Goal: Transaction & Acquisition: Purchase product/service

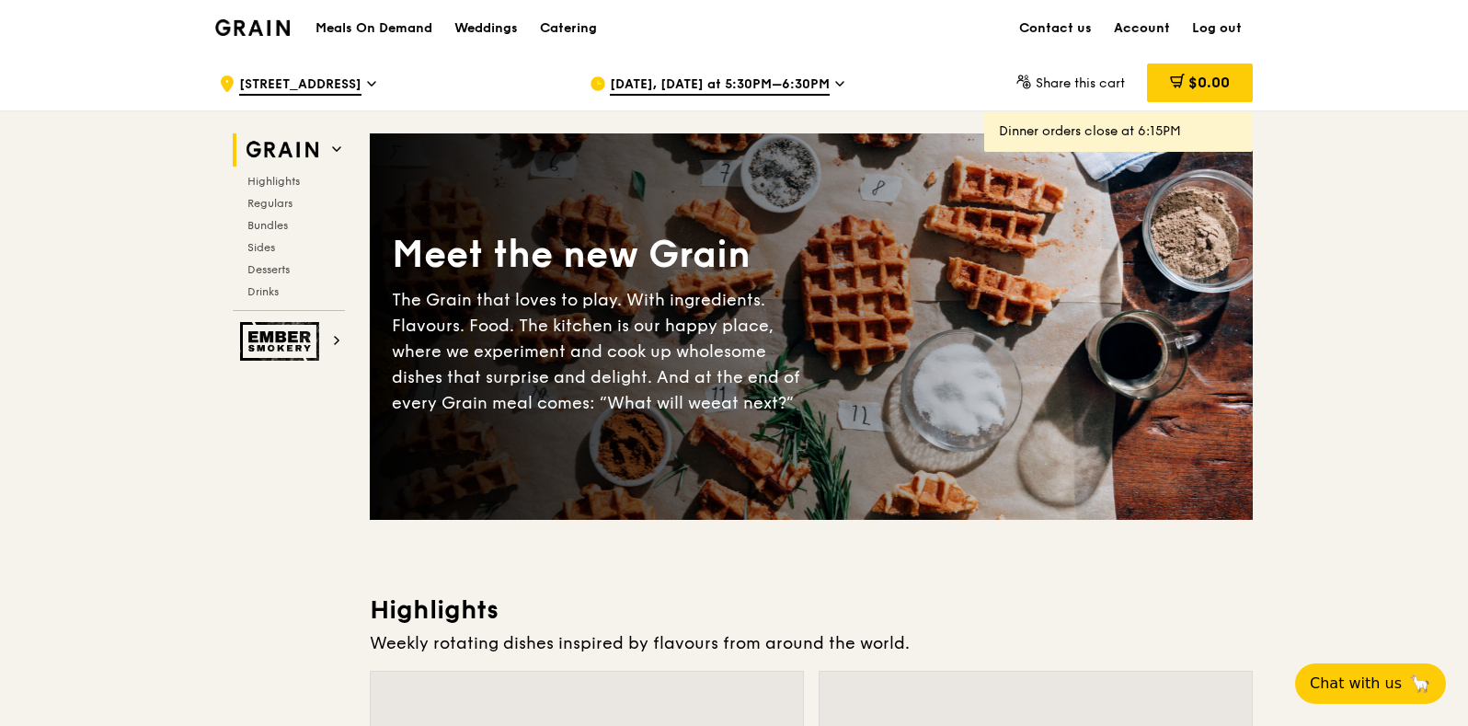
click at [1142, 29] on link "Account" at bounding box center [1142, 28] width 78 height 55
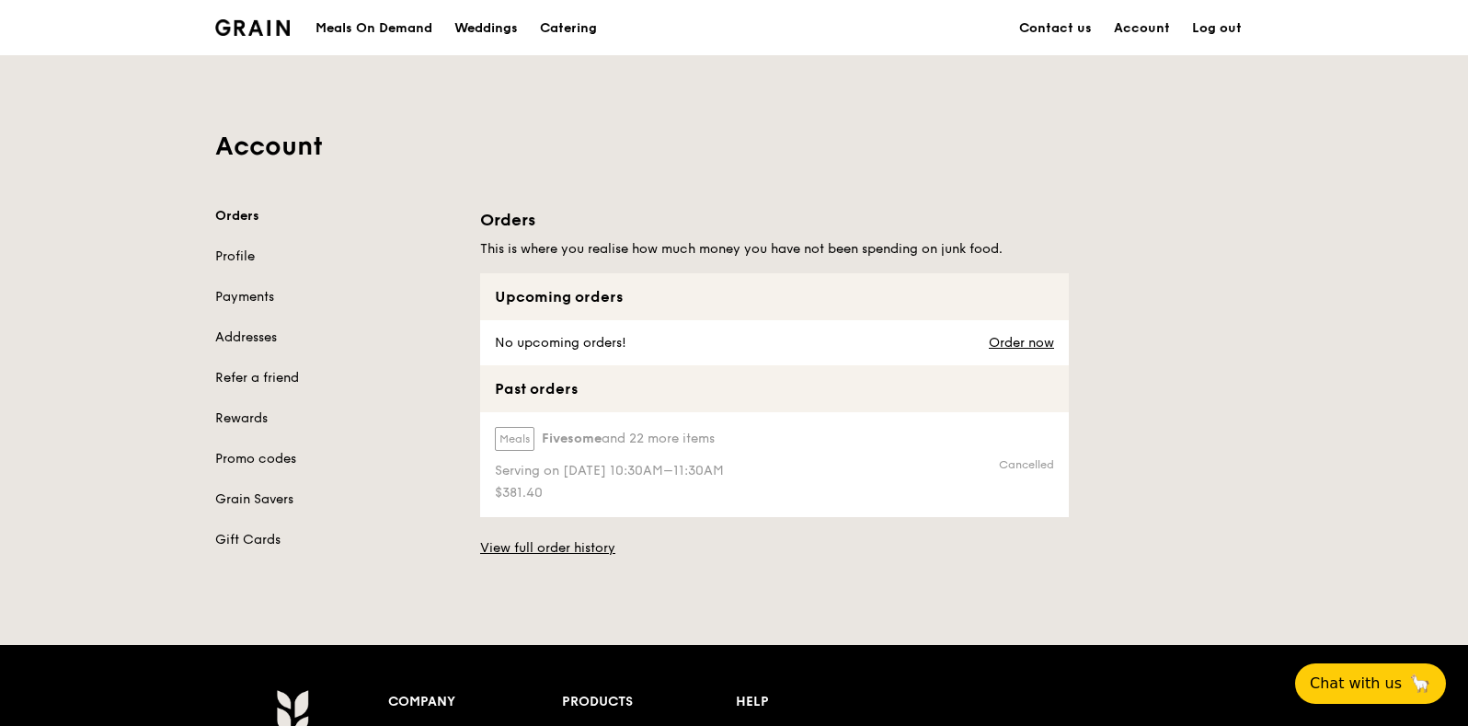
click at [724, 460] on div "Serving on [DATE] 10:30AM–11:30AM" at bounding box center [609, 469] width 229 height 22
click at [570, 542] on link "View full order history" at bounding box center [547, 548] width 135 height 18
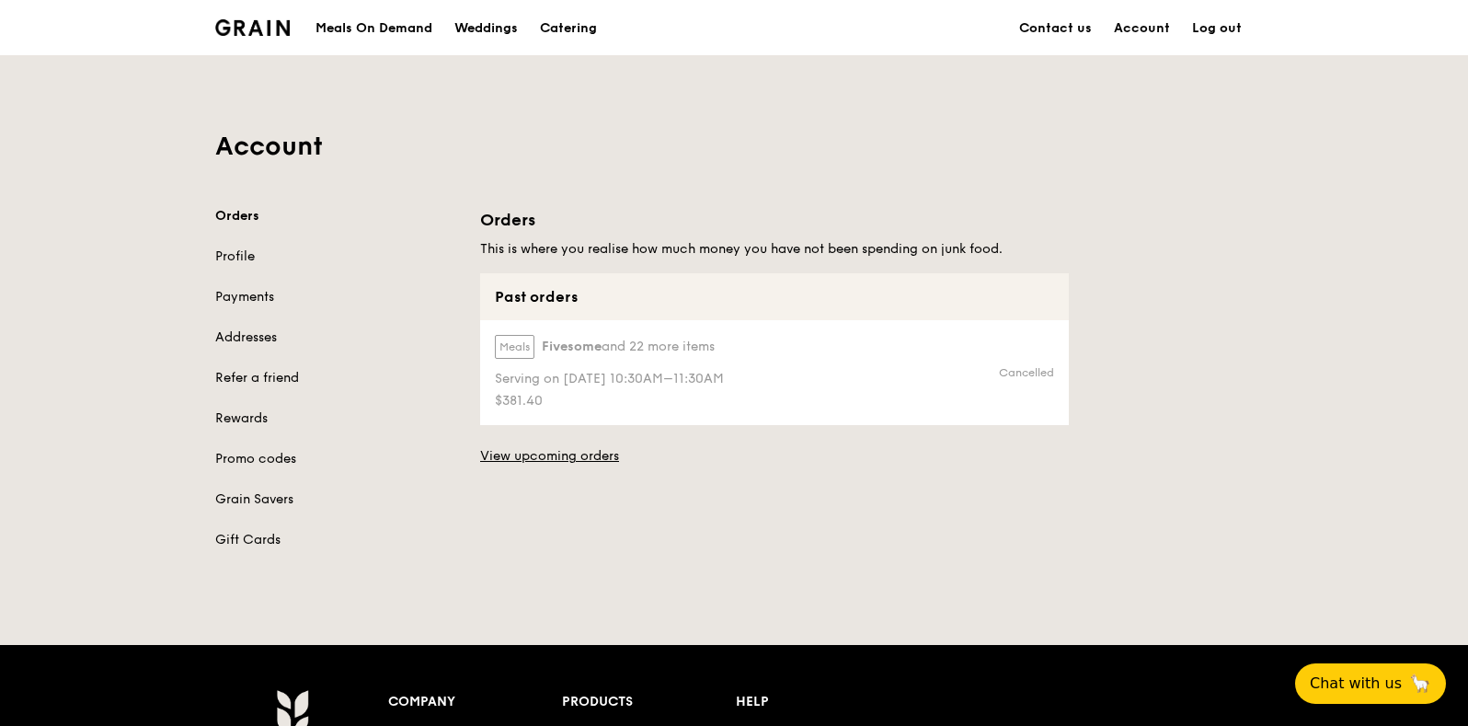
click at [714, 329] on div "Meals Fivesome and 22 more items Serving on [DATE] 10:30AM–11:30AM $381.40" at bounding box center [607, 372] width 255 height 105
click at [593, 347] on span "Fivesome" at bounding box center [572, 347] width 60 height 18
click at [537, 329] on div "Meals Fivesome and 22 more items Serving on [DATE] 10:30AM–11:30AM $381.40" at bounding box center [607, 372] width 255 height 105
click at [569, 454] on link "View upcoming orders" at bounding box center [549, 456] width 139 height 18
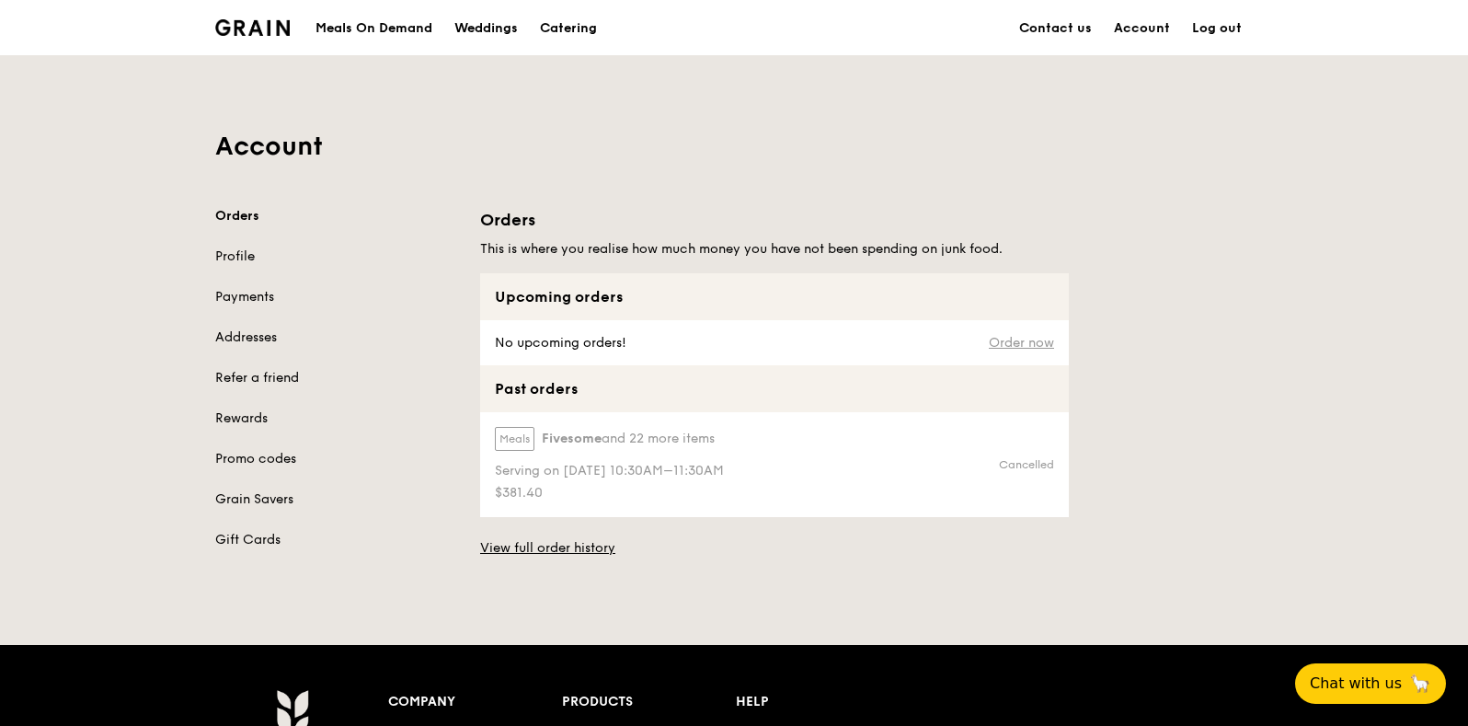
click at [1047, 336] on div "Order now" at bounding box center [1023, 342] width 91 height 45
click at [1047, 336] on link "Order now" at bounding box center [1021, 343] width 65 height 15
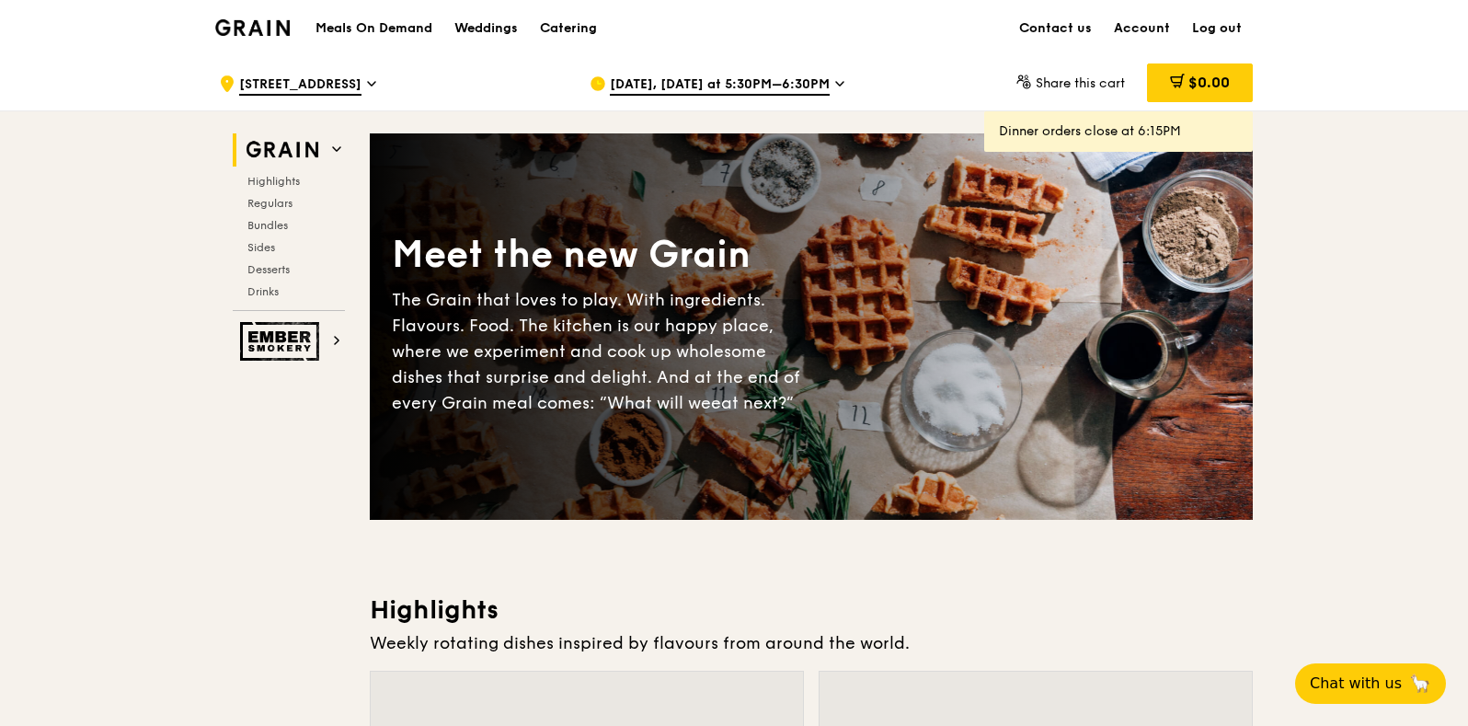
click at [804, 69] on div "[DATE], [DATE] at 5:30PM–6:30PM" at bounding box center [760, 83] width 341 height 55
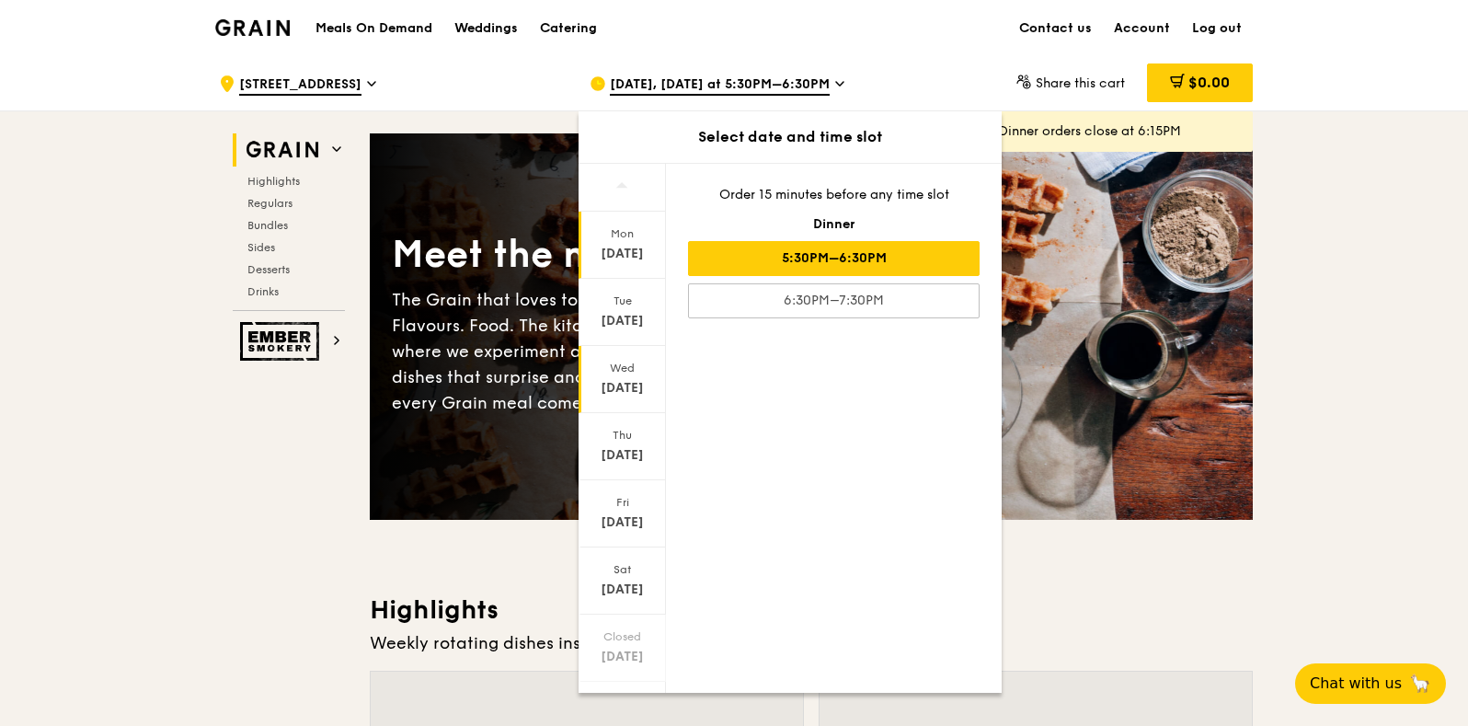
click at [621, 385] on div "[DATE]" at bounding box center [622, 388] width 82 height 18
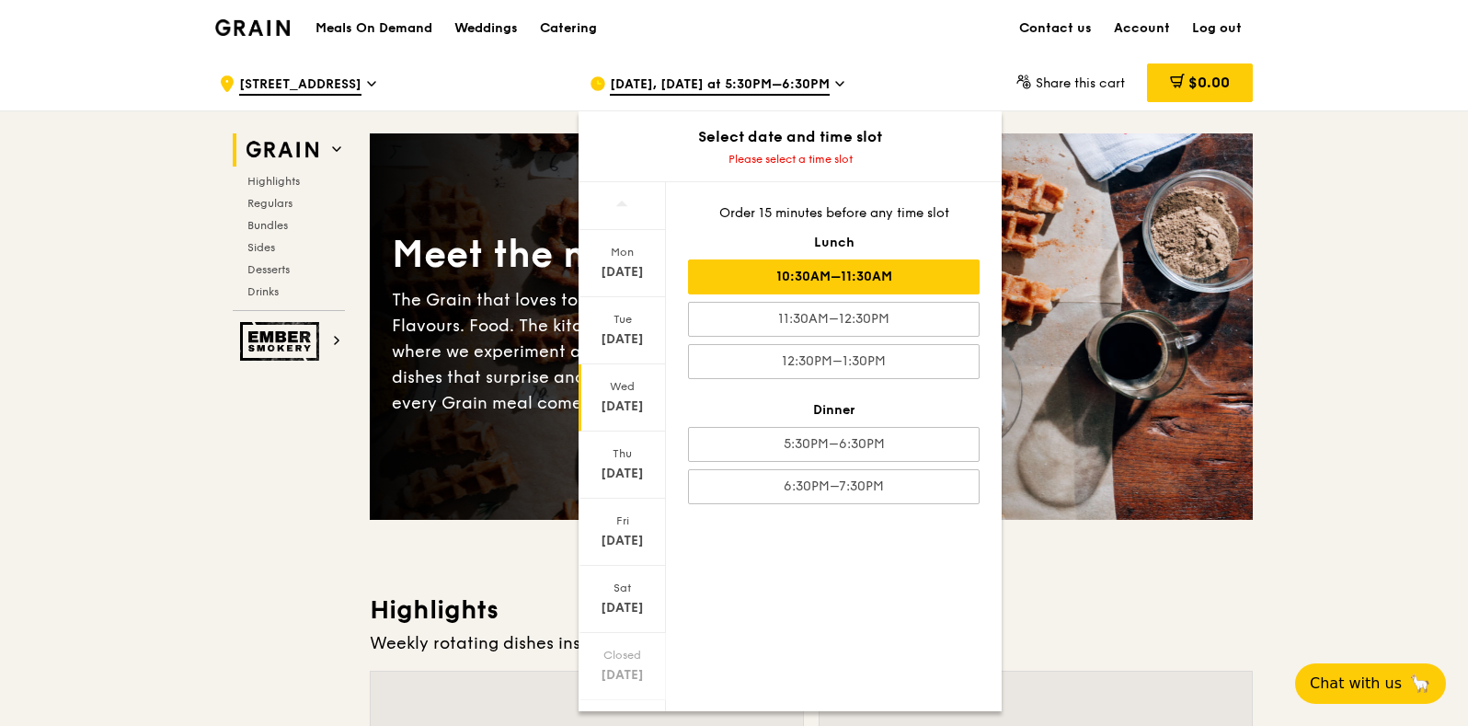
click at [873, 282] on div "10:30AM–11:30AM" at bounding box center [834, 276] width 292 height 35
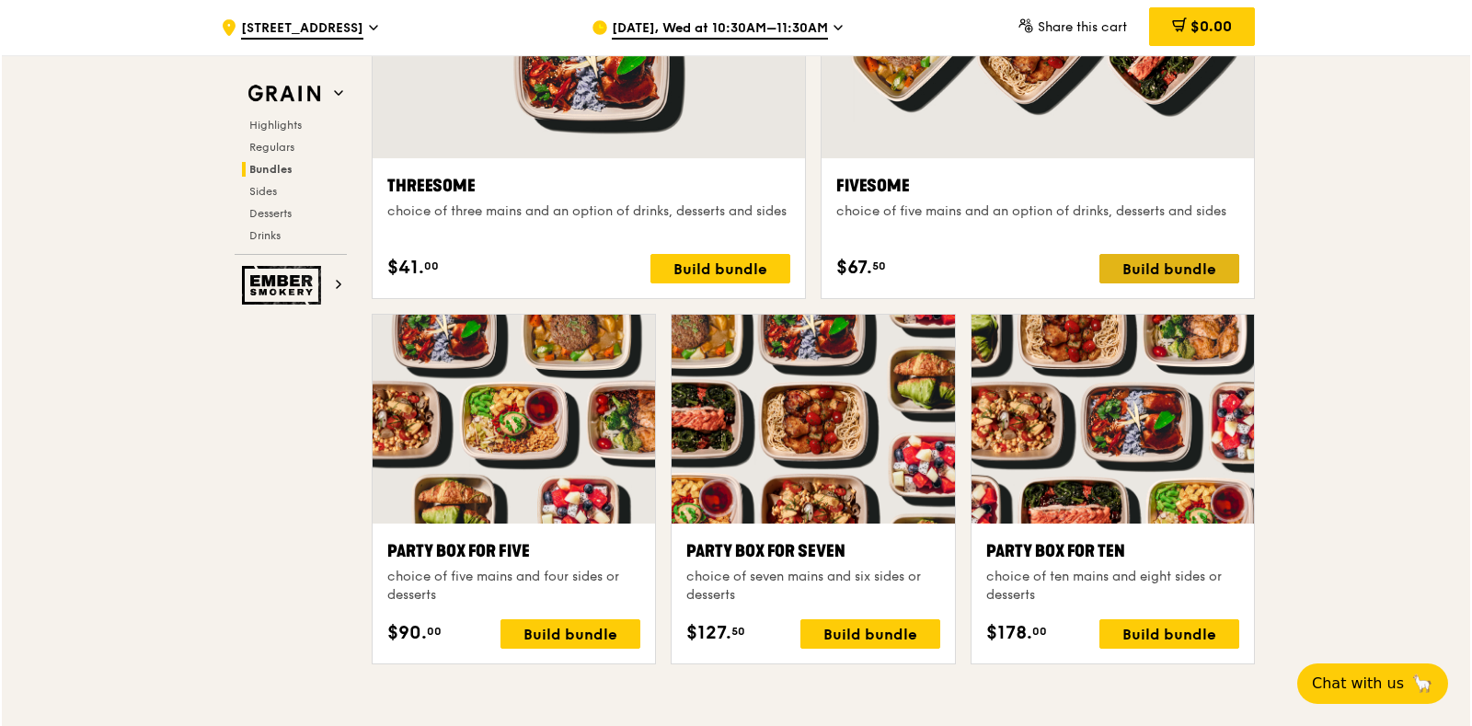
scroll to position [3207, 0]
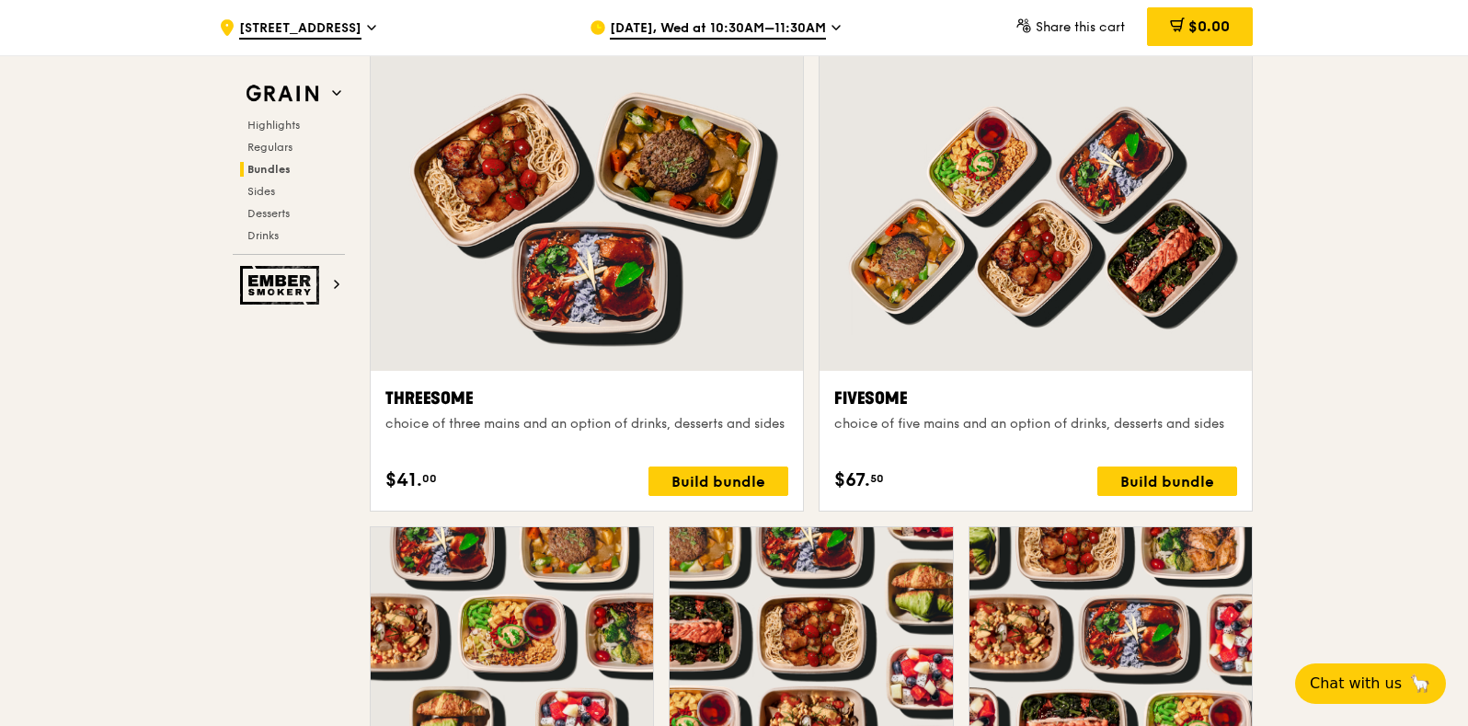
click at [1202, 466] on div "Fivesome choice of five mains and an option of drinks, desserts and sides $67. …" at bounding box center [1035, 440] width 403 height 110
click at [1202, 472] on div "Build bundle" at bounding box center [1168, 480] width 140 height 29
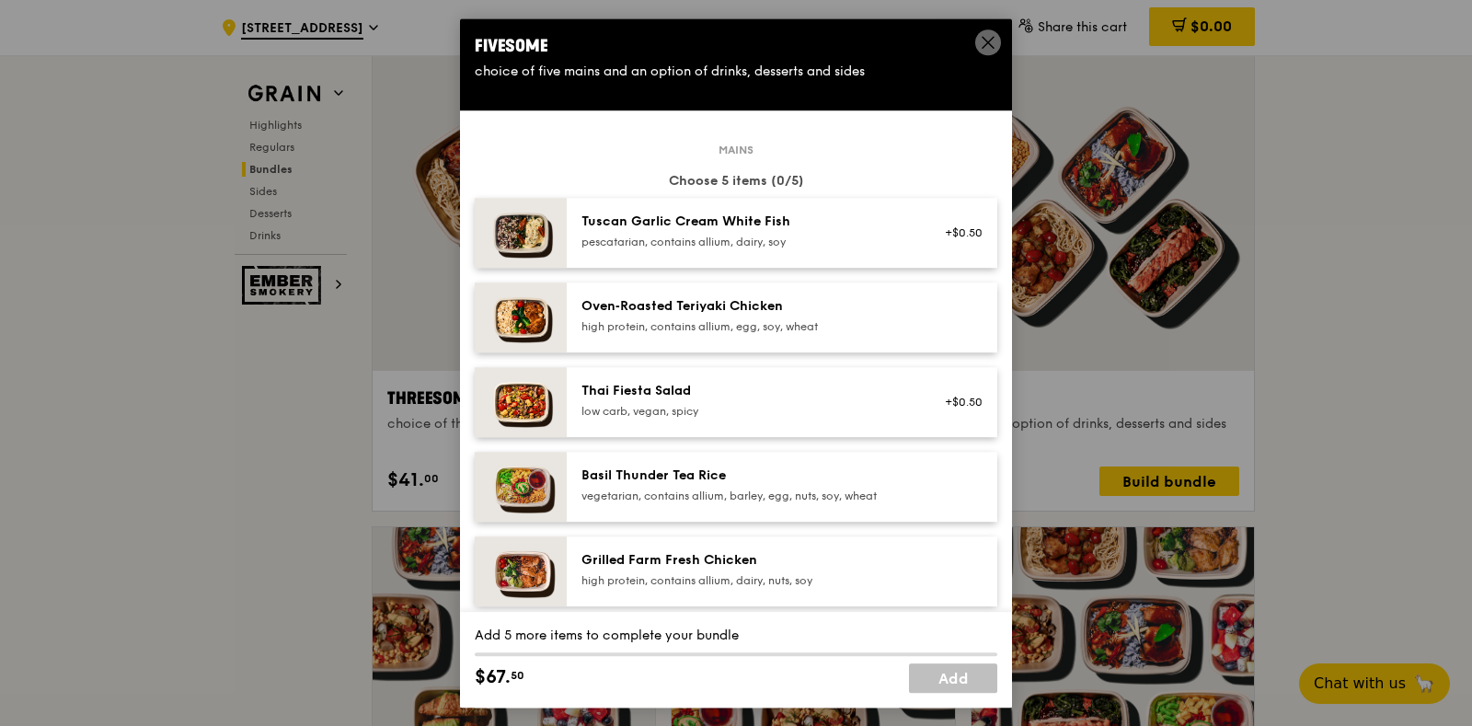
scroll to position [77, 0]
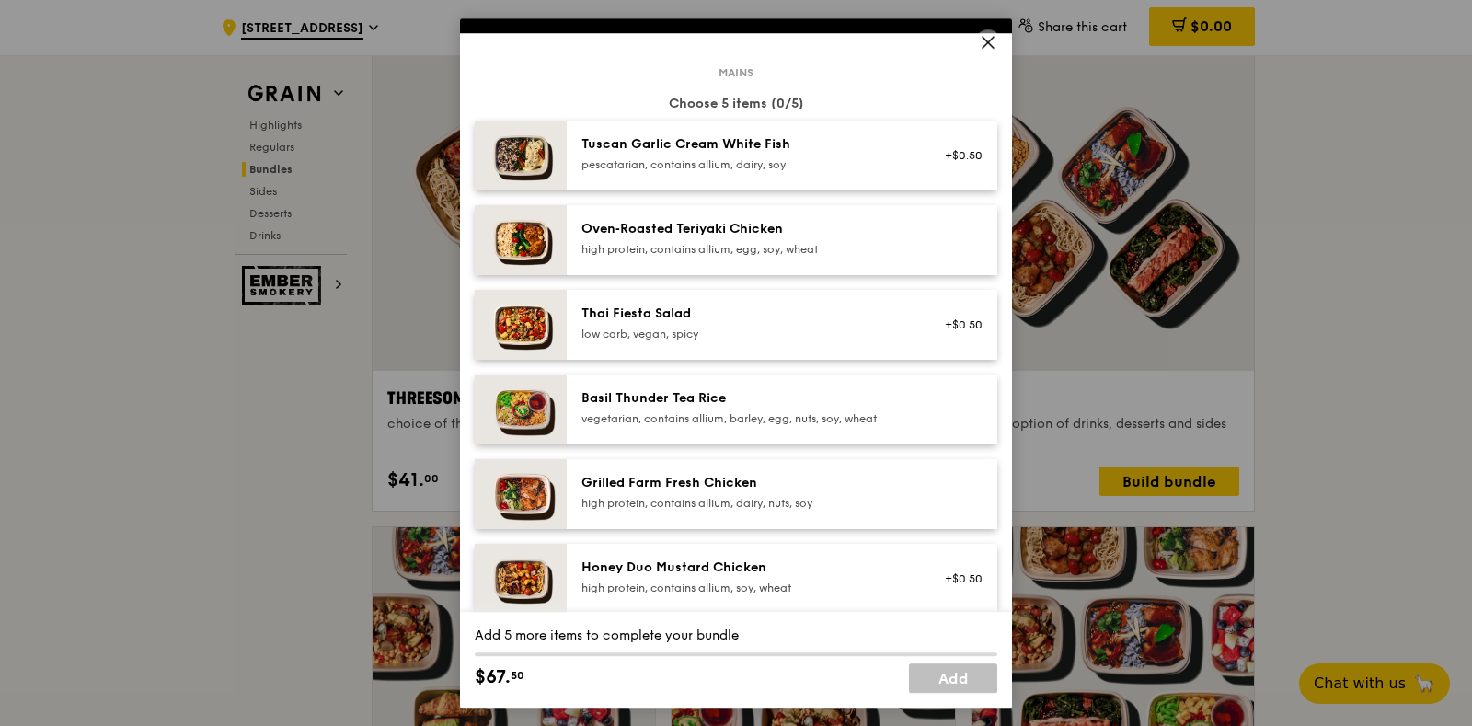
click at [867, 489] on div "Grilled Farm Fresh Chicken" at bounding box center [746, 483] width 330 height 18
click at [762, 482] on div "Grilled Farm Fresh Chicken" at bounding box center [746, 483] width 330 height 18
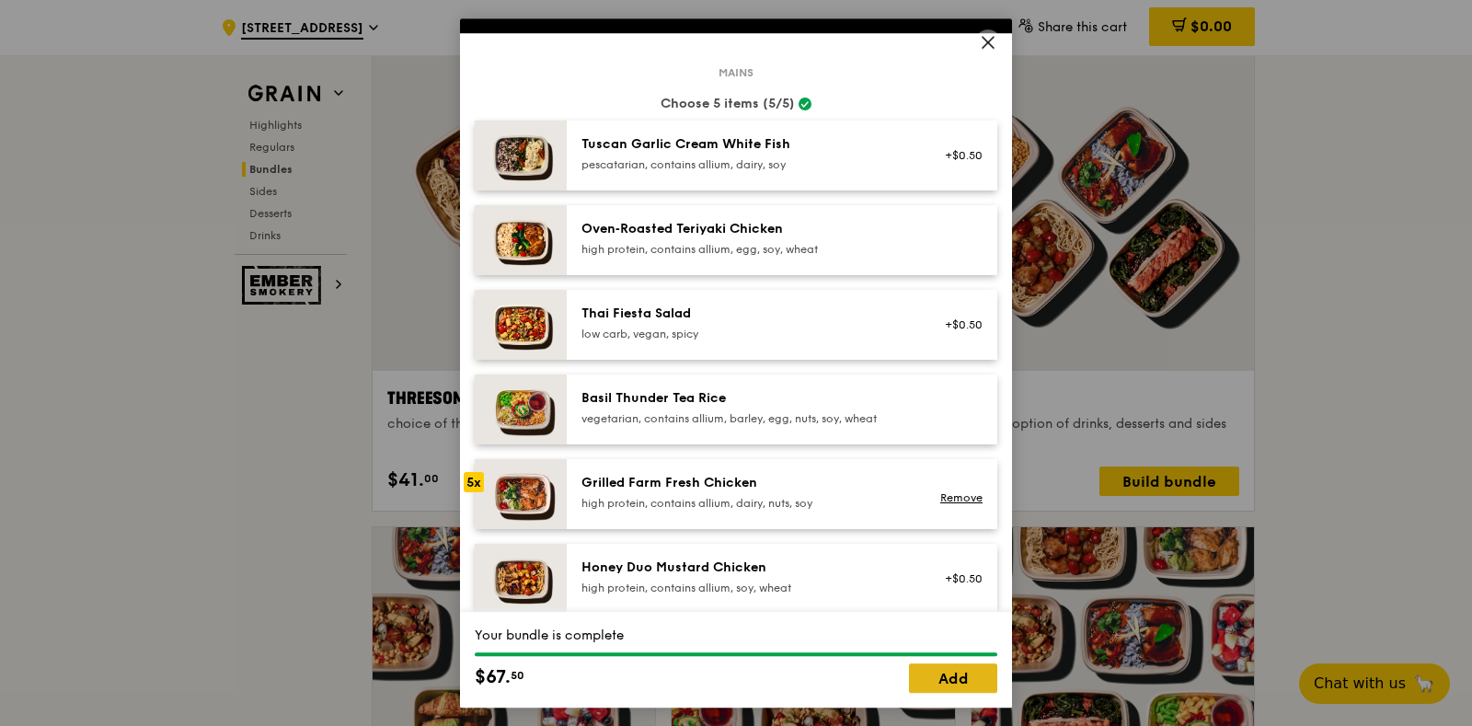
click at [954, 667] on link "Add" at bounding box center [953, 677] width 88 height 29
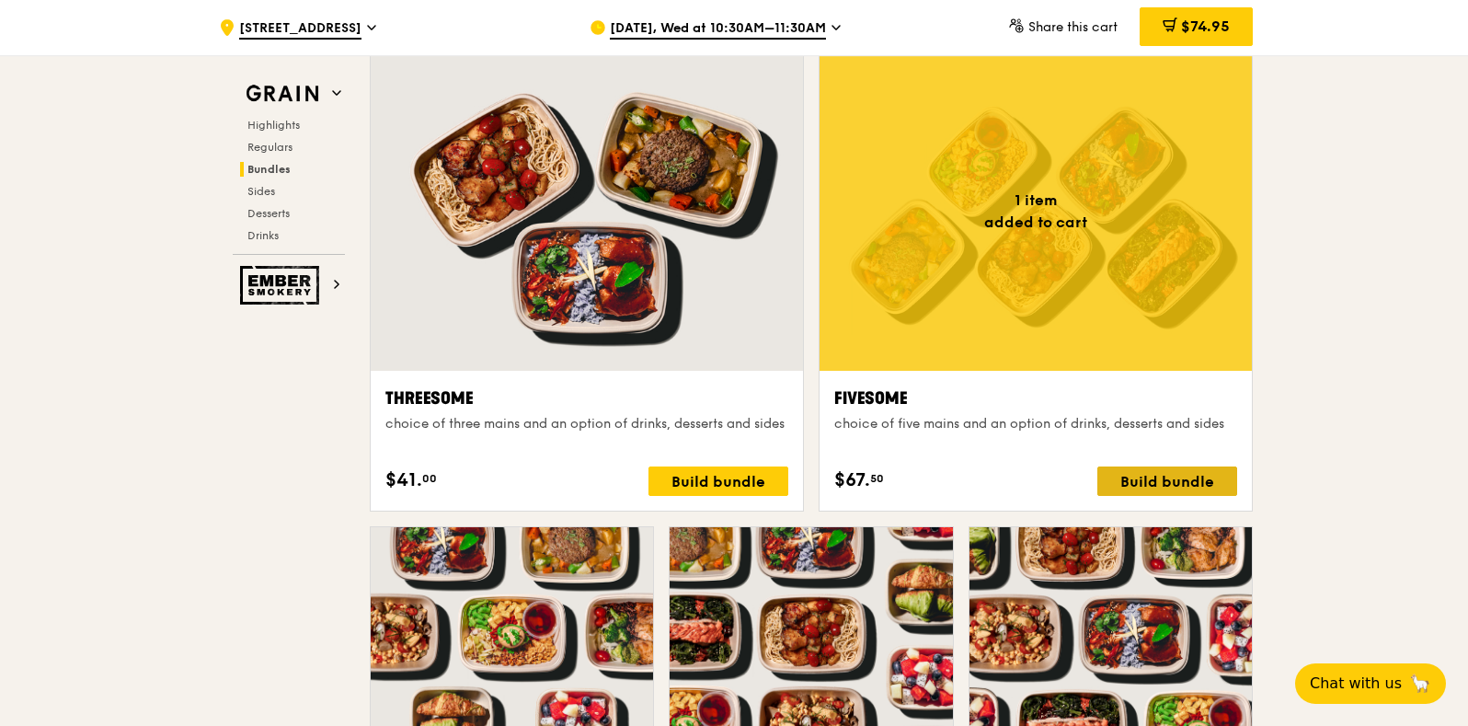
click at [1202, 479] on div "Build bundle" at bounding box center [1168, 480] width 140 height 29
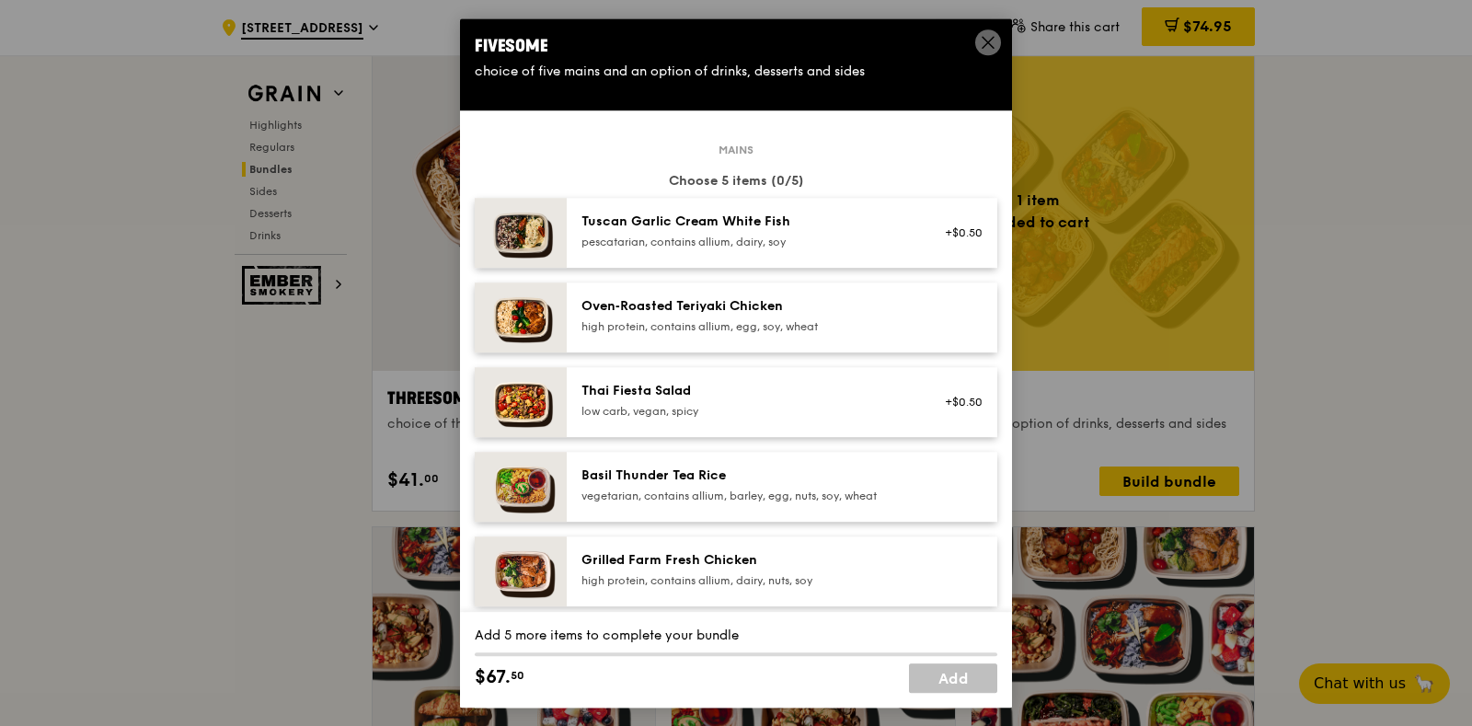
scroll to position [344, 0]
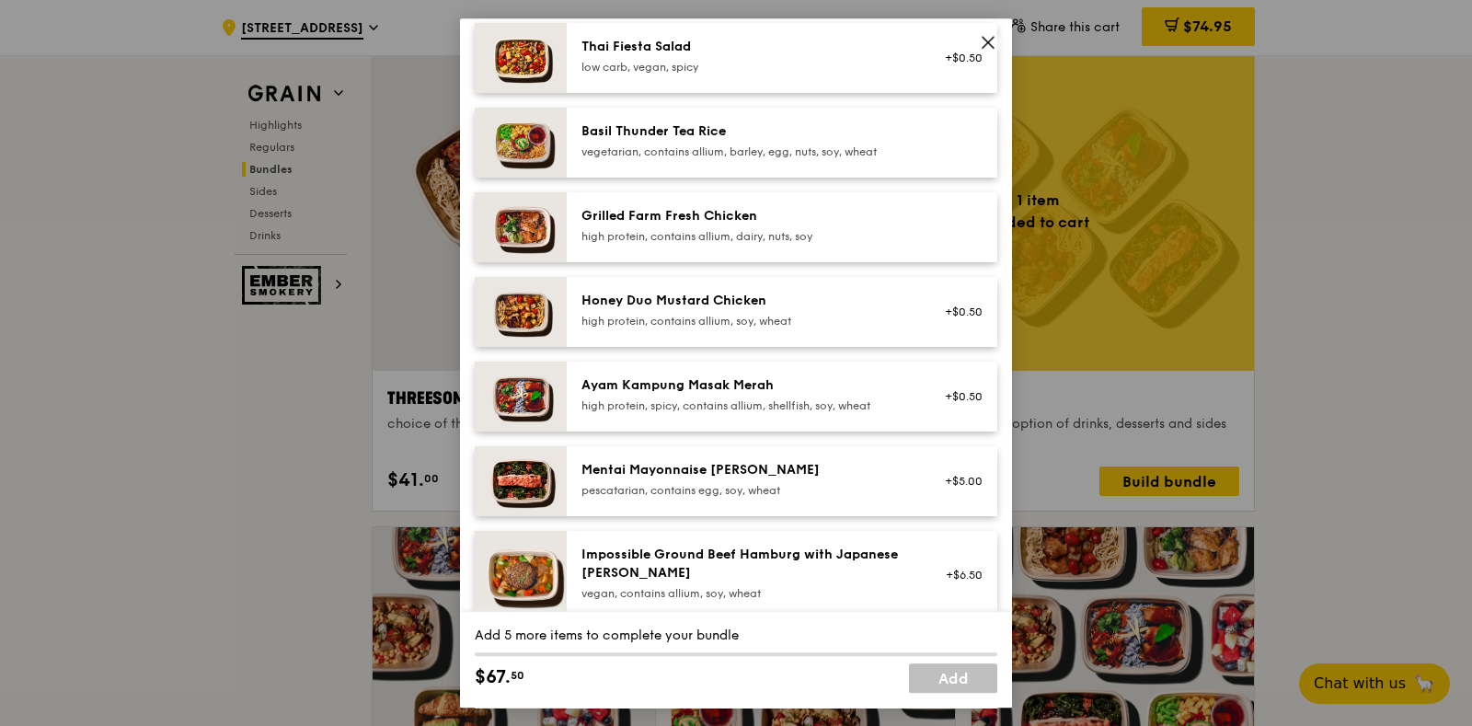
click at [760, 204] on div "Grilled Farm Fresh Chicken high protein, contains allium, dairy, nuts, soy" at bounding box center [782, 227] width 431 height 70
click at [754, 314] on div "high protein, contains allium, soy, wheat" at bounding box center [746, 321] width 330 height 15
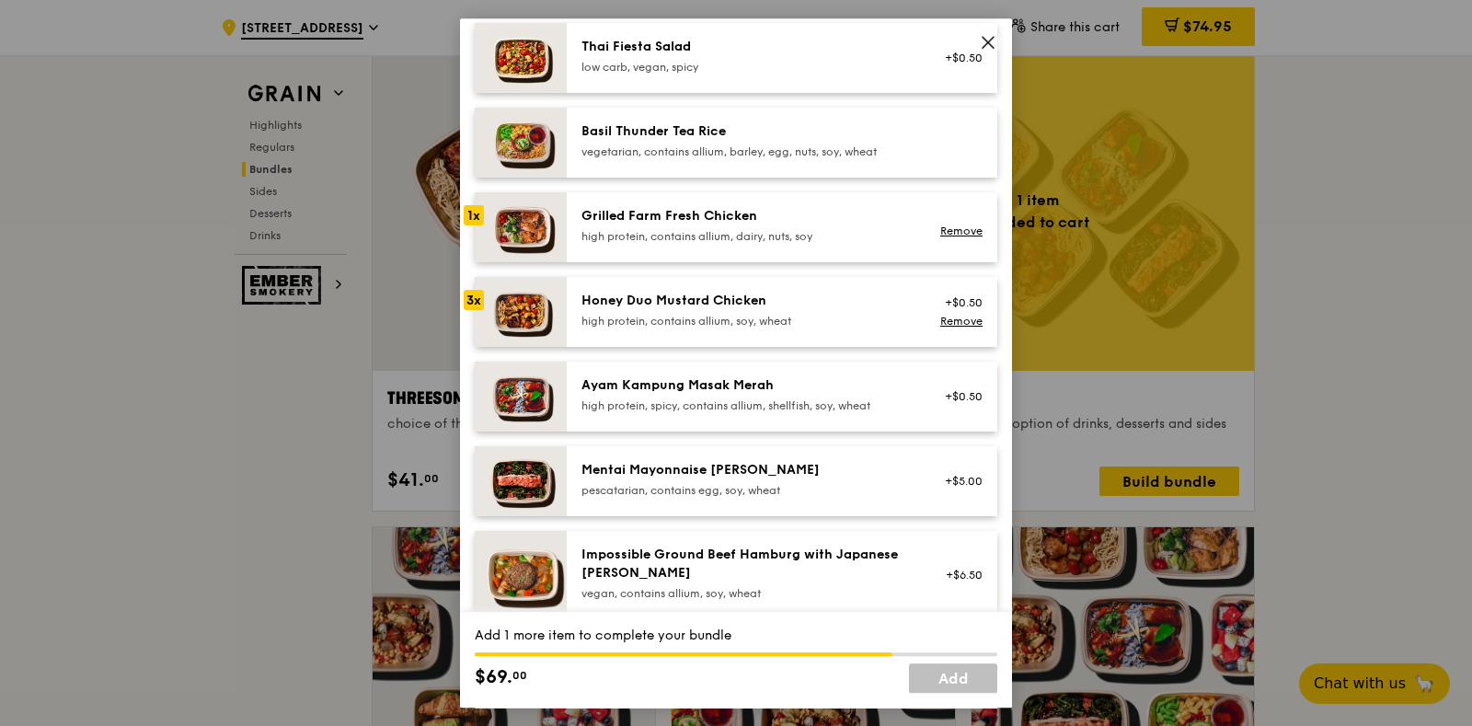
click at [754, 314] on div "high protein, contains allium, soy, wheat" at bounding box center [746, 321] width 330 height 15
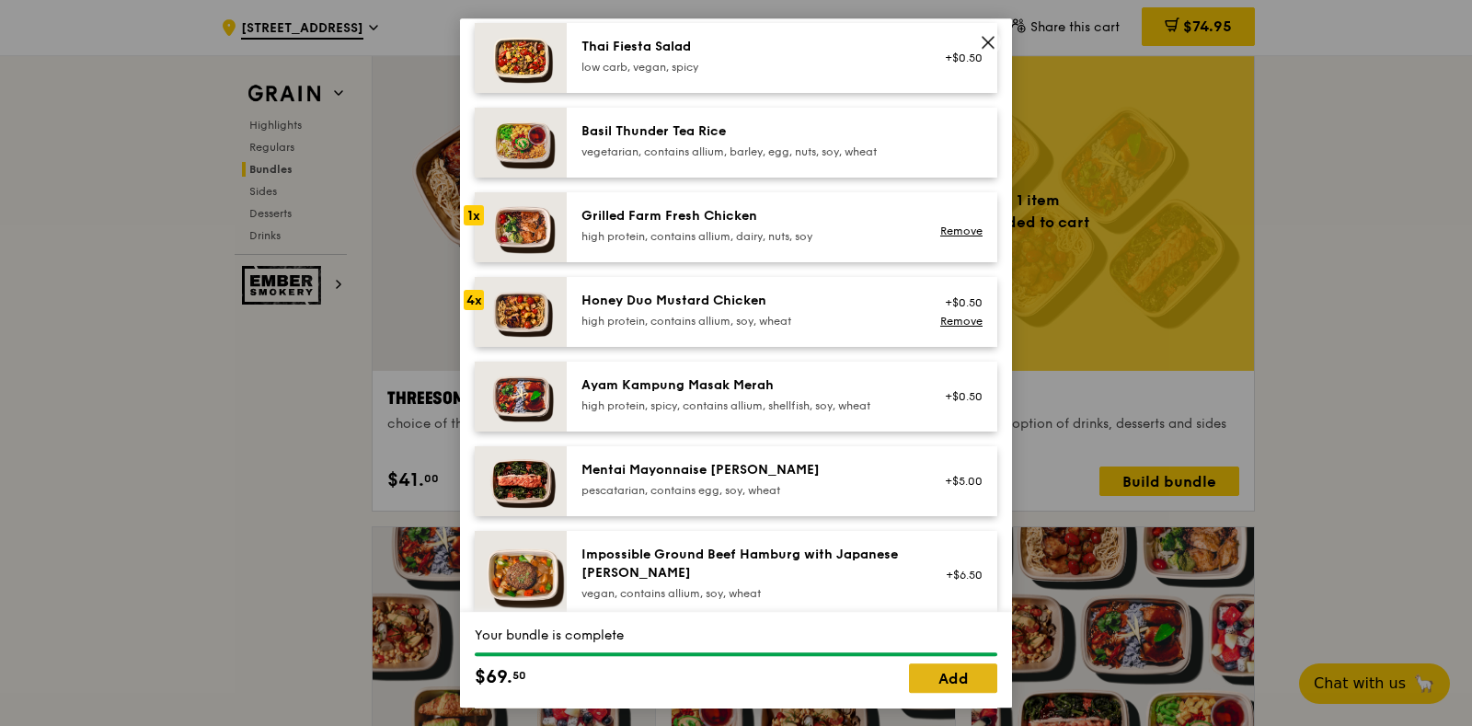
click at [960, 663] on link "Add" at bounding box center [953, 677] width 88 height 29
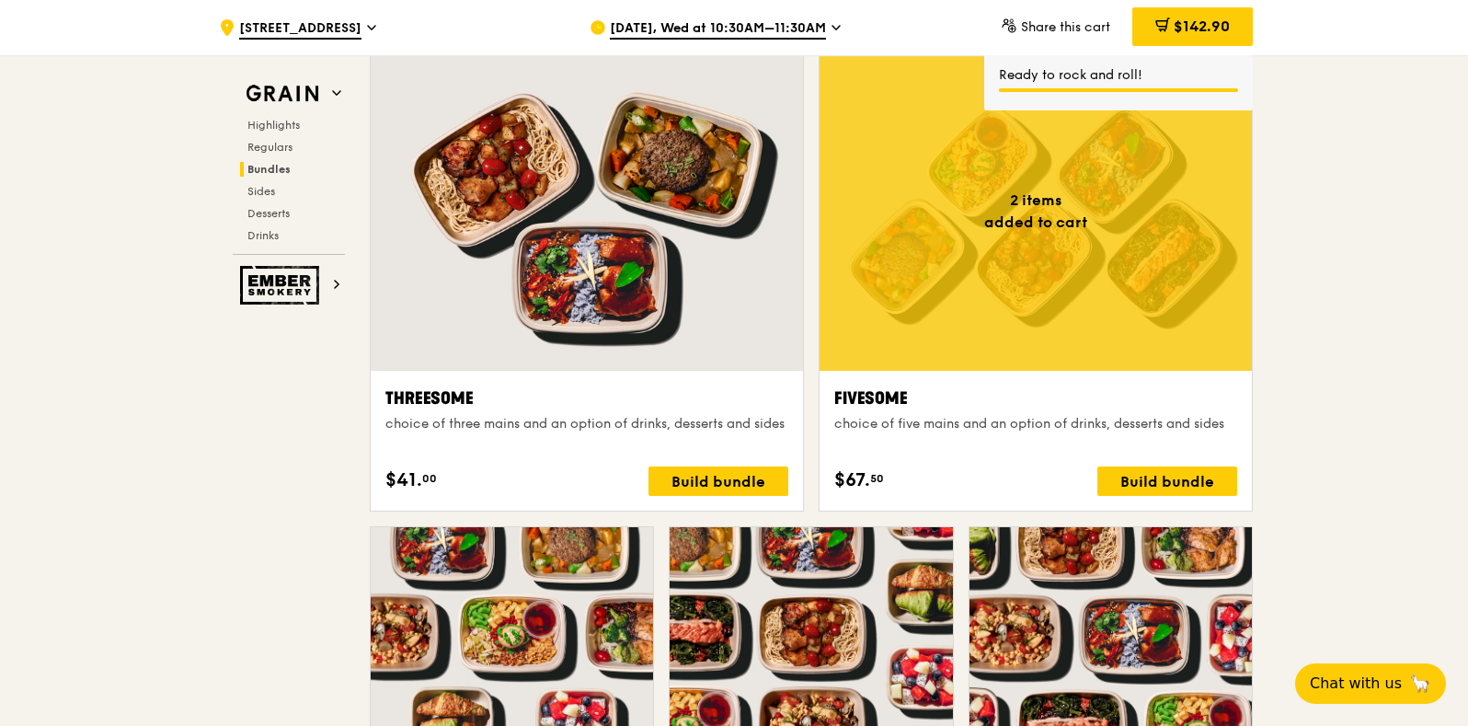
click at [984, 421] on div "choice of five mains and an option of drinks, desserts and sides" at bounding box center [1035, 424] width 403 height 18
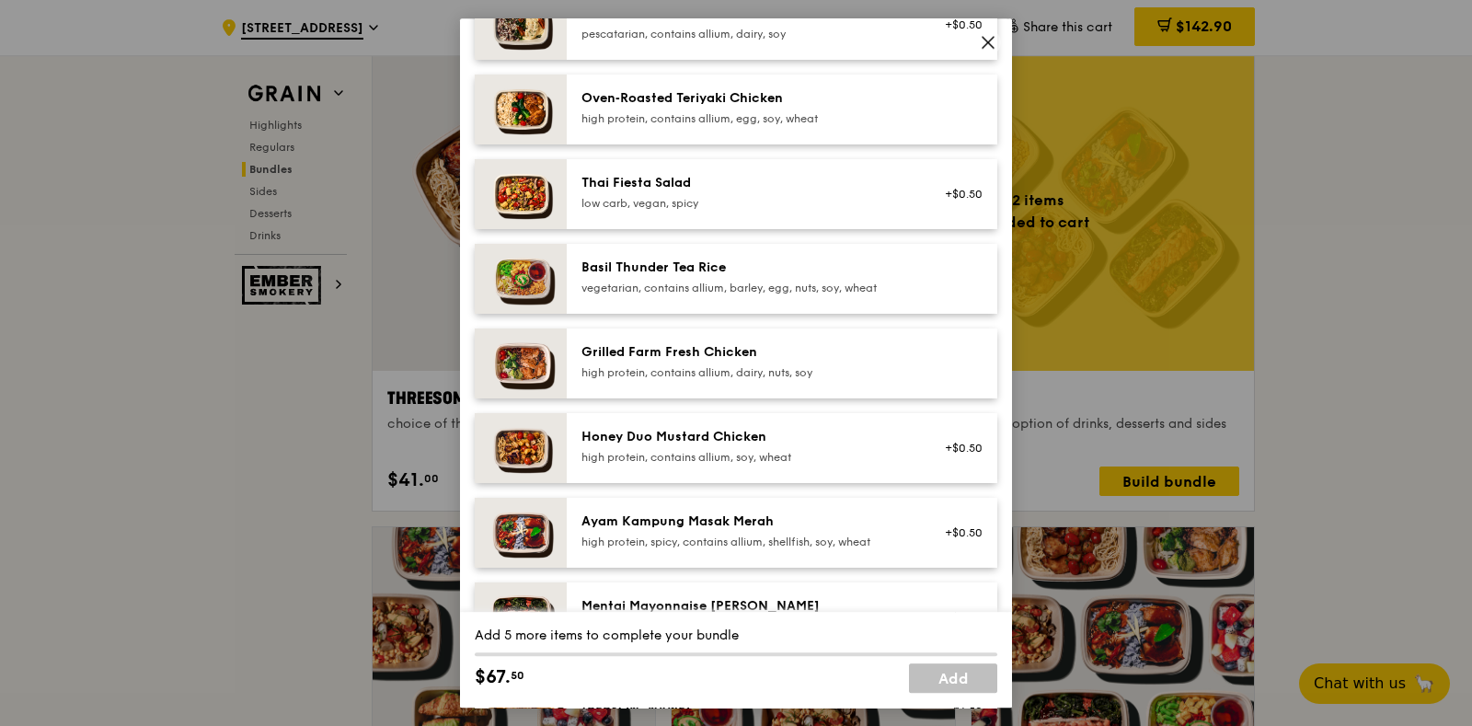
scroll to position [450, 0]
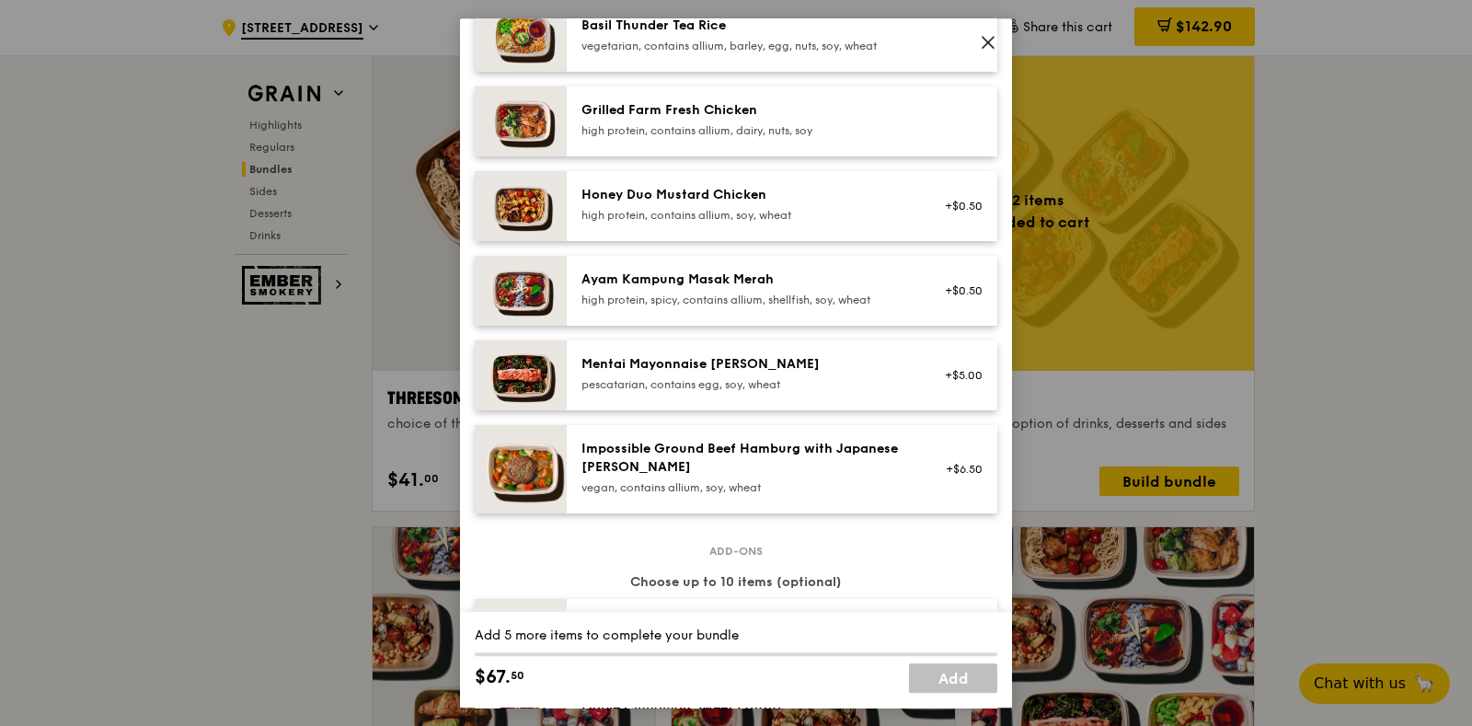
click at [810, 344] on div "Mentai Mayonnaise [PERSON_NAME] pescatarian, contains egg, soy, wheat +$5.00" at bounding box center [782, 375] width 431 height 70
click at [810, 344] on div "Mentai Mayonnaise [PERSON_NAME] pescatarian, contains egg, soy, wheat +$5.00 Re…" at bounding box center [782, 375] width 431 height 70
click at [937, 390] on div "Remove" at bounding box center [958, 384] width 49 height 15
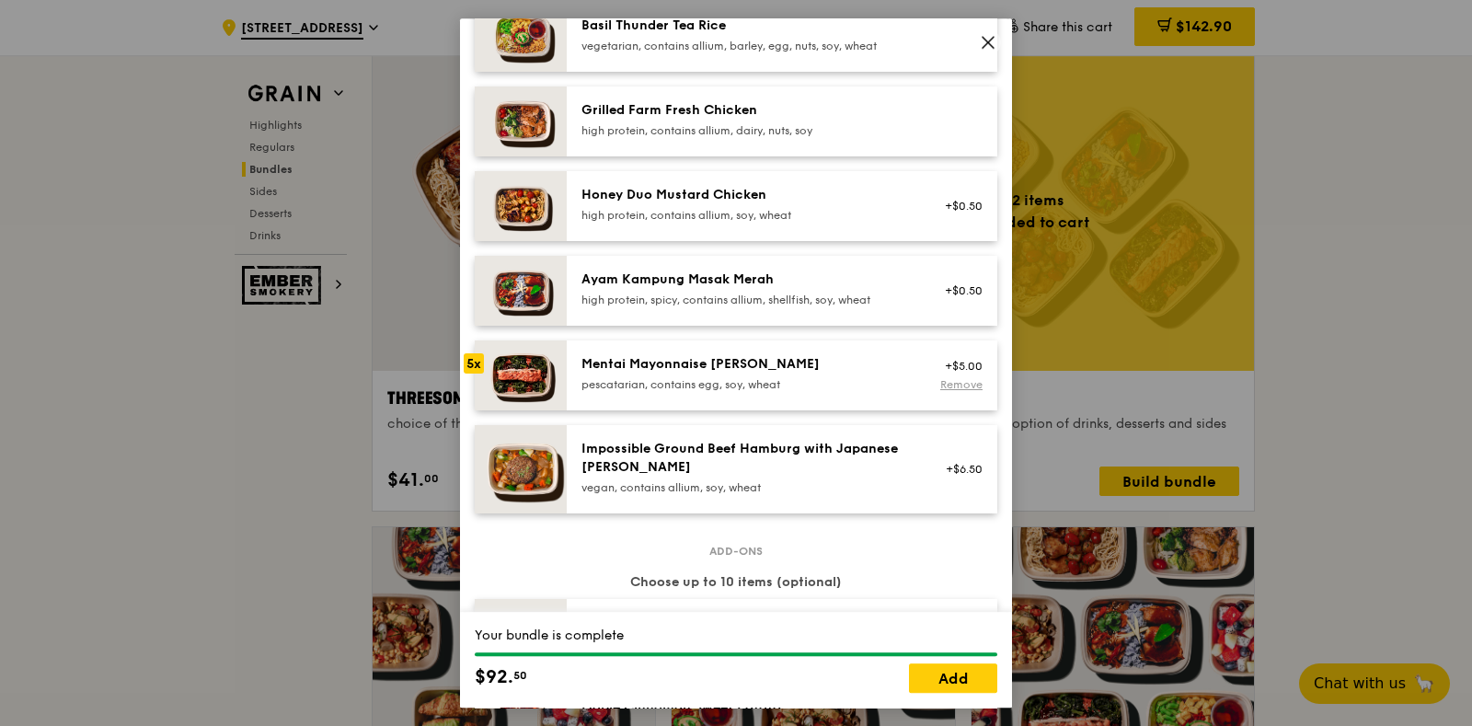
click at [937, 390] on div "Remove" at bounding box center [958, 384] width 49 height 15
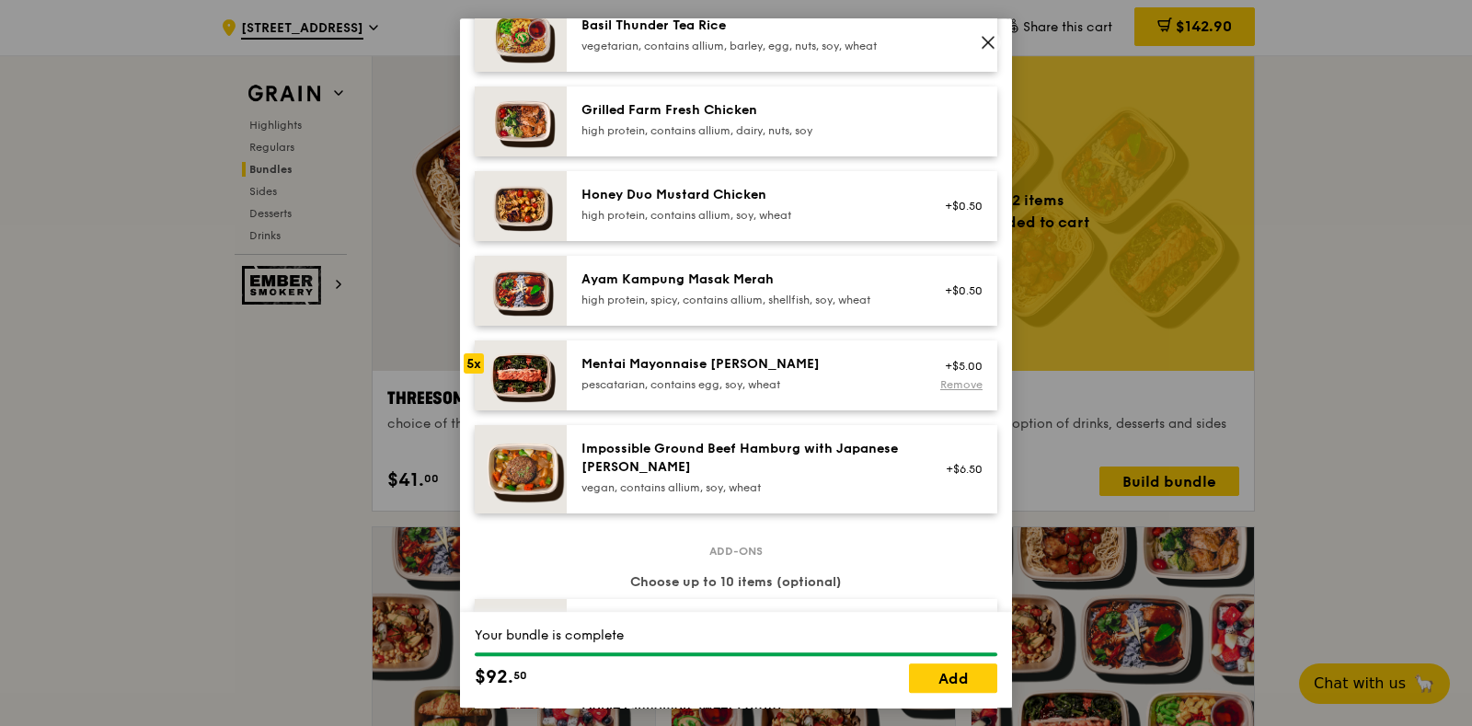
click at [937, 390] on div "Remove" at bounding box center [958, 384] width 49 height 15
click at [819, 366] on div "Mentai Mayonnaise [PERSON_NAME]" at bounding box center [746, 364] width 330 height 18
click at [957, 384] on link "Remove" at bounding box center [961, 384] width 42 height 13
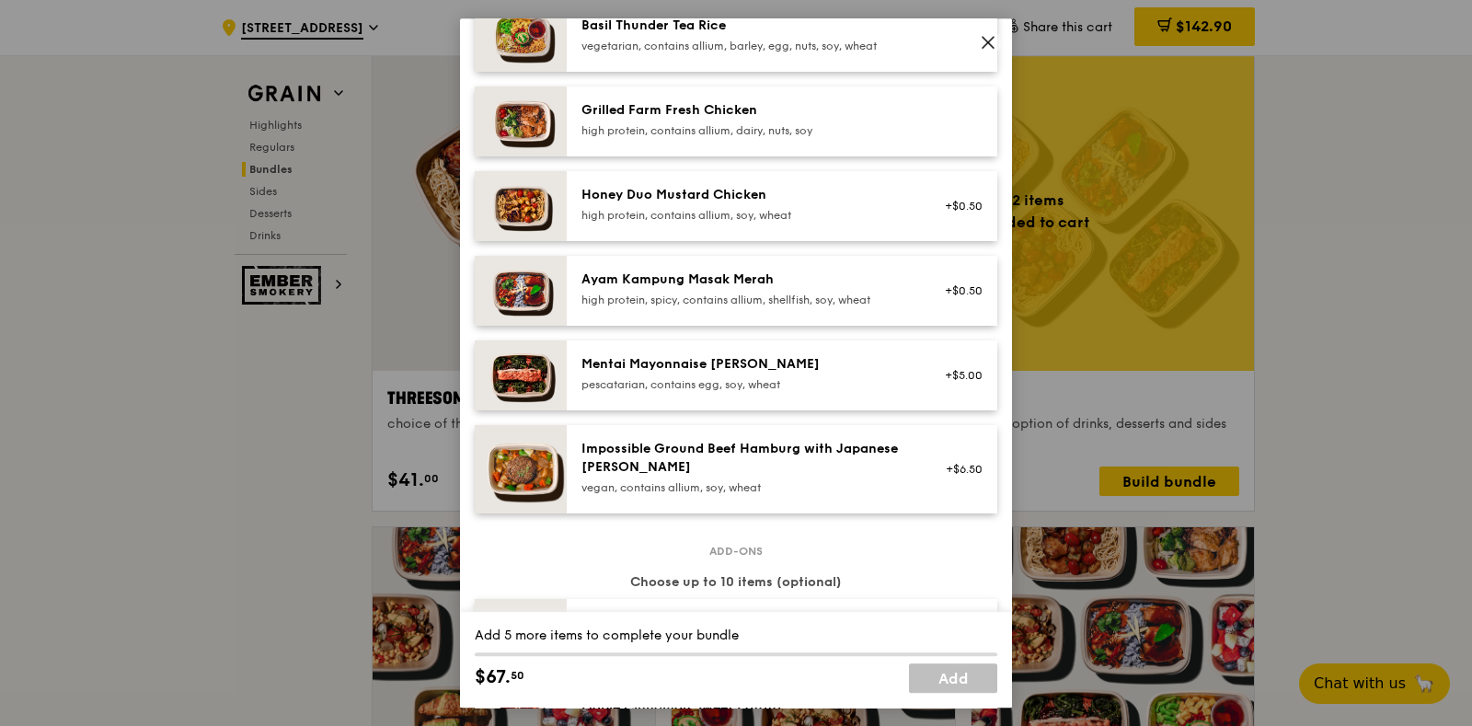
click at [956, 384] on div "+$5.00" at bounding box center [958, 375] width 71 height 40
click at [957, 384] on link "Remove" at bounding box center [961, 384] width 42 height 13
click at [828, 467] on div "Impossible Ground Beef Hamburg with Japanese [PERSON_NAME]" at bounding box center [746, 458] width 330 height 37
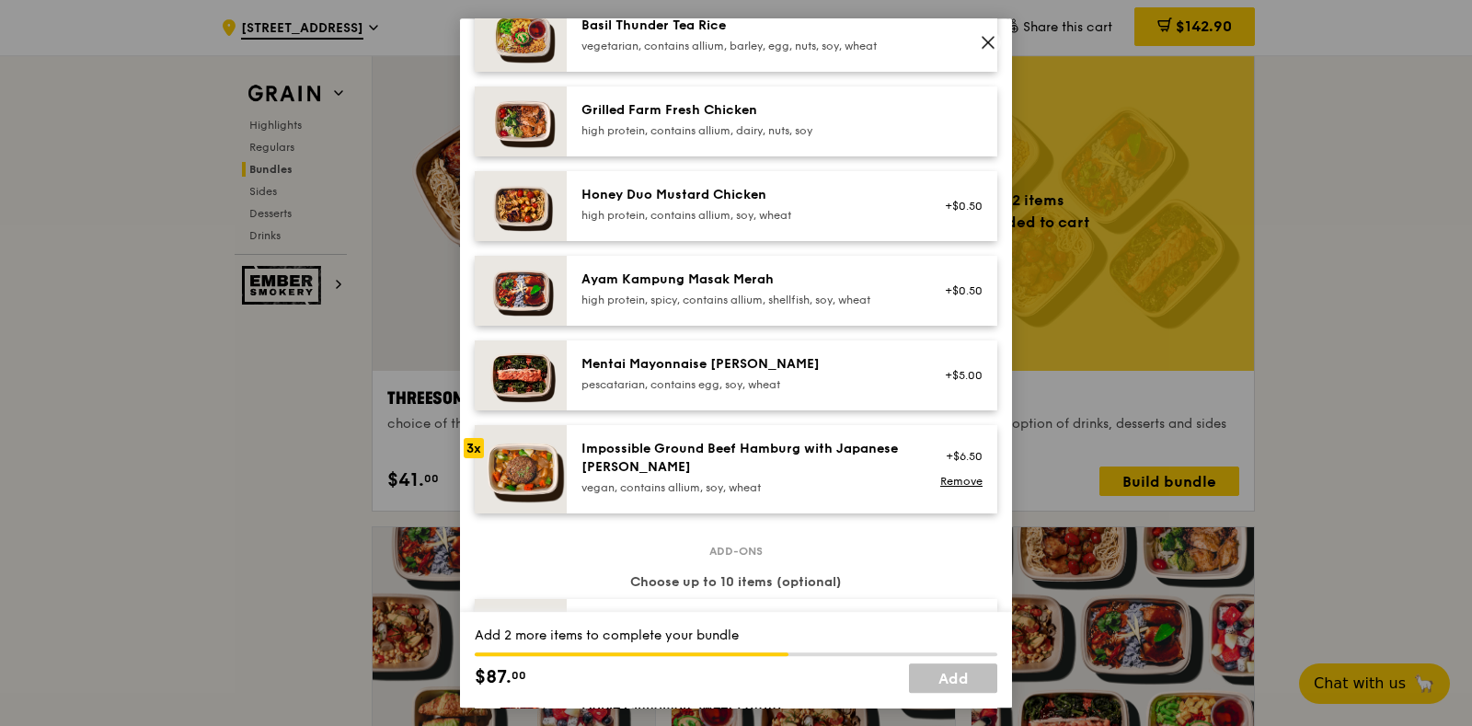
click at [883, 362] on div "Mentai Mayonnaise [PERSON_NAME]" at bounding box center [746, 364] width 330 height 18
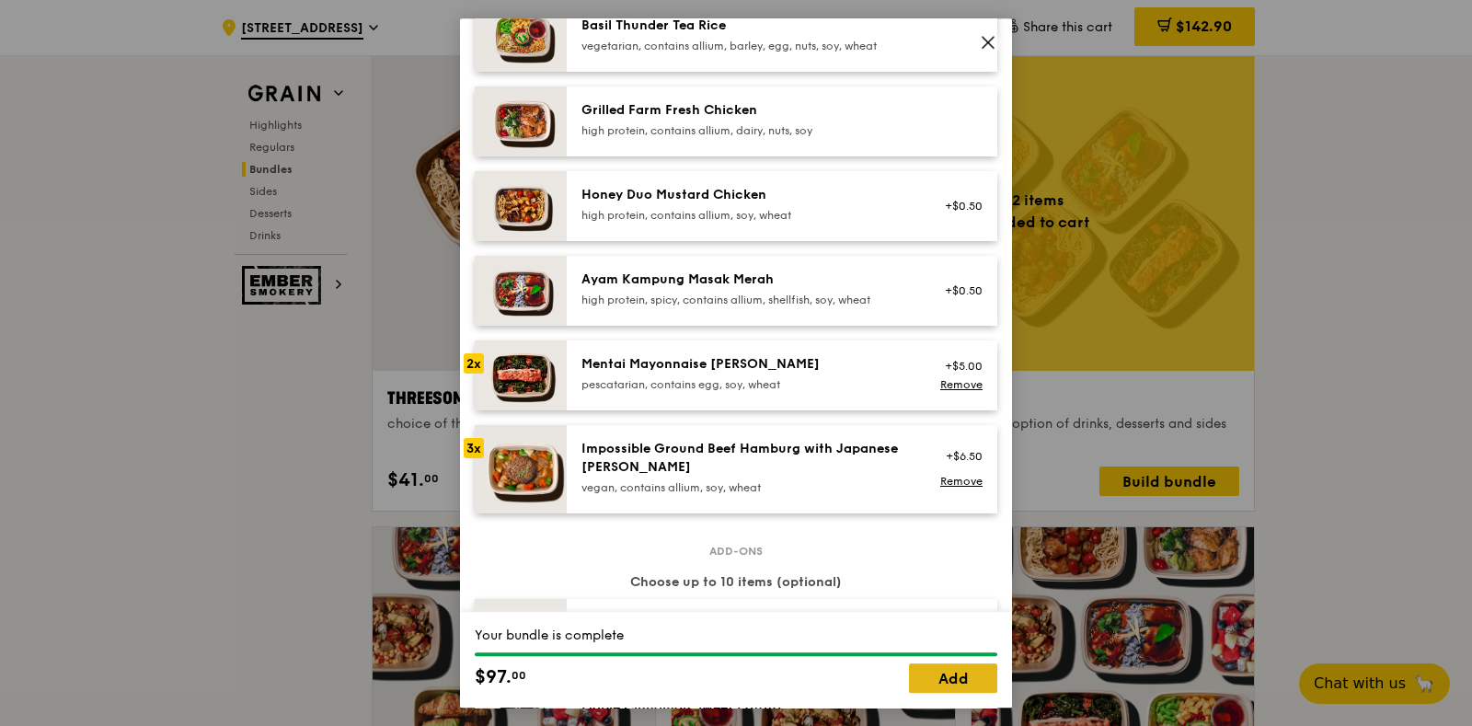
click at [972, 672] on link "Add" at bounding box center [953, 677] width 88 height 29
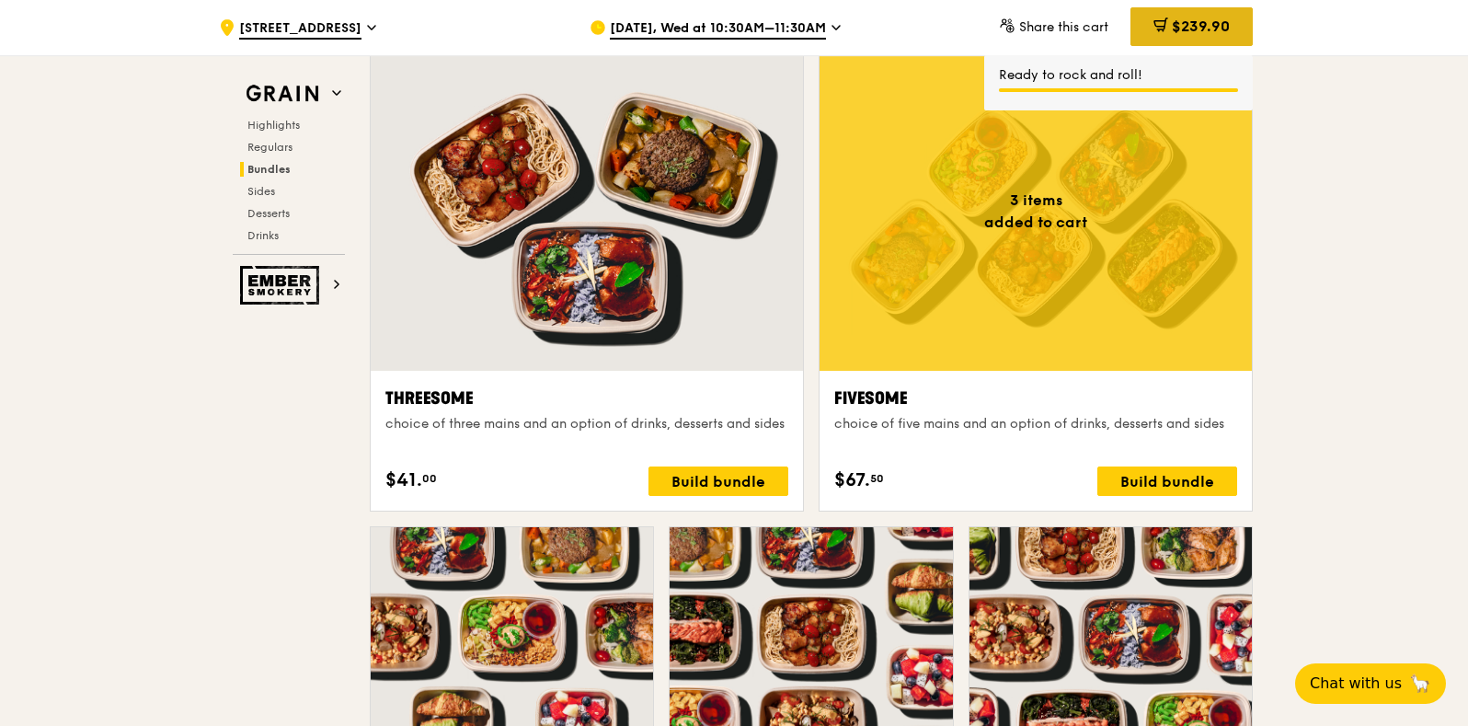
click at [1204, 15] on div "$239.90" at bounding box center [1192, 26] width 122 height 39
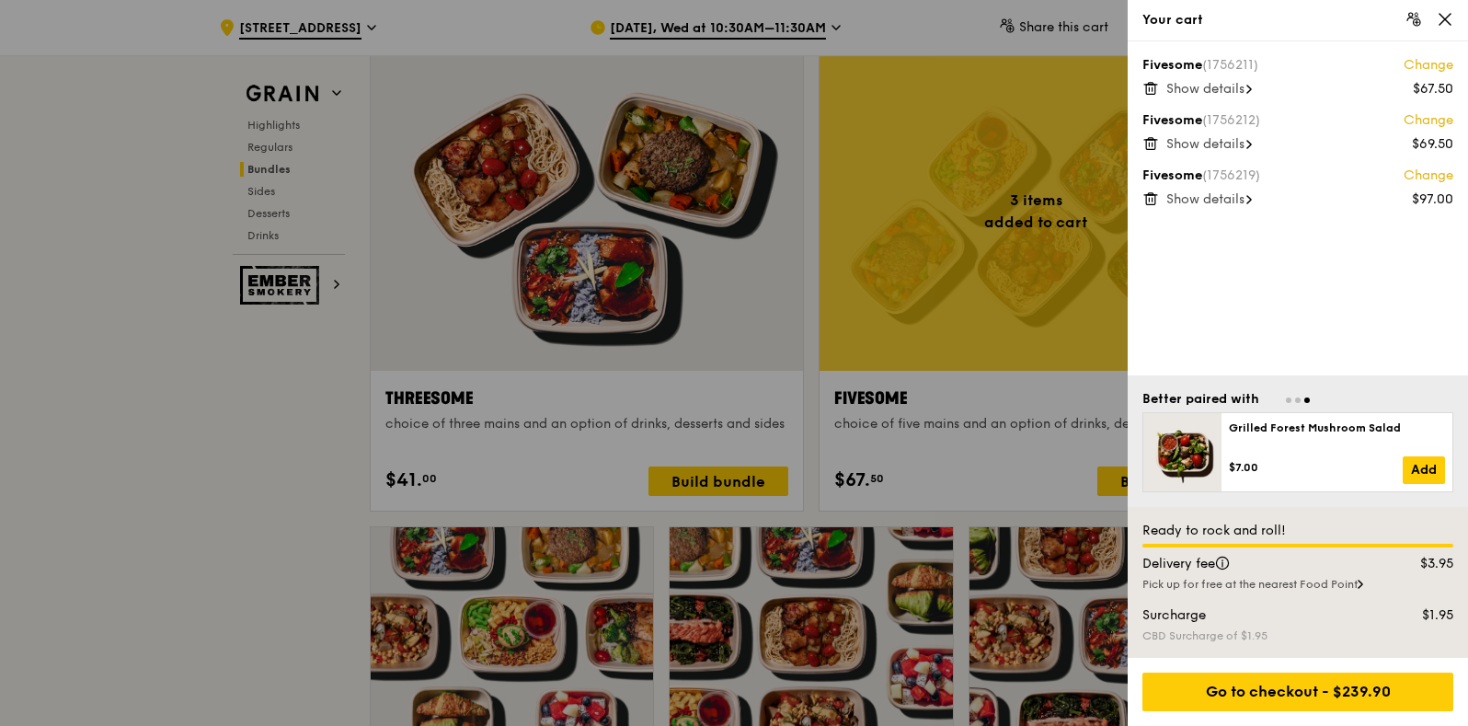
click at [1425, 62] on link "Change" at bounding box center [1429, 65] width 50 height 18
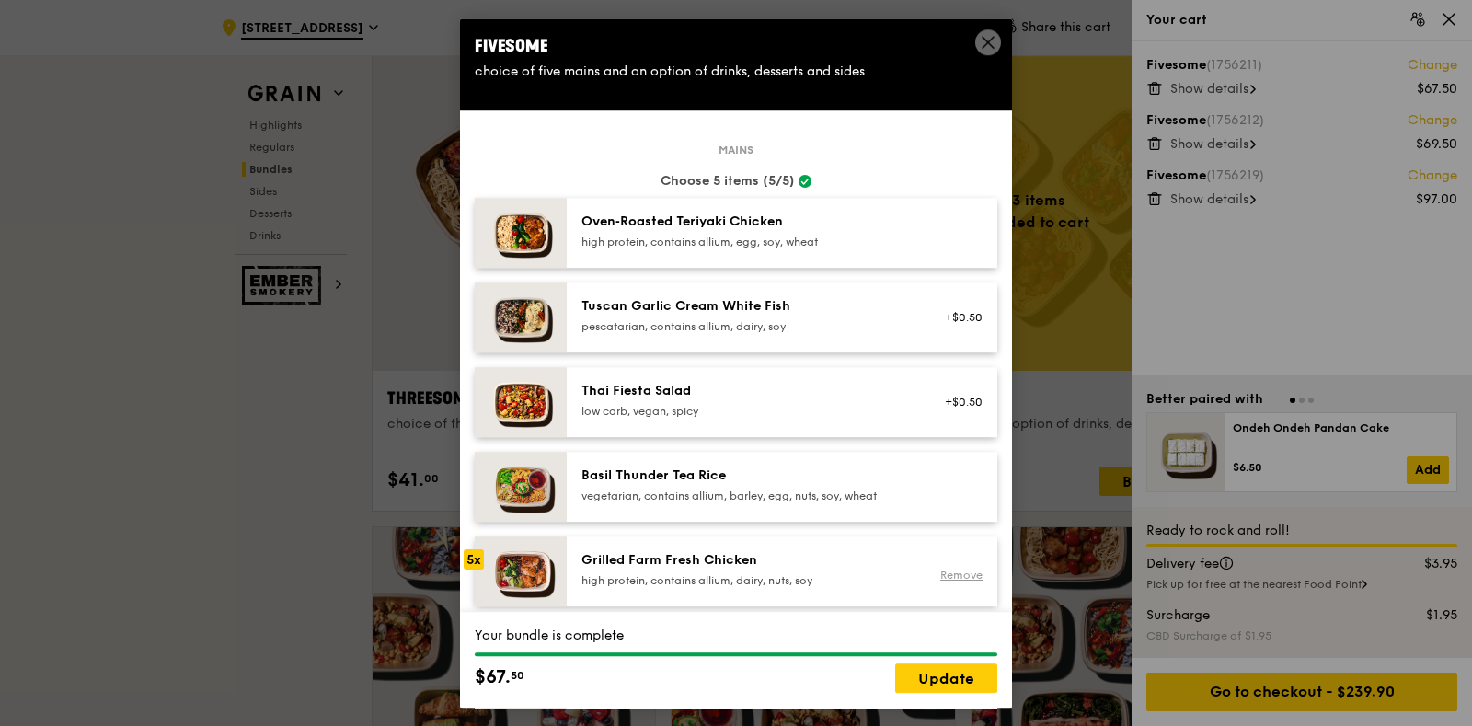
click at [952, 569] on link "Remove" at bounding box center [961, 575] width 42 height 13
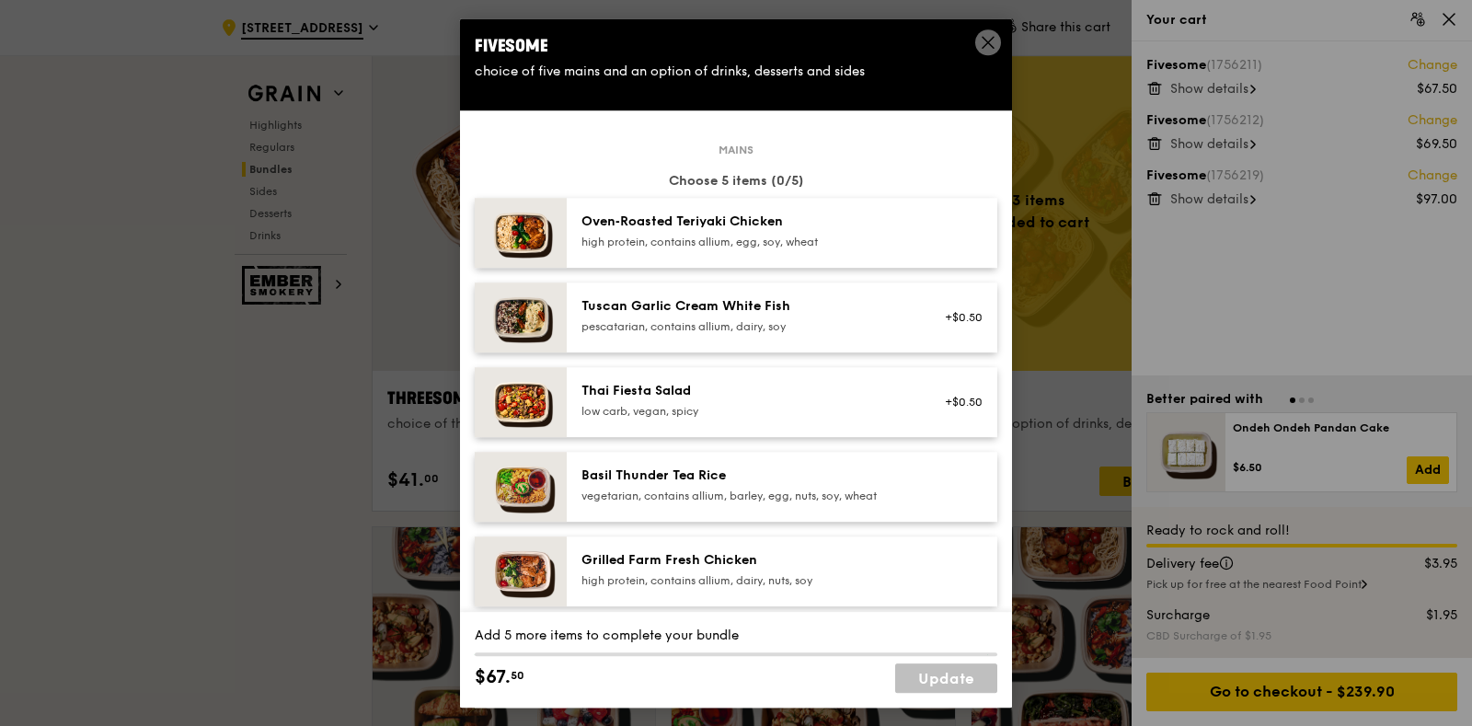
click at [951, 569] on div at bounding box center [958, 571] width 71 height 40
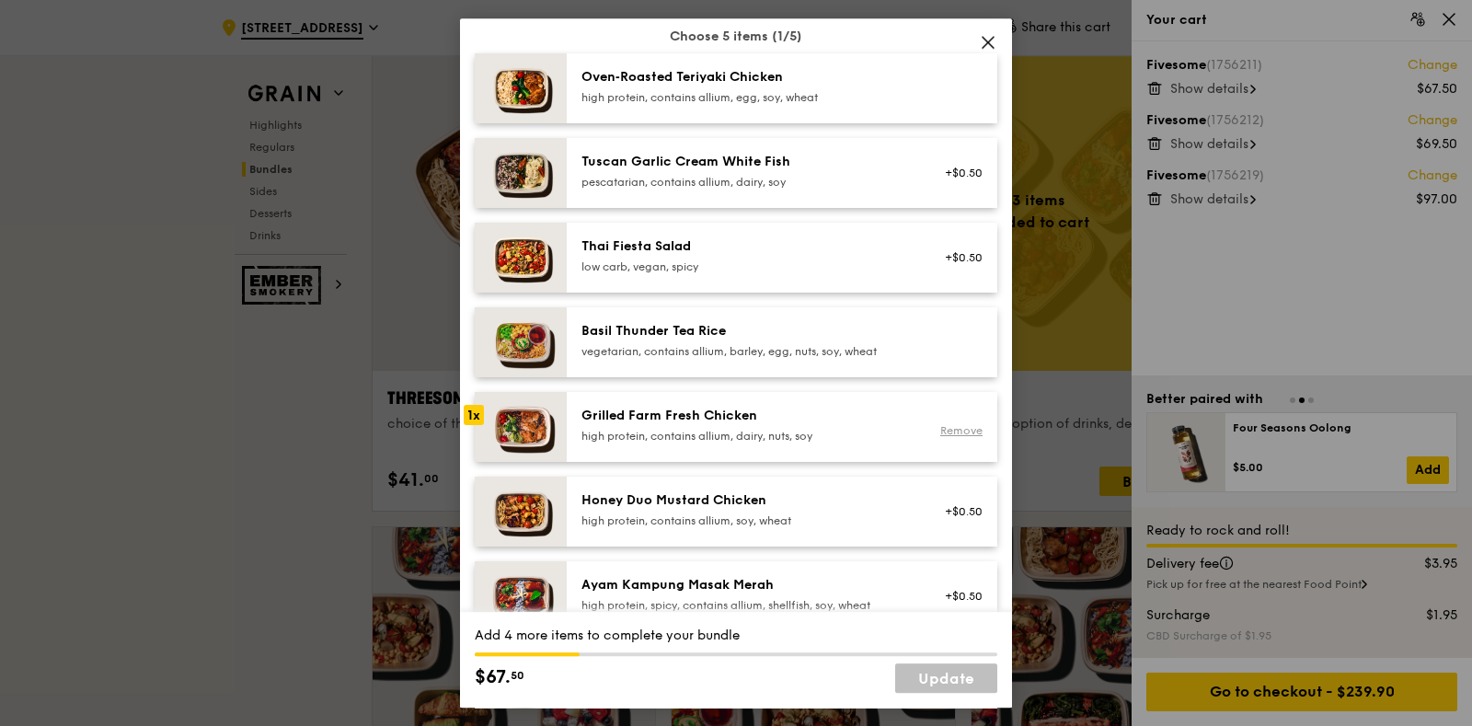
scroll to position [273, 0]
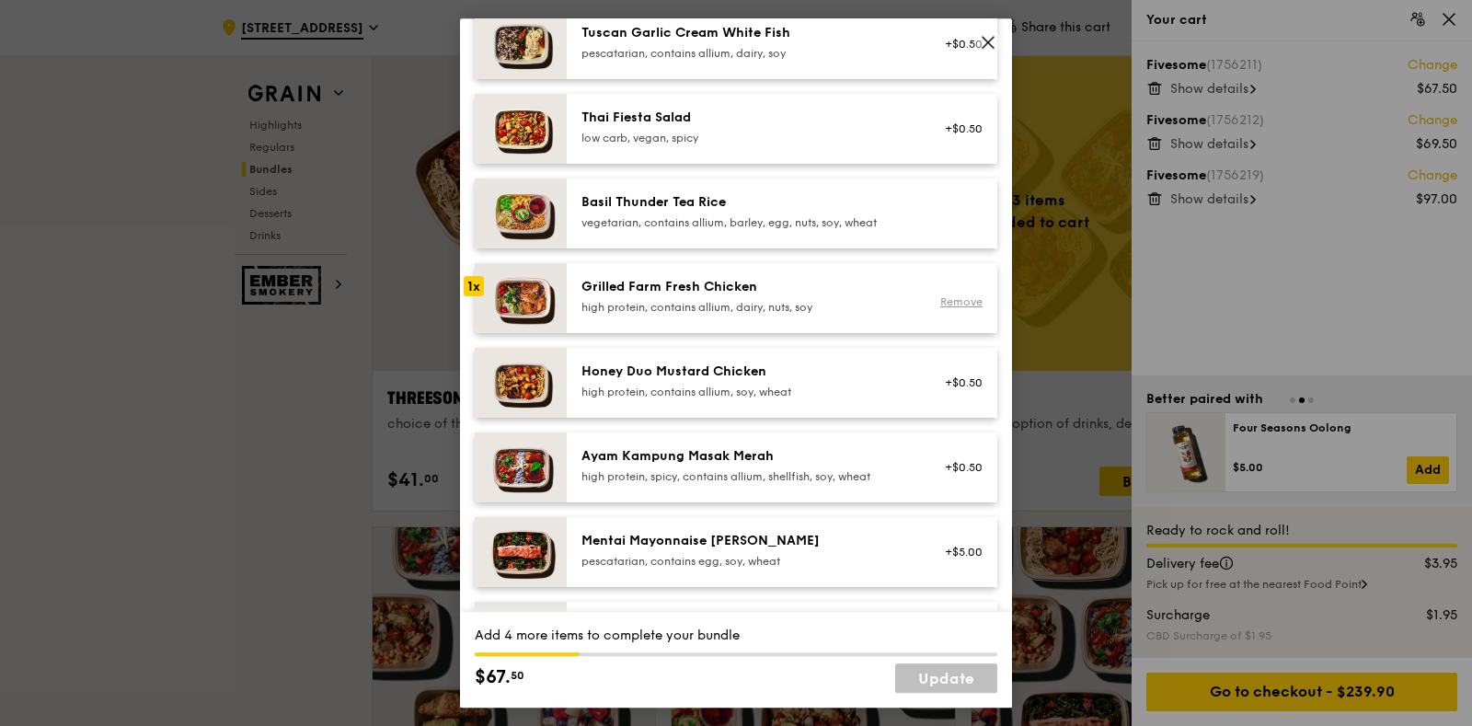
click at [954, 299] on link "Remove" at bounding box center [961, 301] width 42 height 13
click at [915, 525] on div "Mentai Mayonnaise [PERSON_NAME] pescatarian, contains egg, soy, wheat +$5.00" at bounding box center [782, 552] width 431 height 70
click at [915, 525] on div "Mentai Mayonnaise [PERSON_NAME] pescatarian, contains egg, soy, wheat +$5.00 Re…" at bounding box center [782, 552] width 431 height 70
click at [924, 300] on div at bounding box center [958, 298] width 71 height 40
click at [934, 300] on div "Remove" at bounding box center [958, 301] width 49 height 15
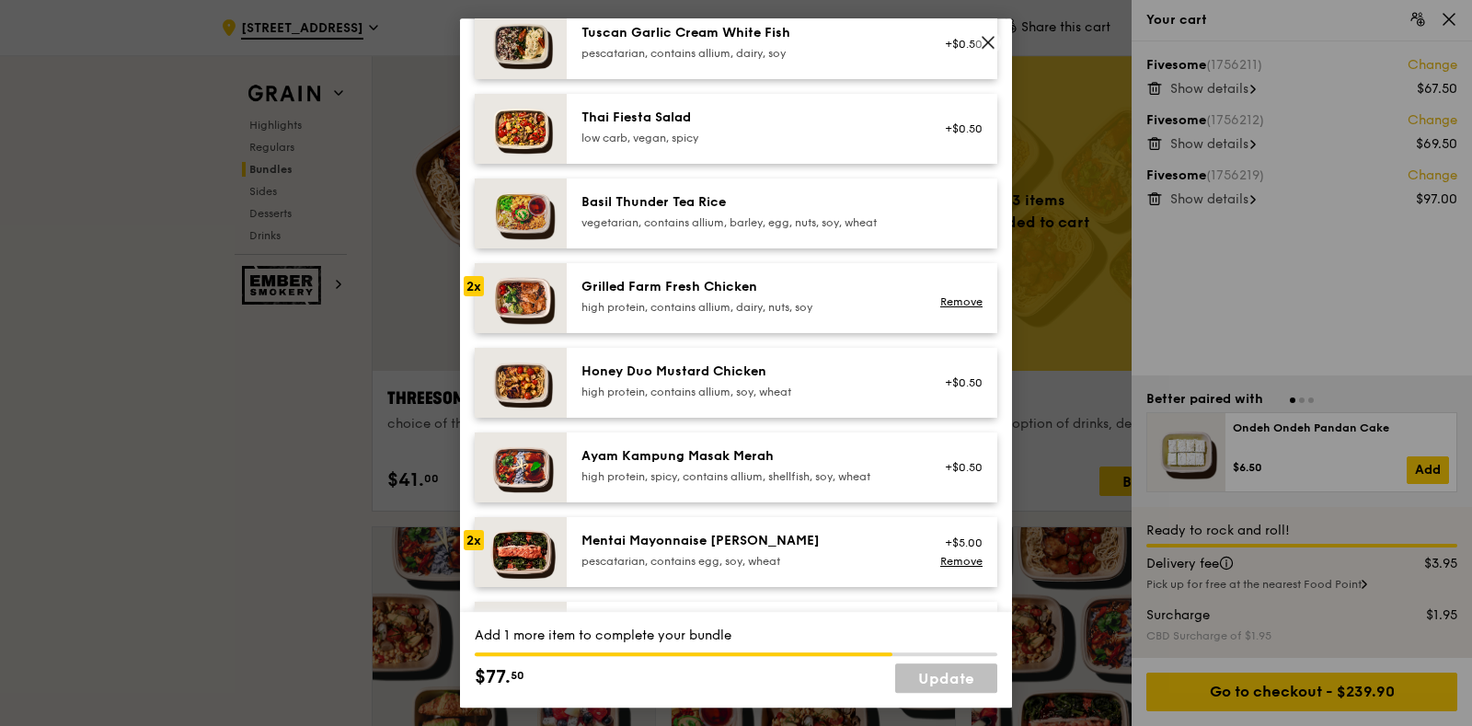
click at [934, 300] on div "Remove" at bounding box center [958, 301] width 49 height 15
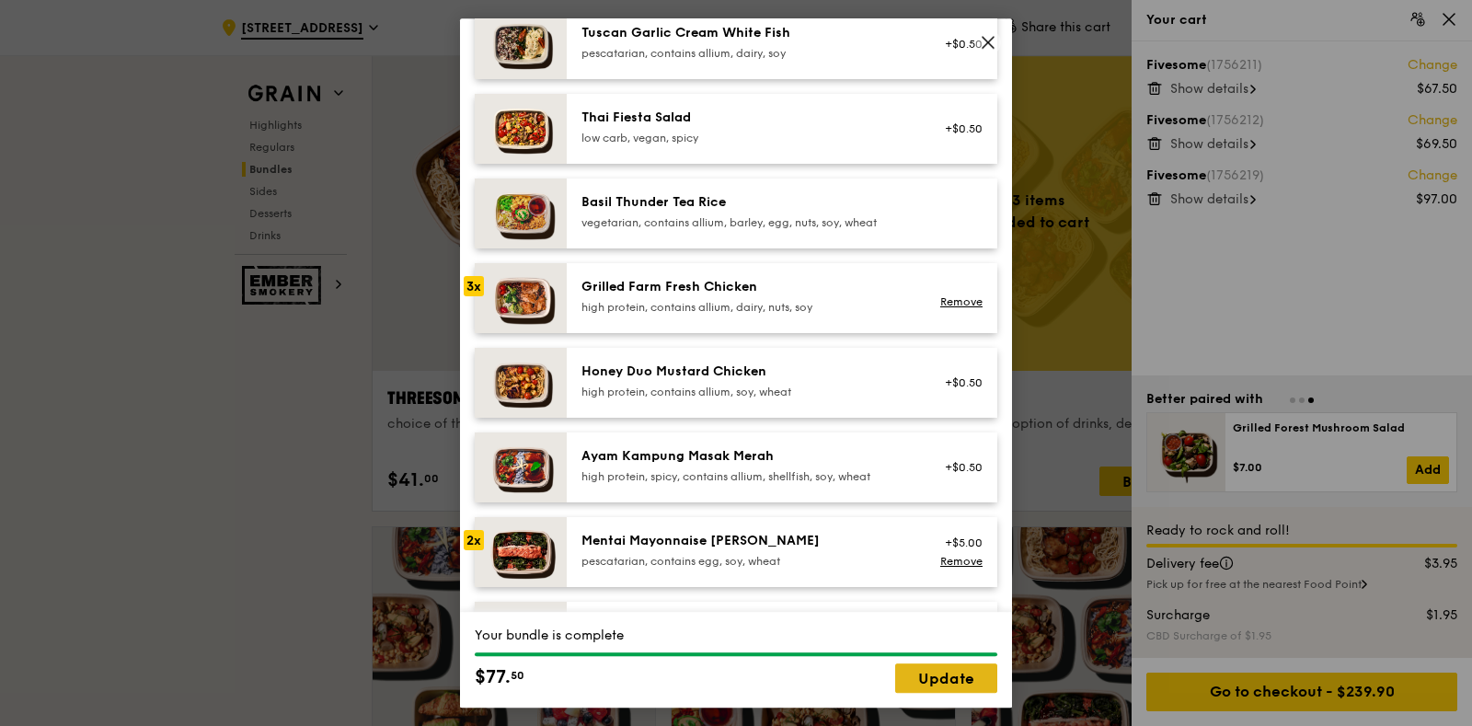
click at [970, 682] on link "Update" at bounding box center [946, 677] width 102 height 29
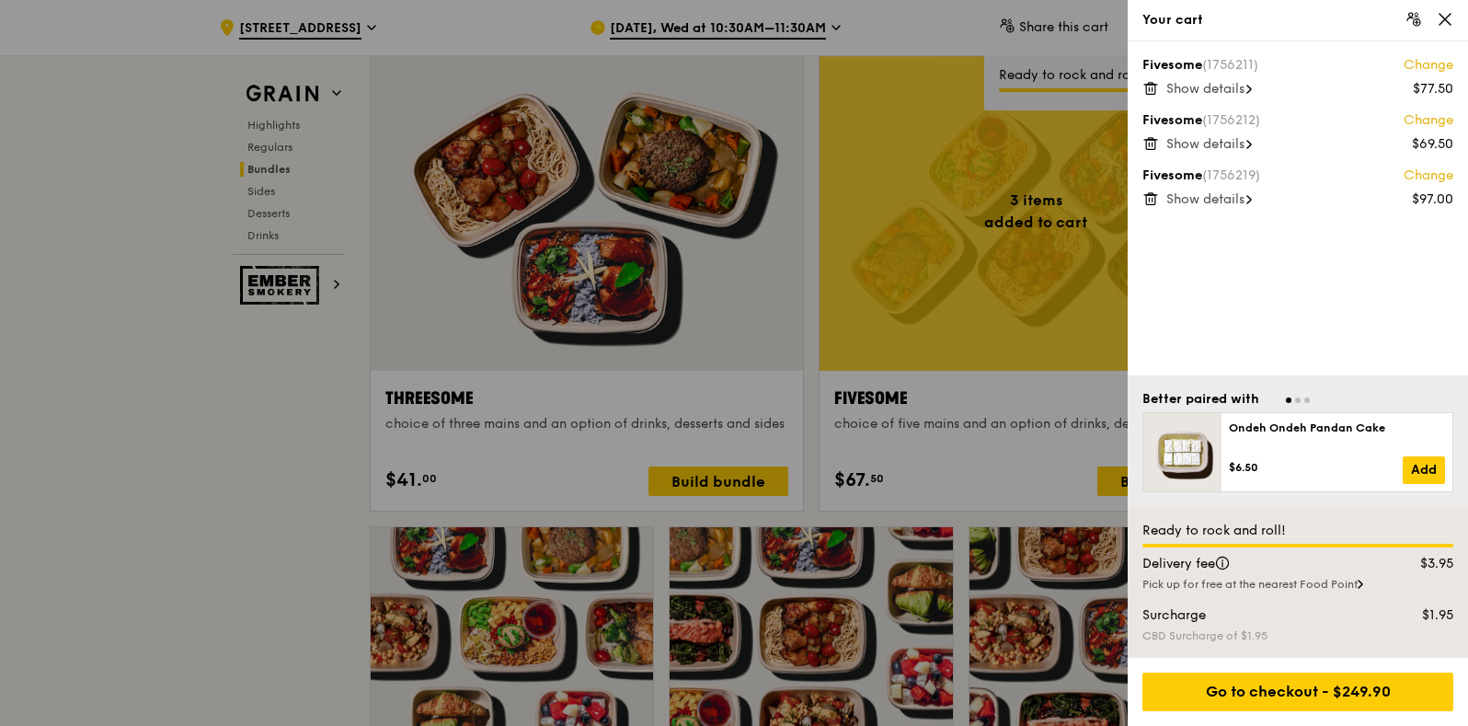
click at [1424, 179] on link "Change" at bounding box center [1429, 176] width 50 height 18
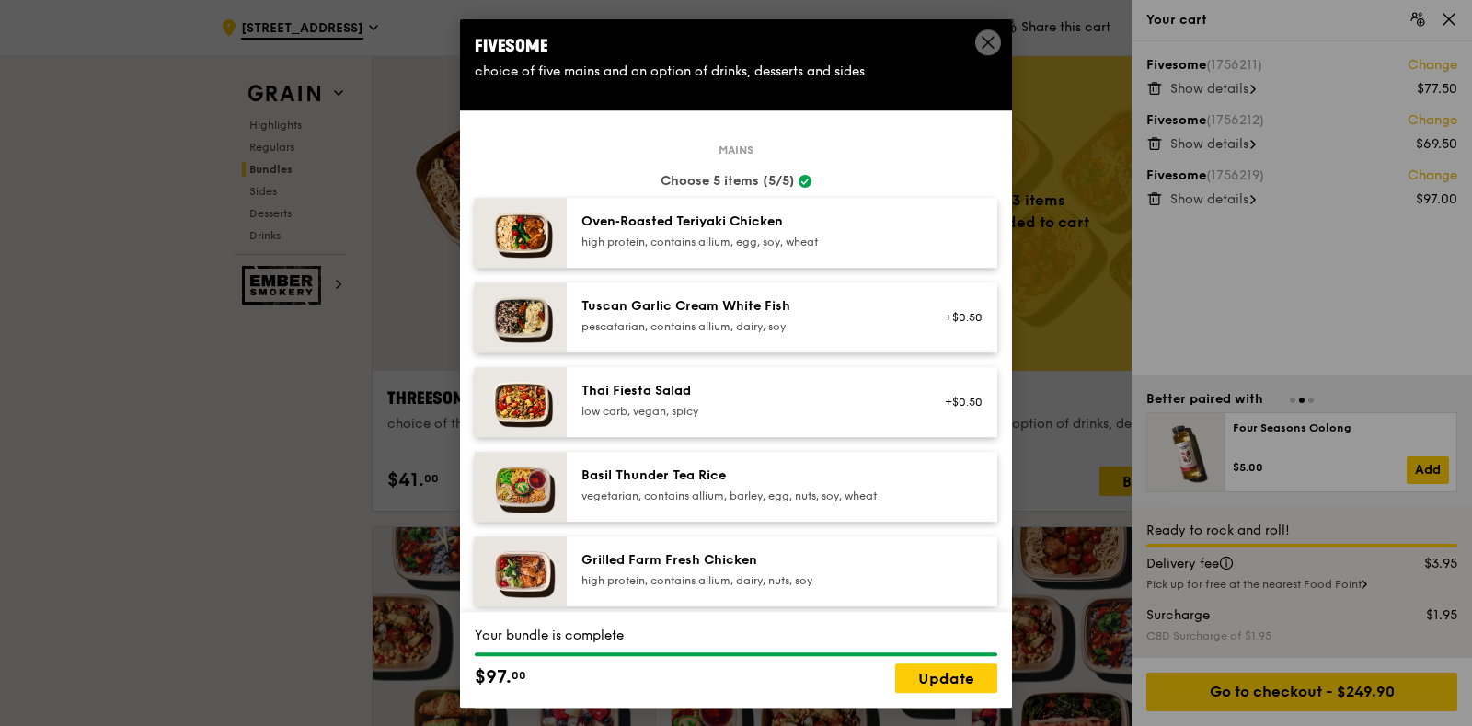
scroll to position [469, 0]
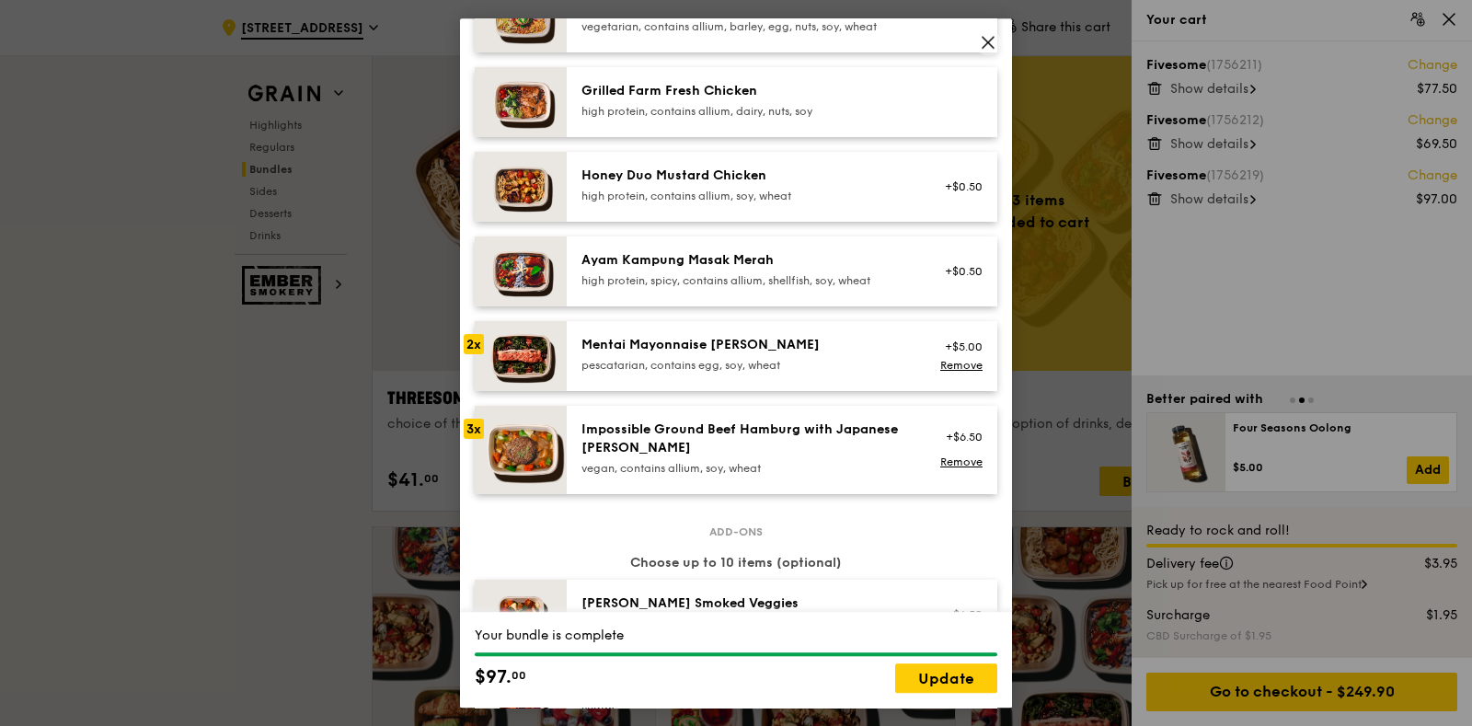
click at [985, 38] on icon at bounding box center [988, 42] width 17 height 17
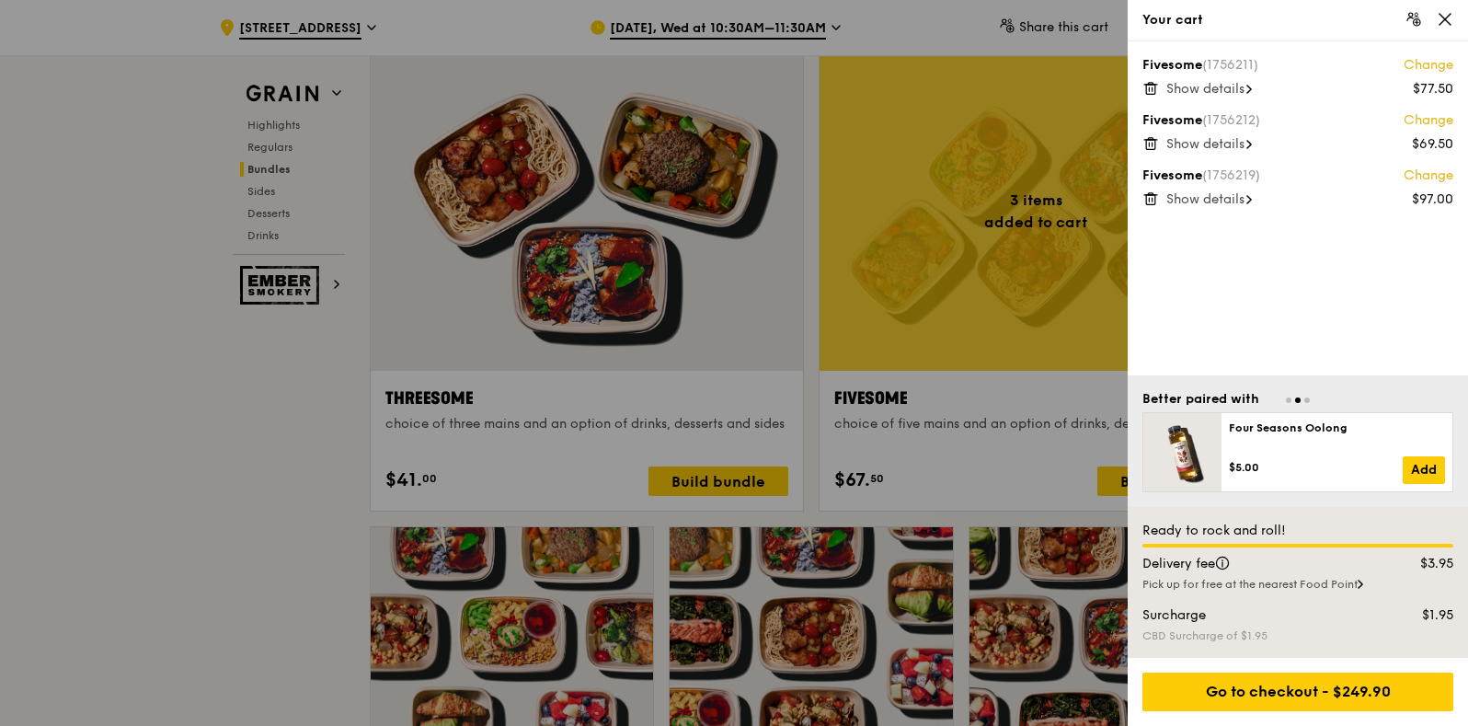
click at [1434, 124] on link "Change" at bounding box center [1429, 120] width 50 height 18
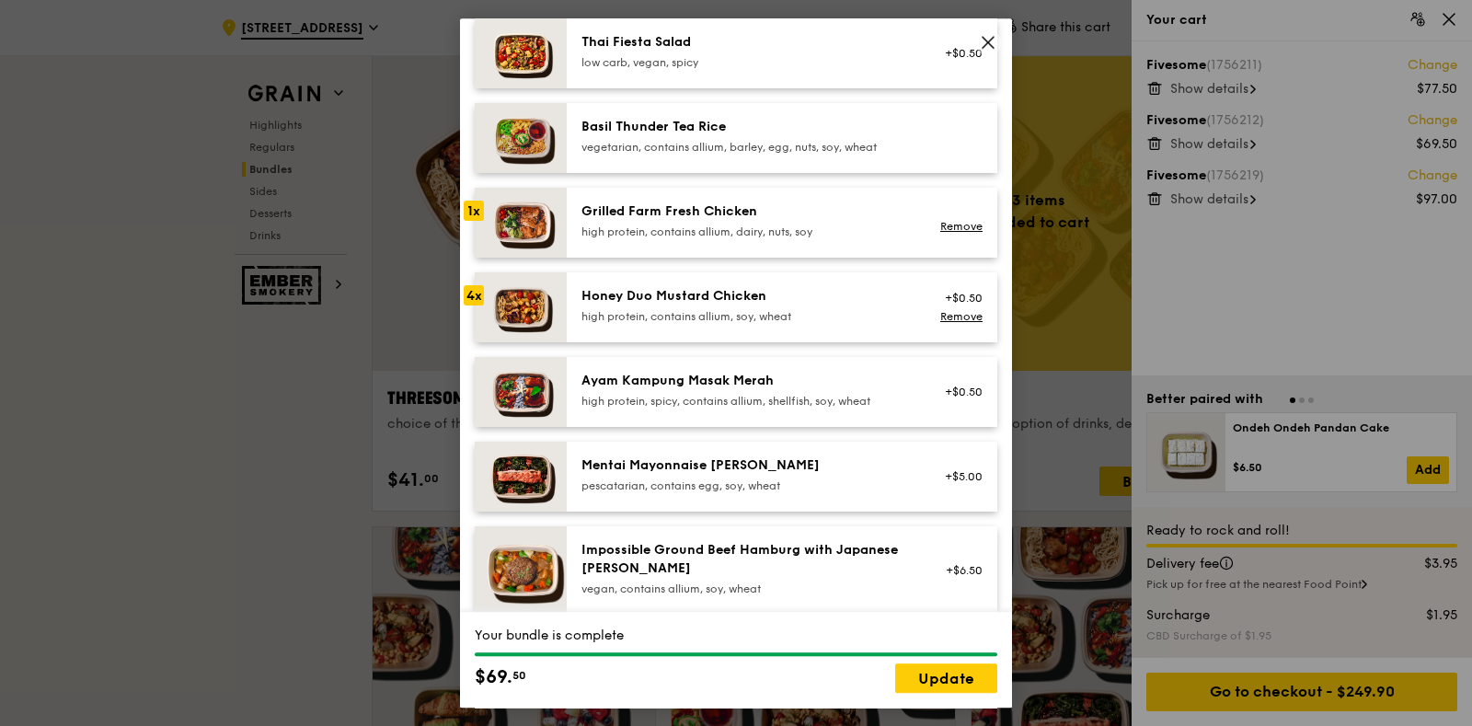
scroll to position [347, 0]
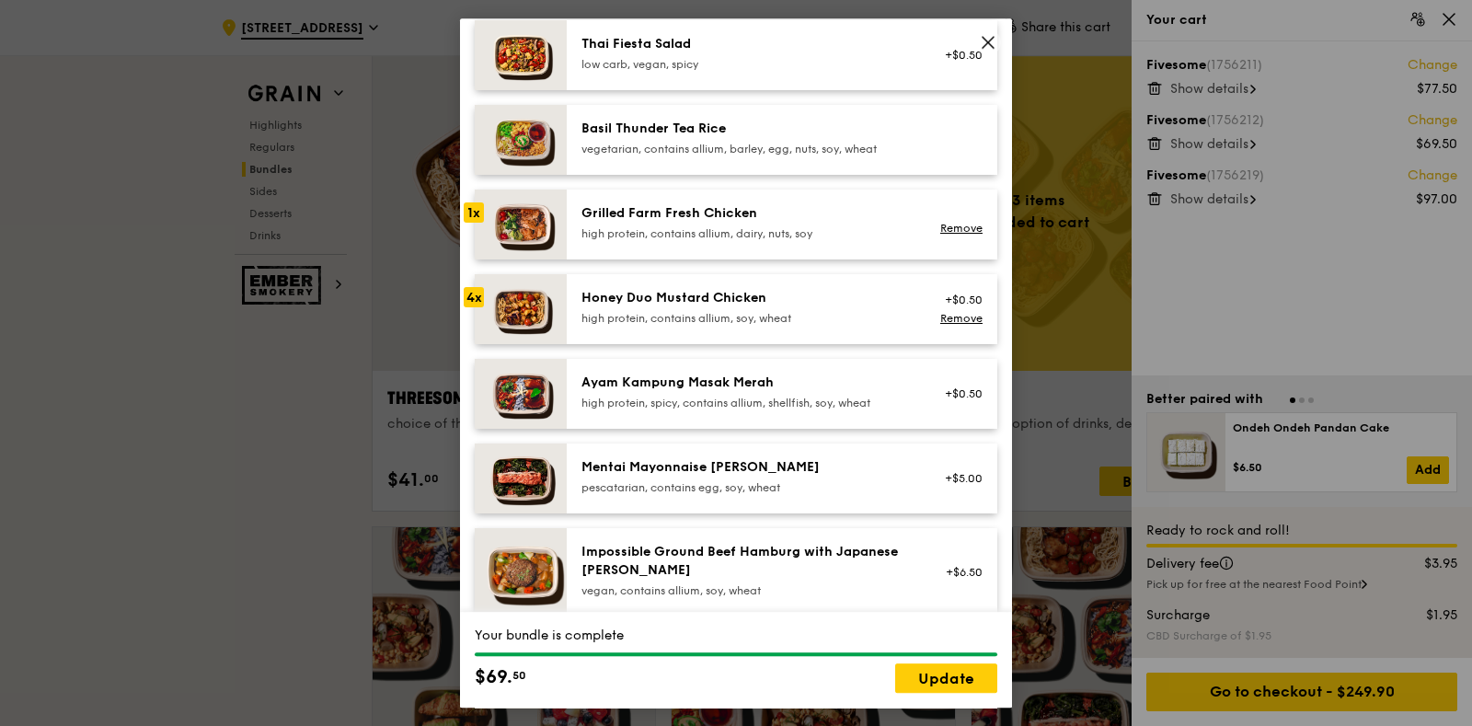
click at [994, 34] on icon at bounding box center [988, 42] width 17 height 17
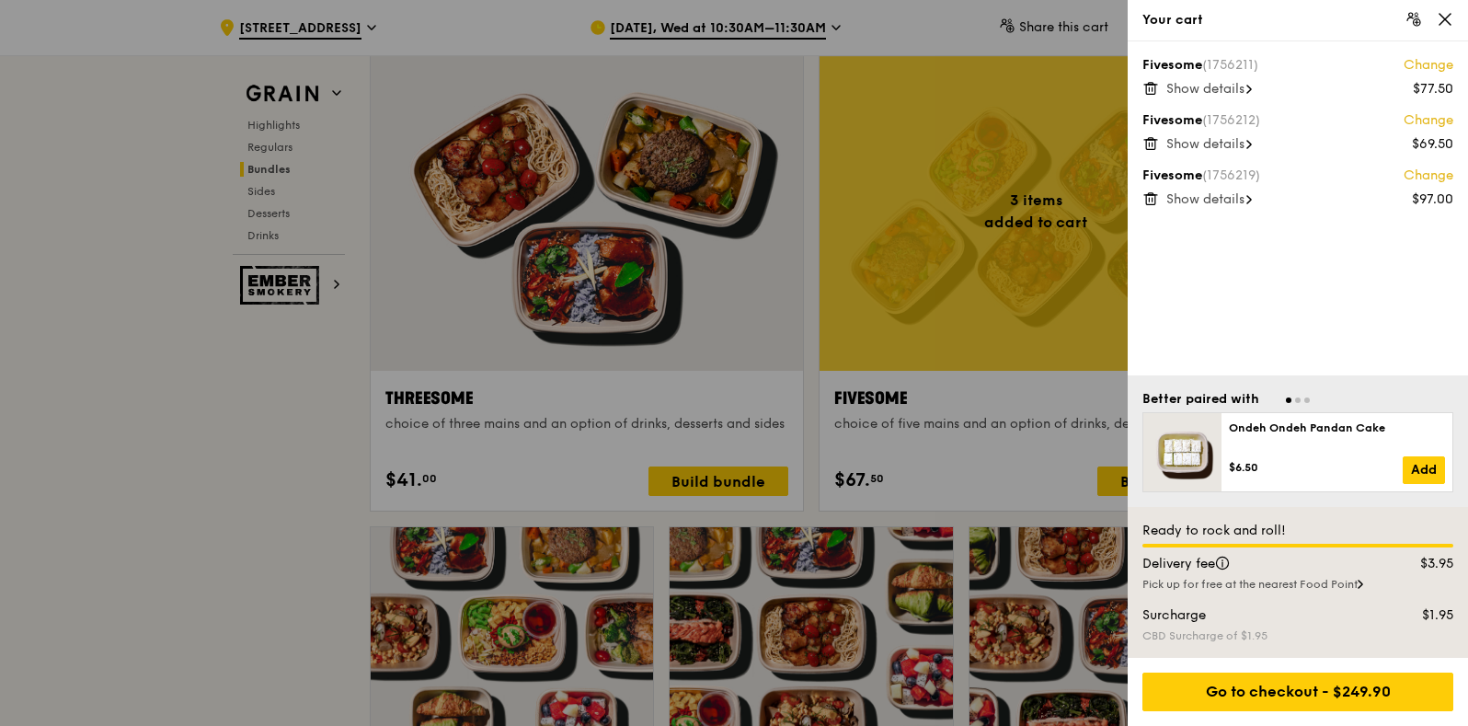
click at [1425, 57] on link "Change" at bounding box center [1429, 65] width 50 height 18
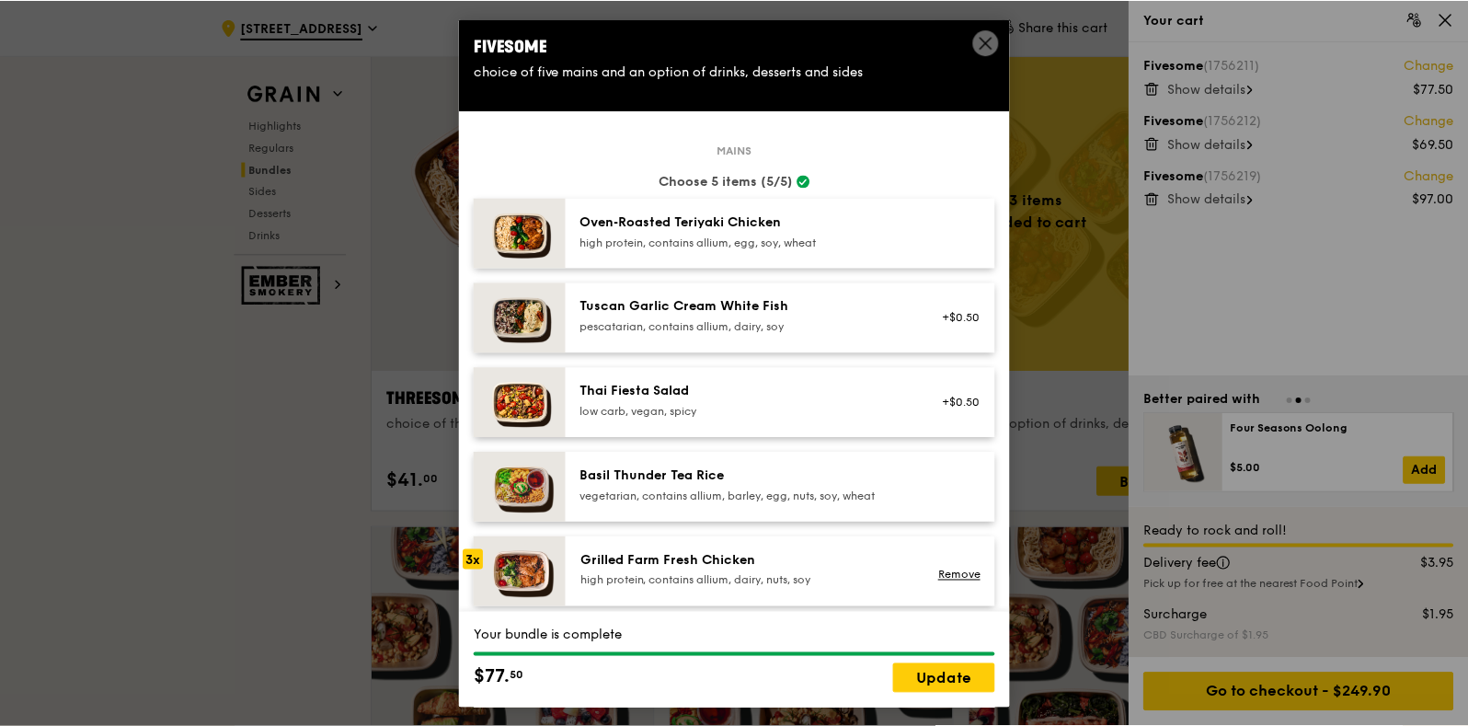
scroll to position [327, 0]
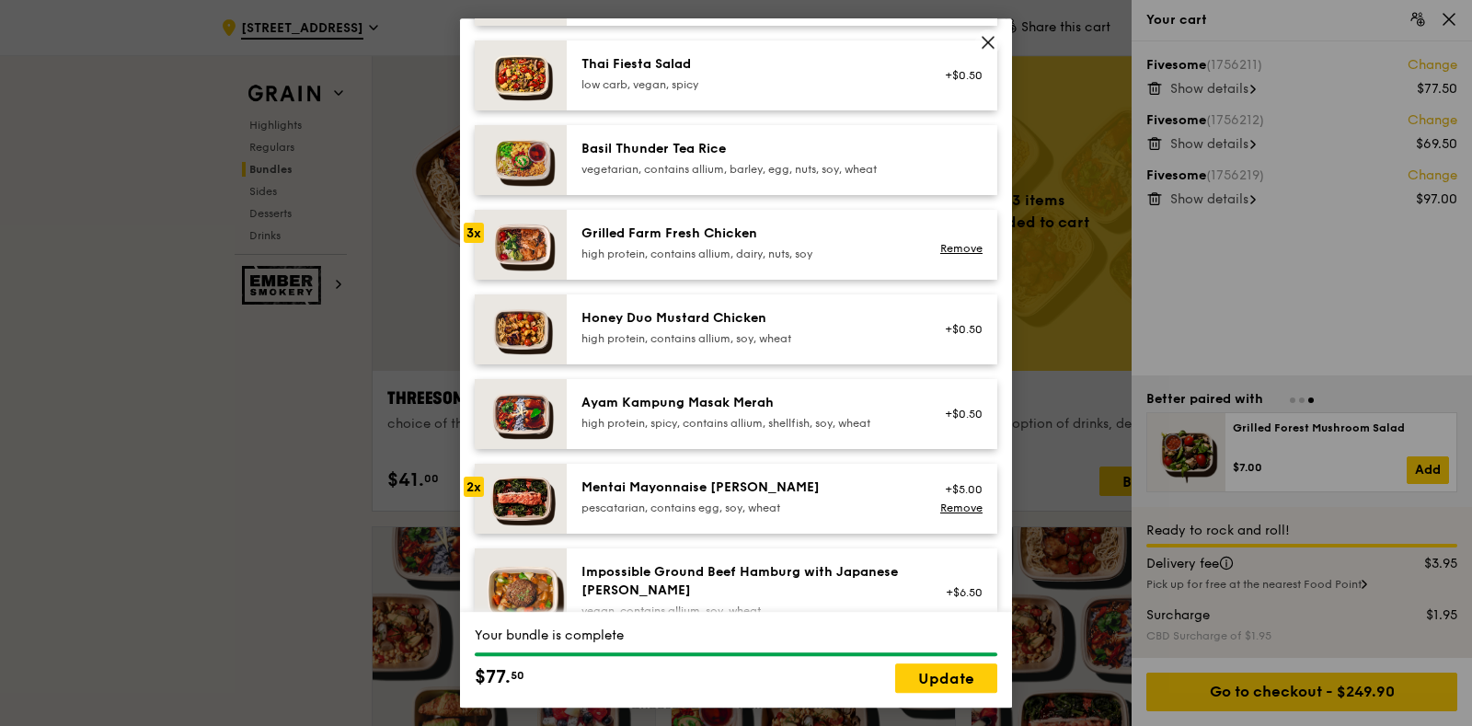
click at [986, 42] on icon at bounding box center [988, 42] width 11 height 11
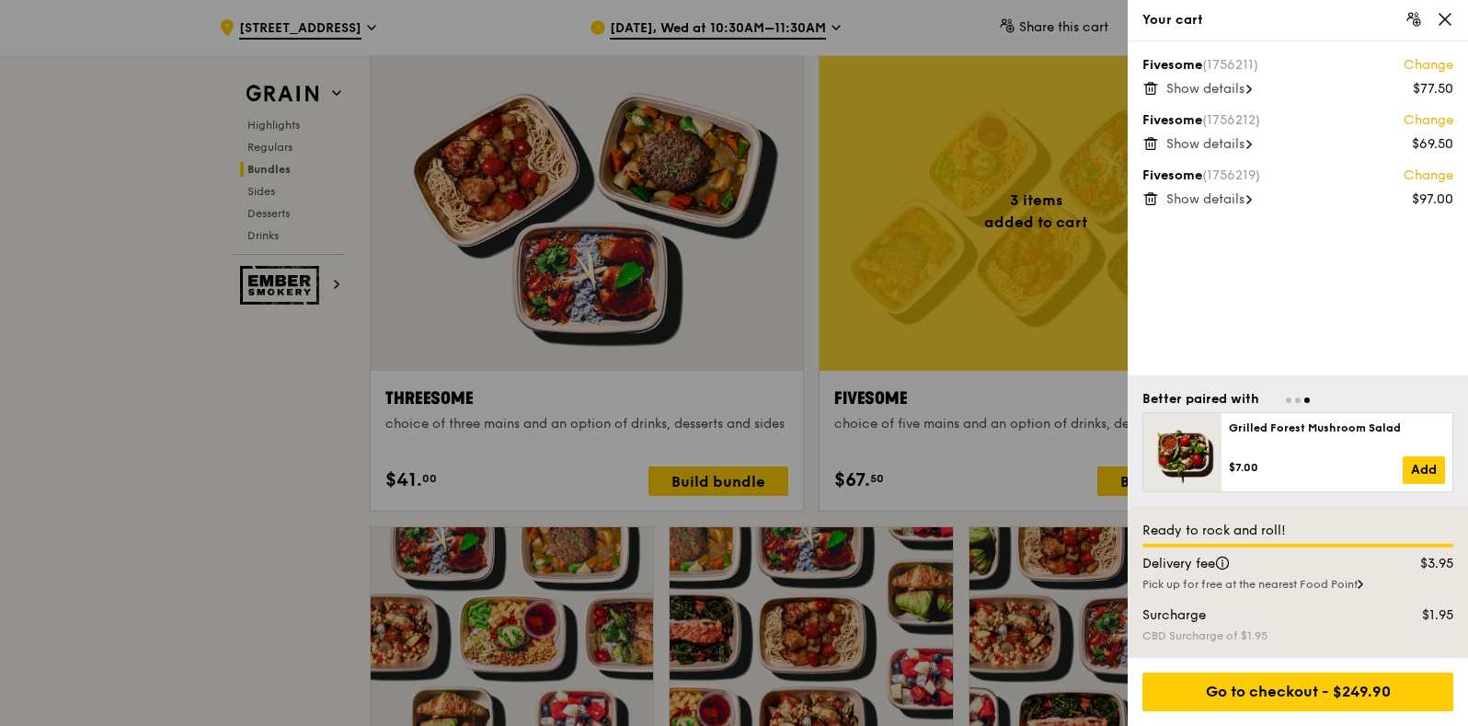
click at [948, 281] on div at bounding box center [734, 363] width 1468 height 726
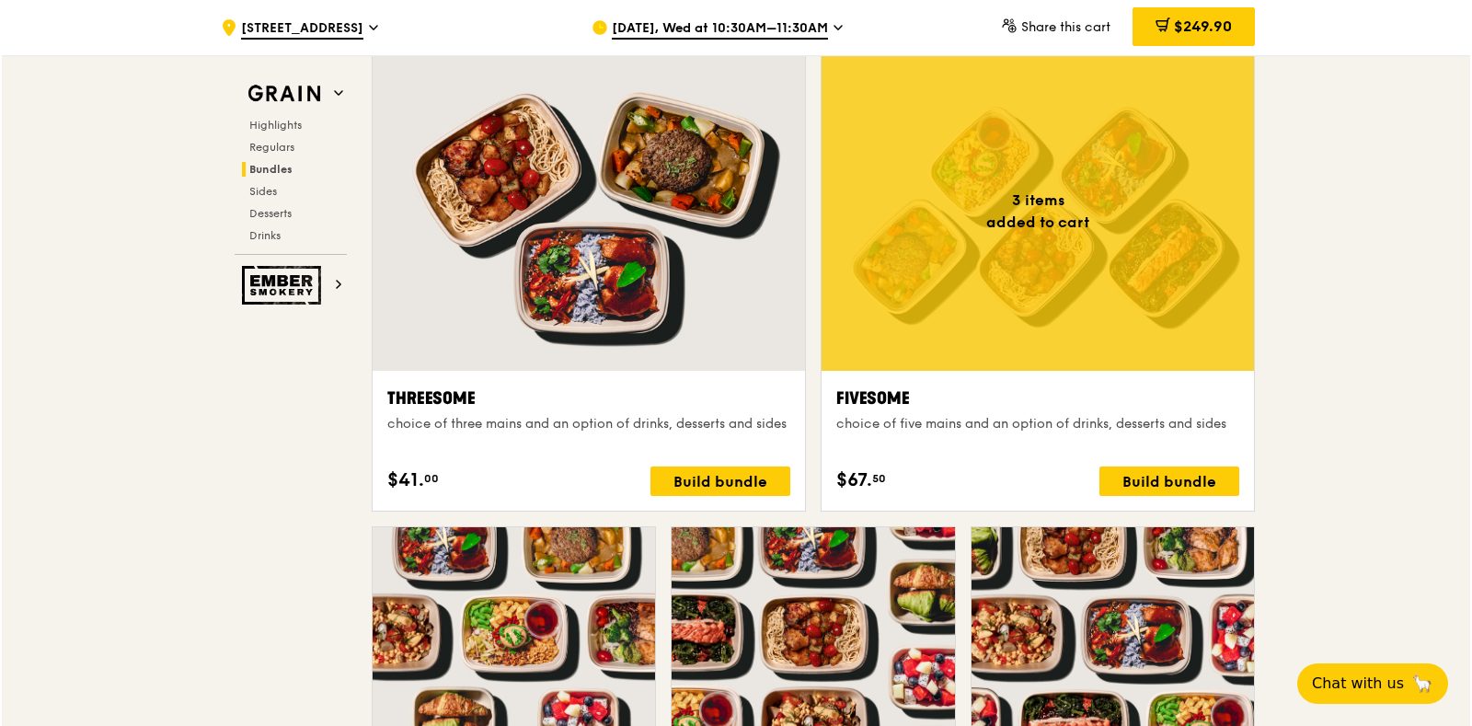
scroll to position [2908, 0]
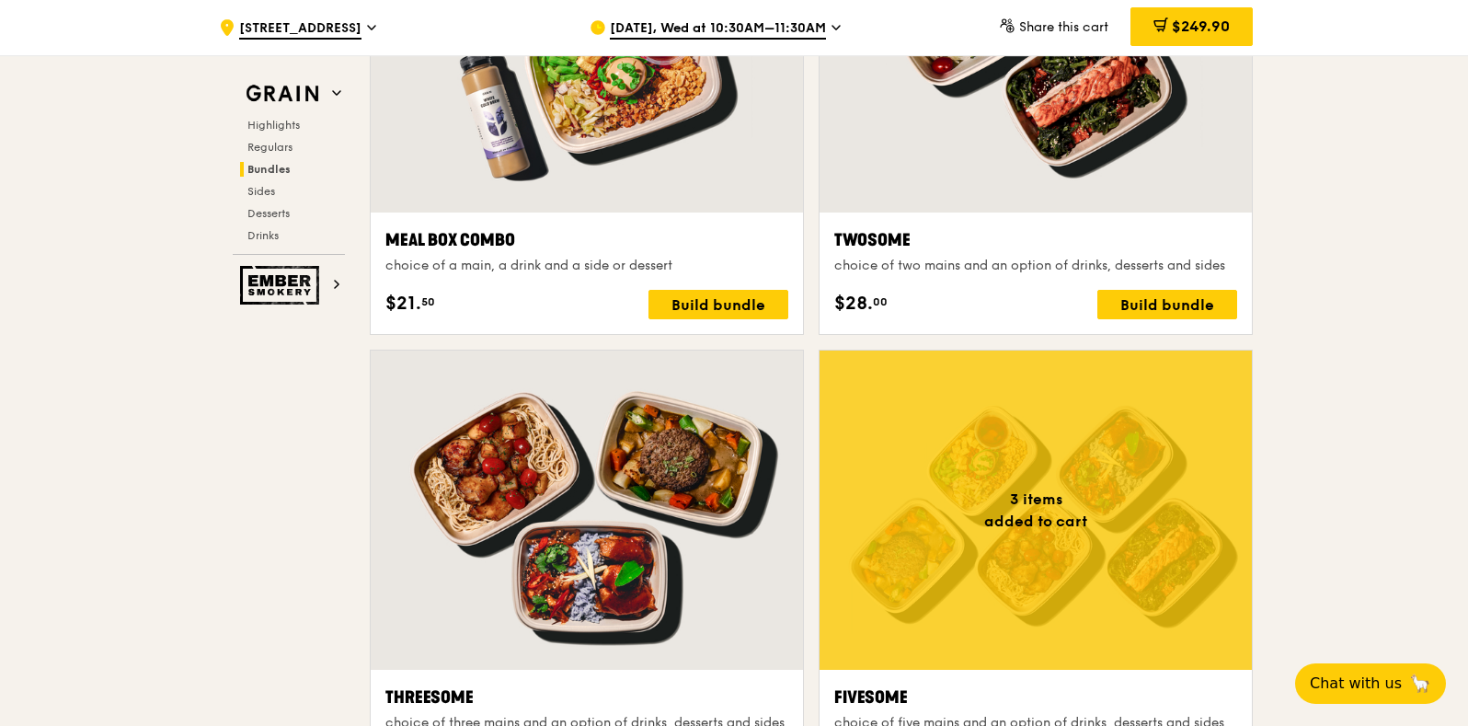
click at [961, 205] on div at bounding box center [1036, 52] width 432 height 319
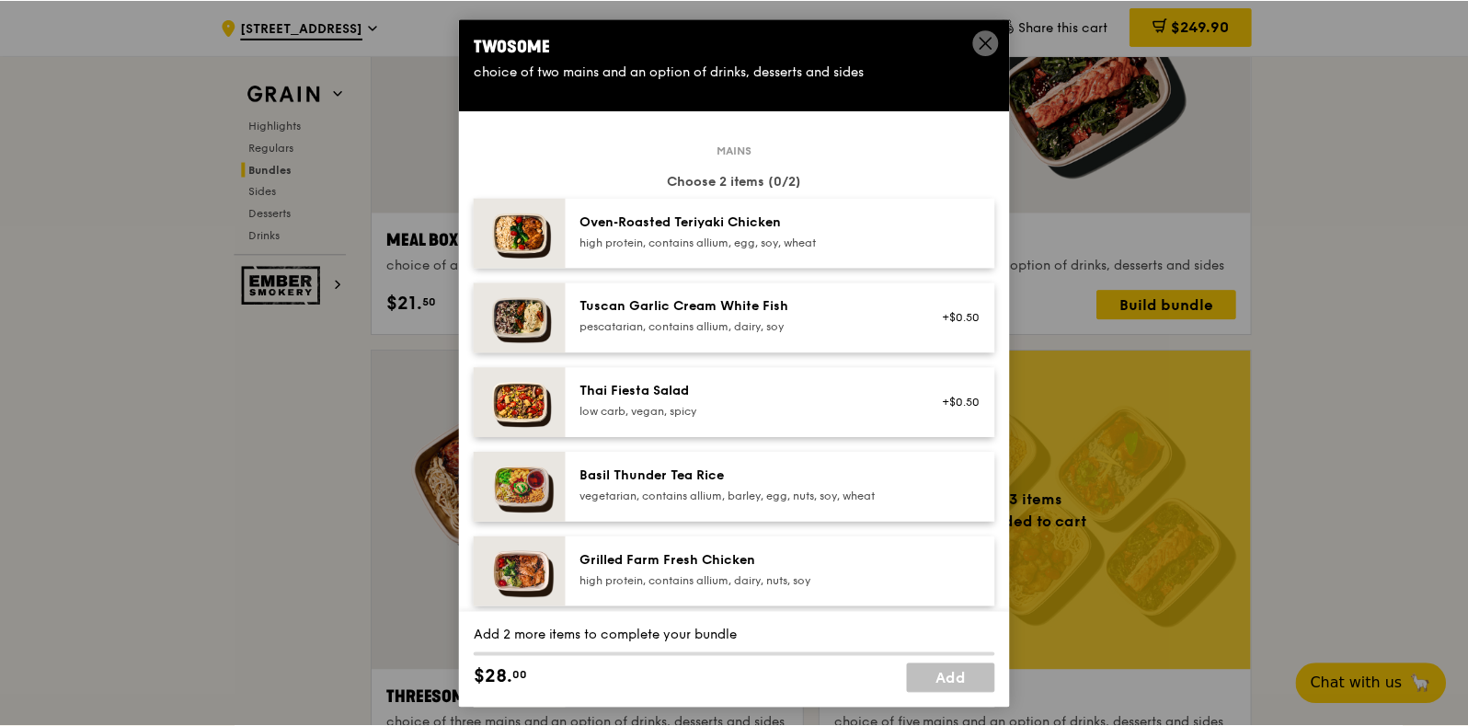
scroll to position [69, 0]
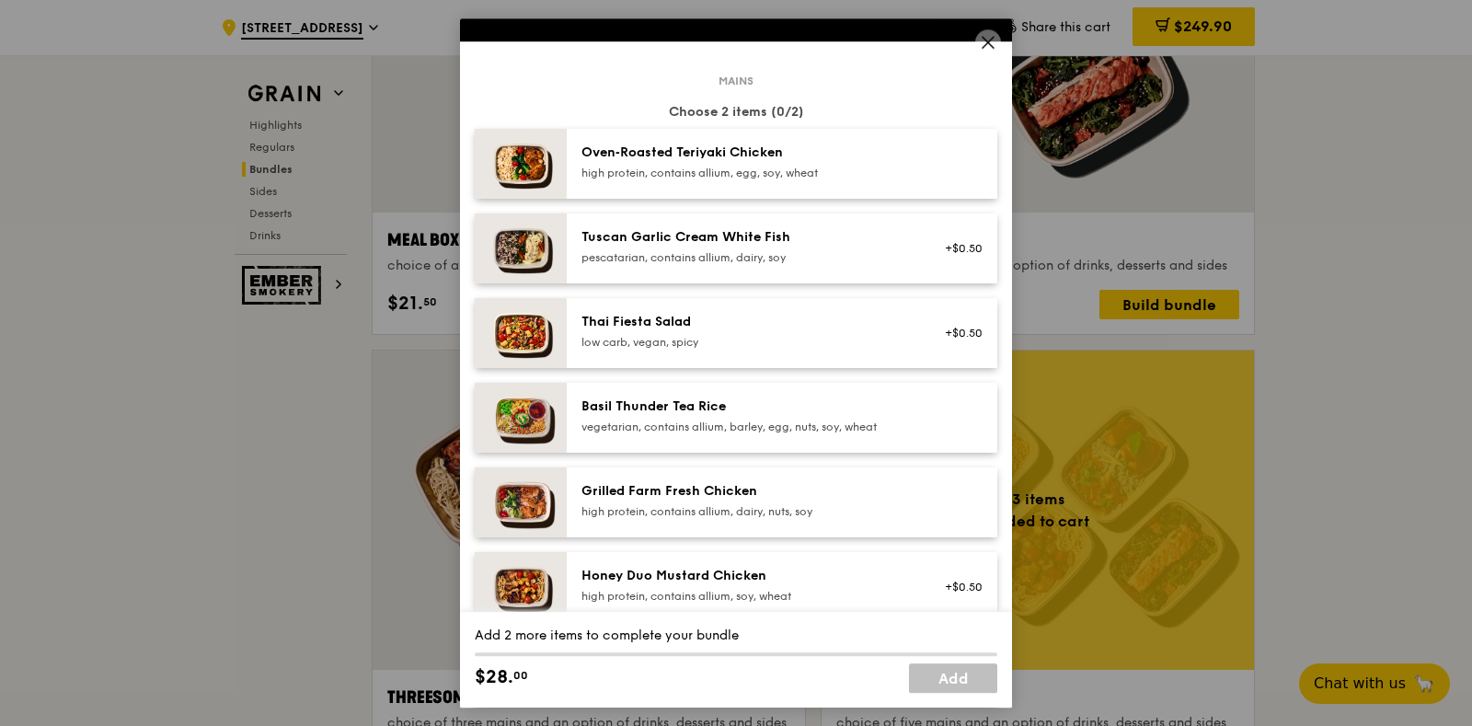
click at [871, 506] on div "high protein, contains allium, dairy, nuts, soy" at bounding box center [746, 511] width 330 height 15
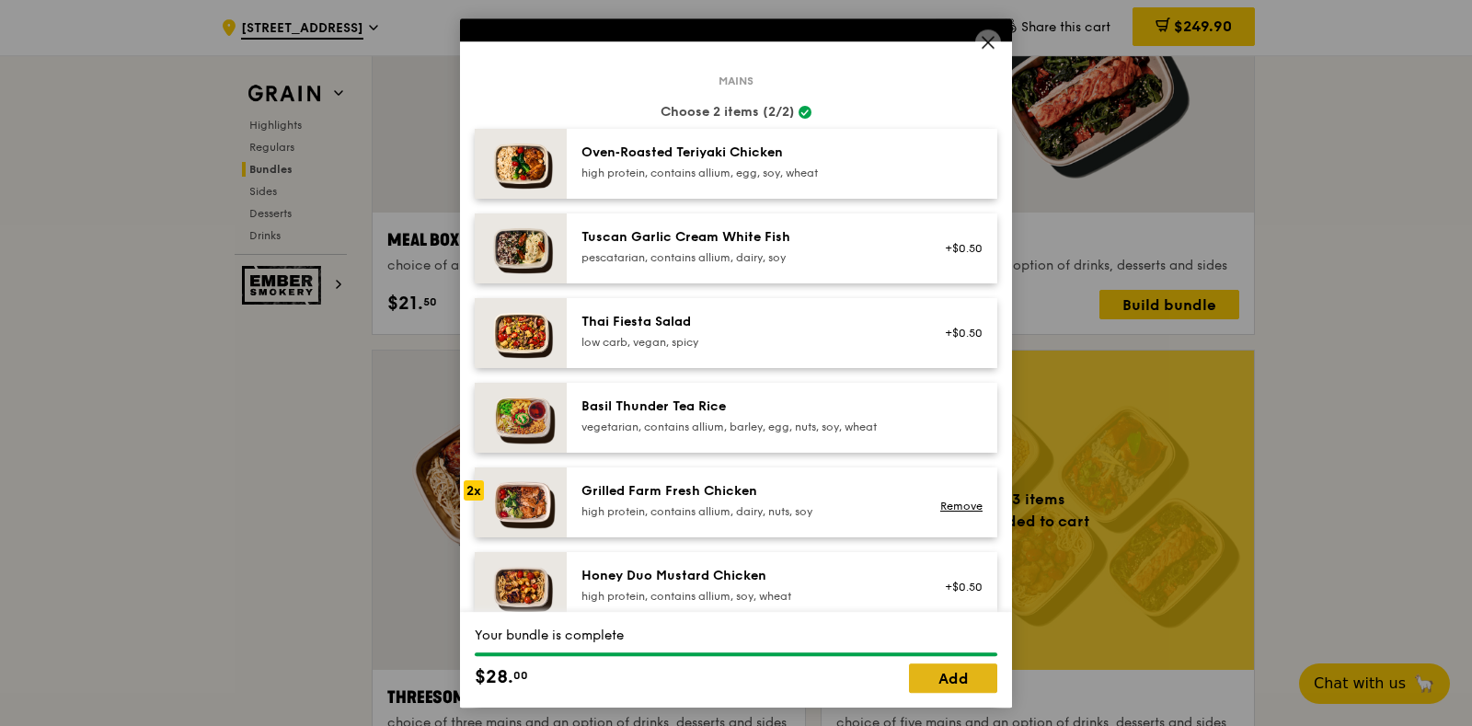
click at [989, 670] on link "Add" at bounding box center [953, 677] width 88 height 29
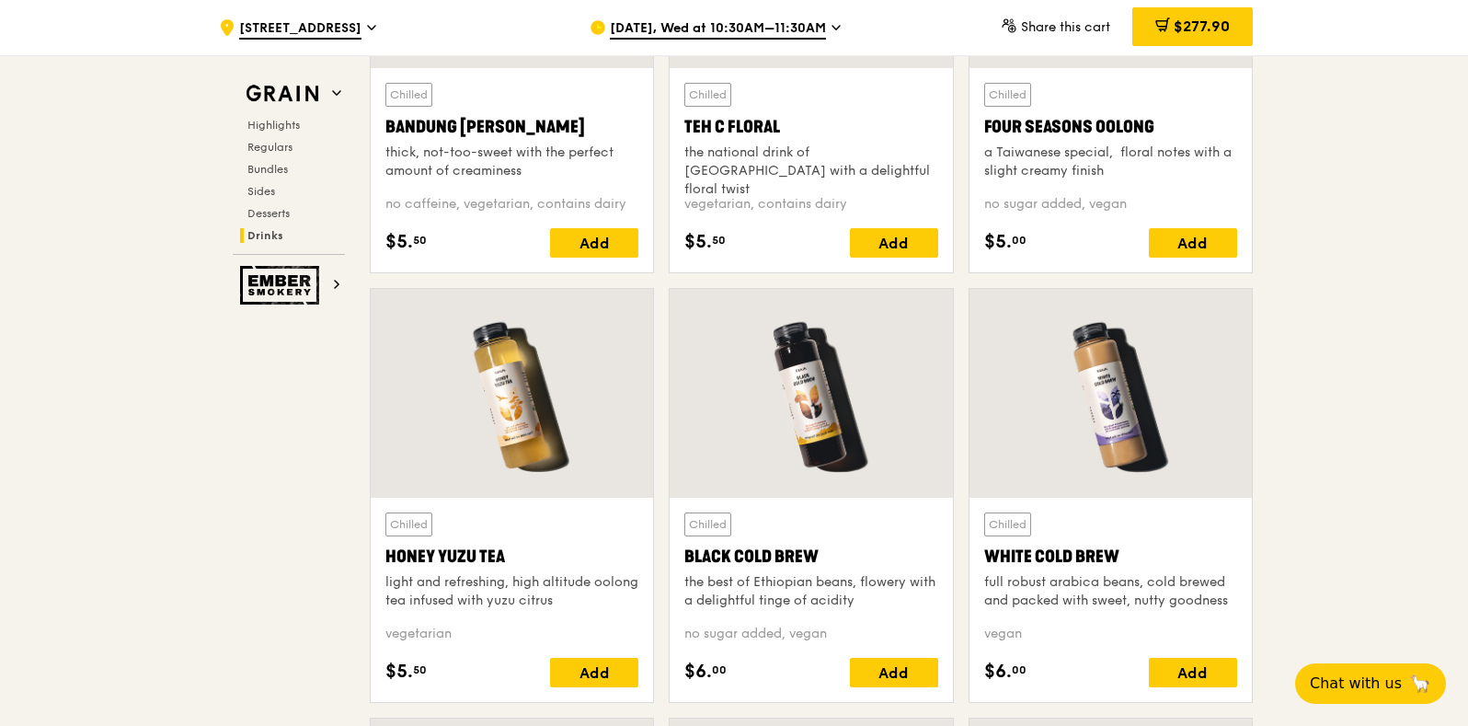
scroll to position [6511, 0]
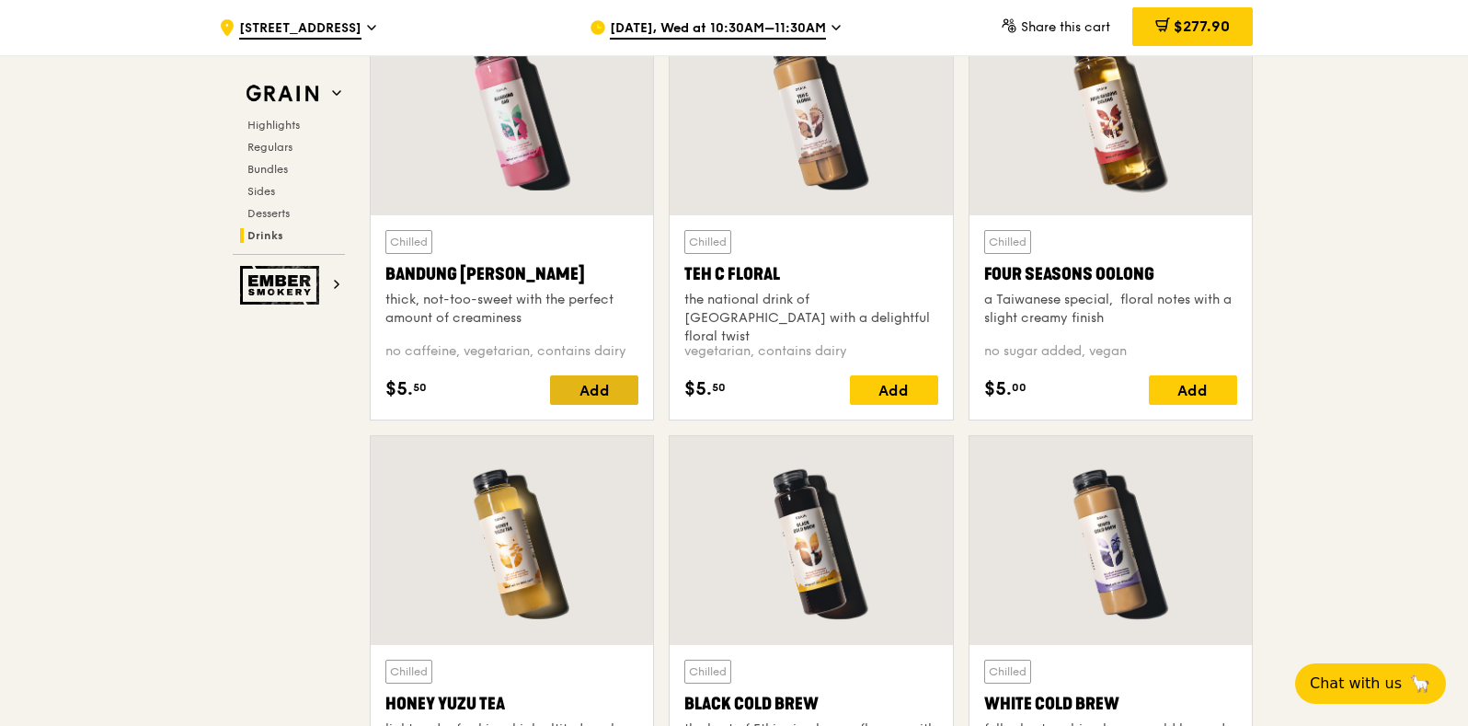
click at [612, 401] on div "Add" at bounding box center [594, 389] width 88 height 29
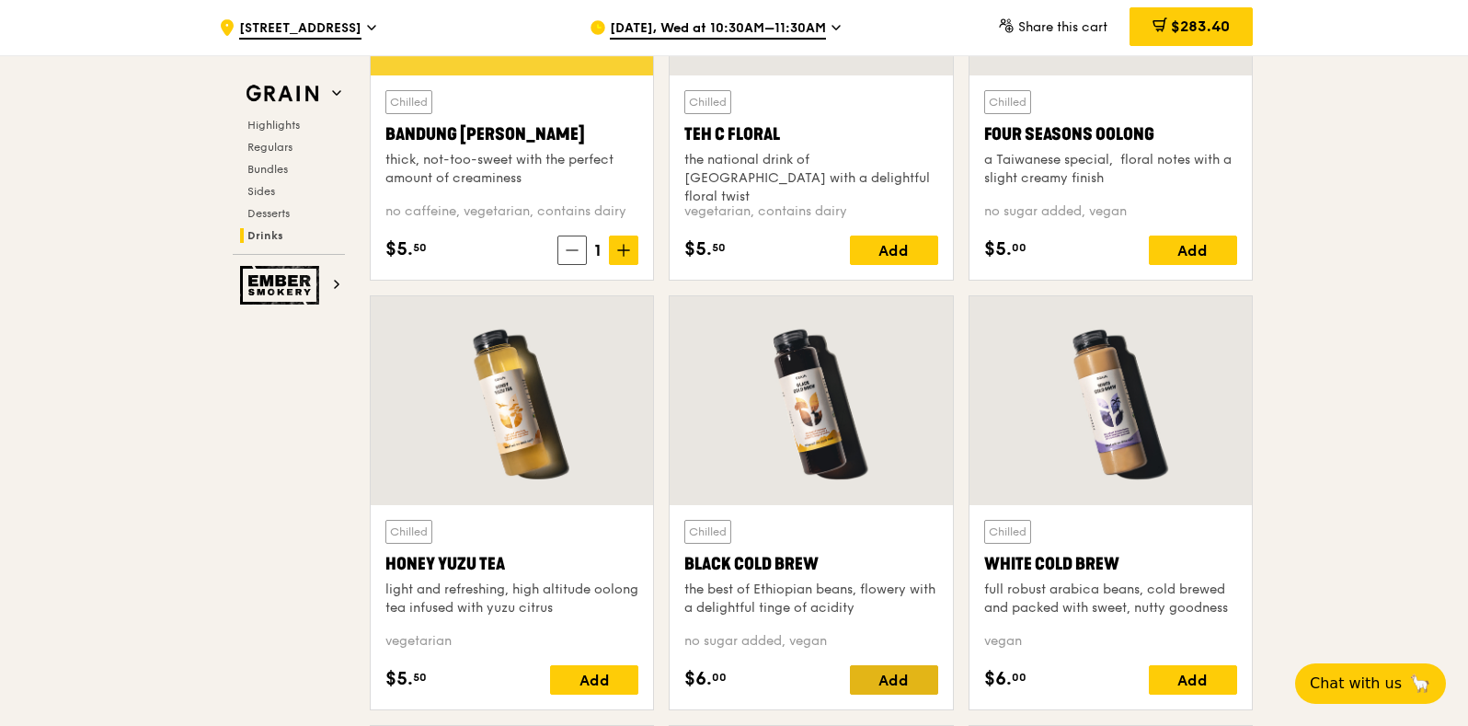
scroll to position [6753, 0]
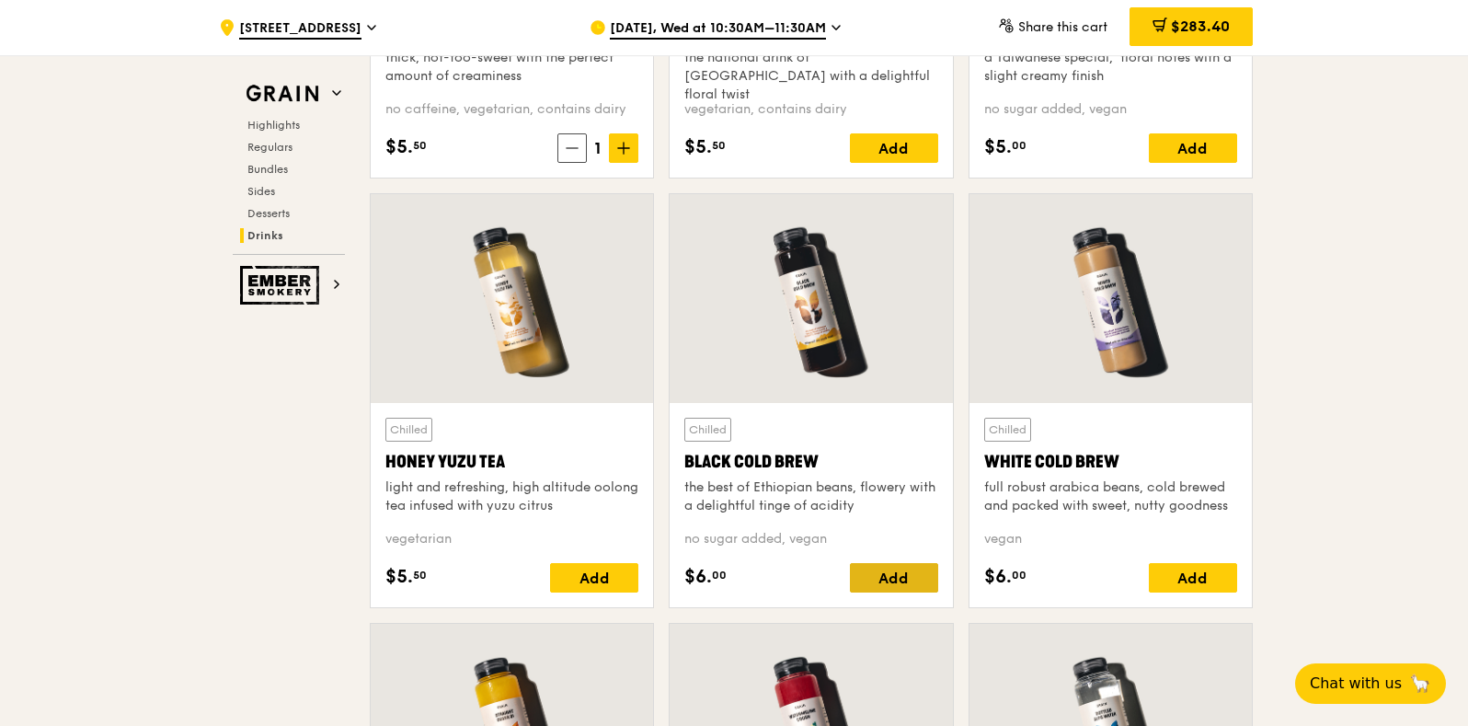
click at [892, 589] on div "Add" at bounding box center [894, 577] width 88 height 29
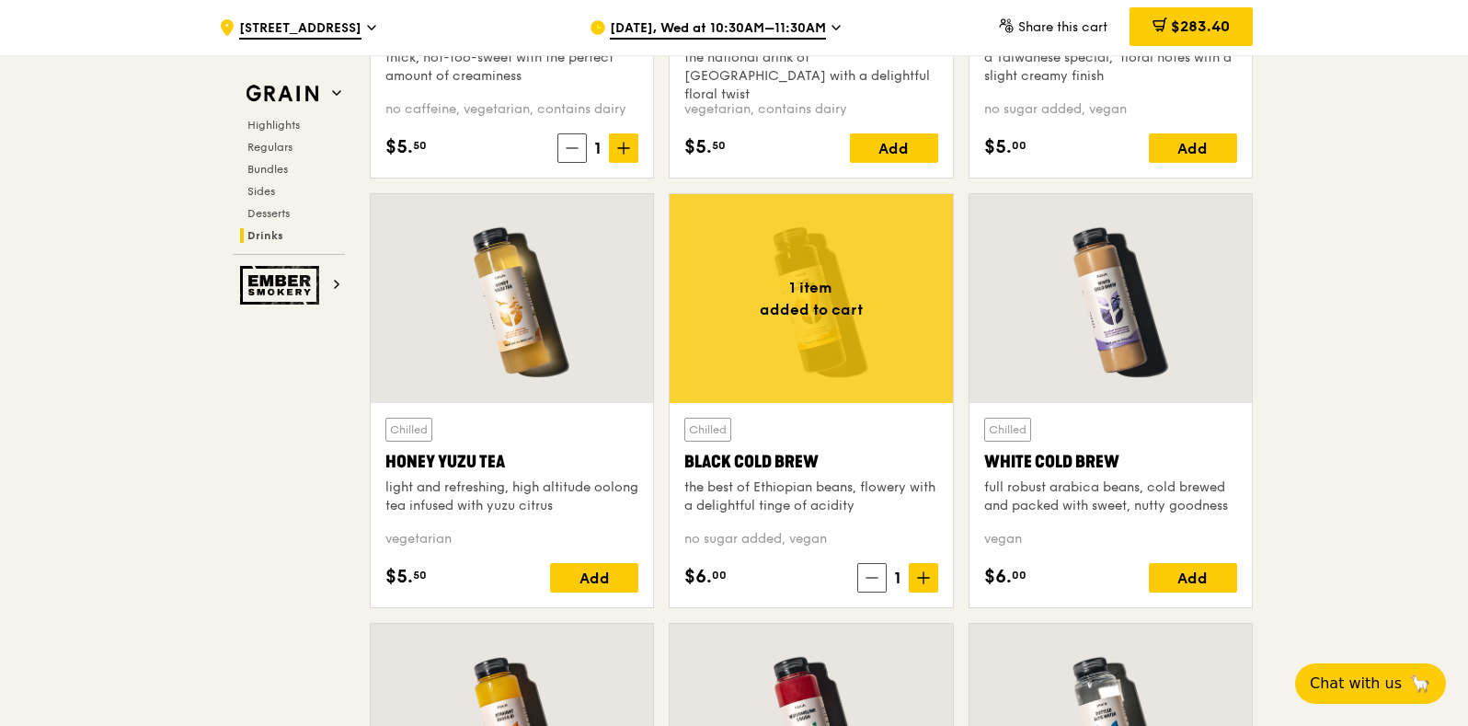
click at [892, 589] on span "1" at bounding box center [898, 578] width 22 height 26
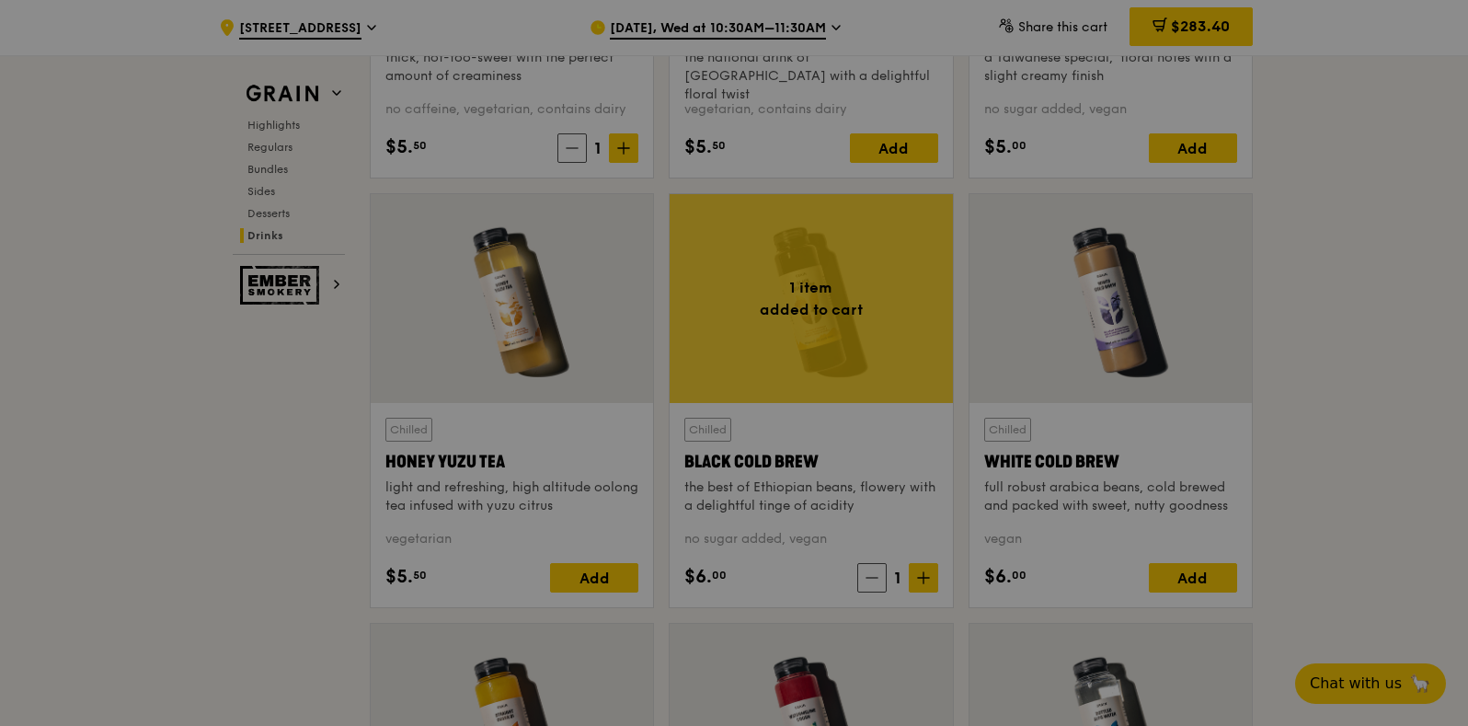
click at [893, 589] on div at bounding box center [734, 363] width 1468 height 726
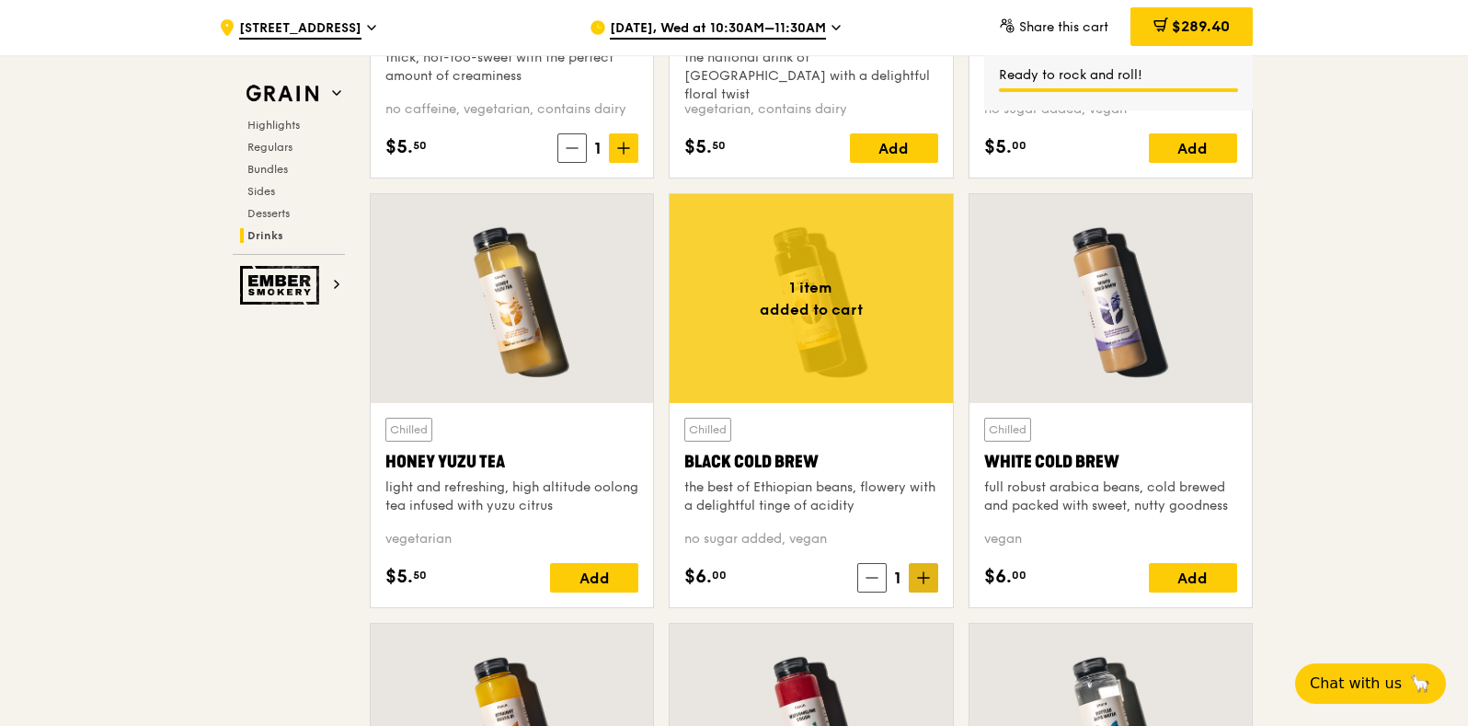
click at [919, 576] on icon at bounding box center [923, 577] width 13 height 13
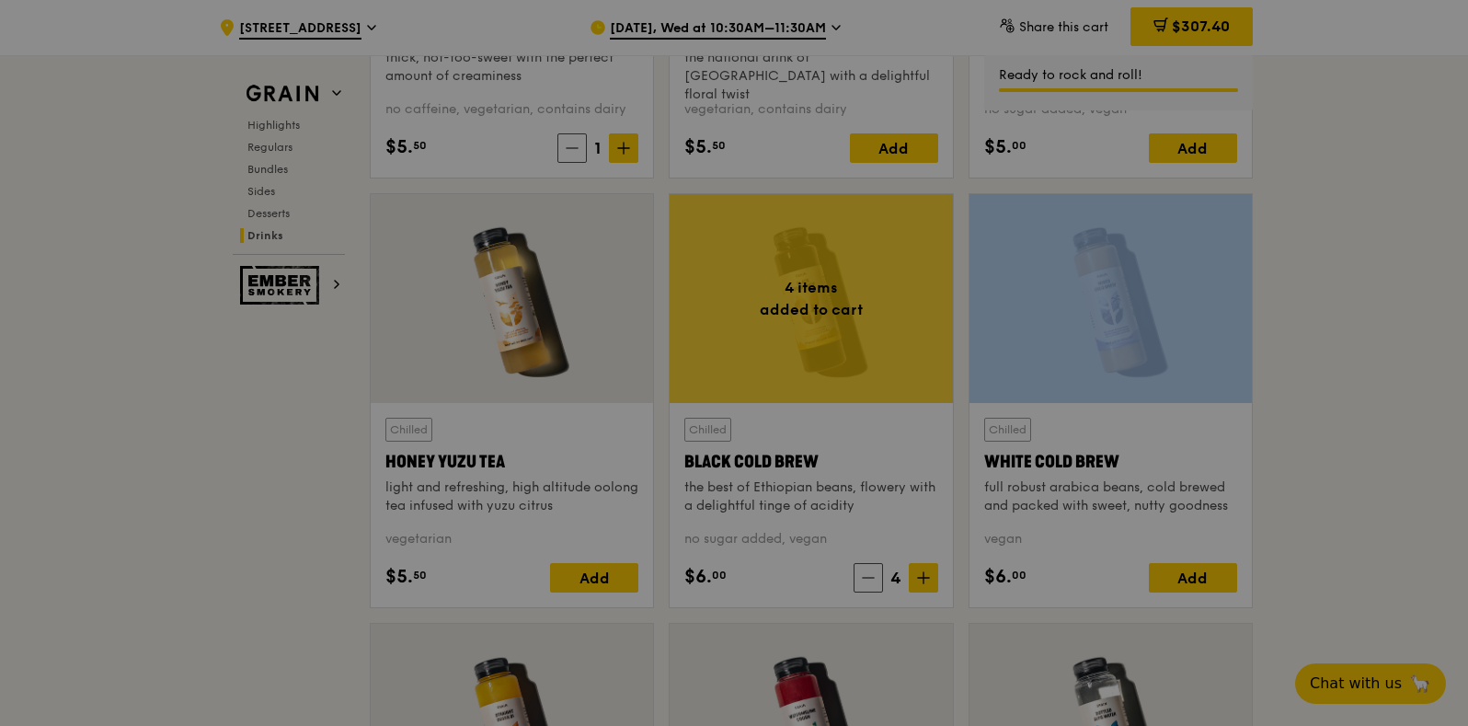
click at [1215, 574] on div at bounding box center [734, 363] width 1468 height 726
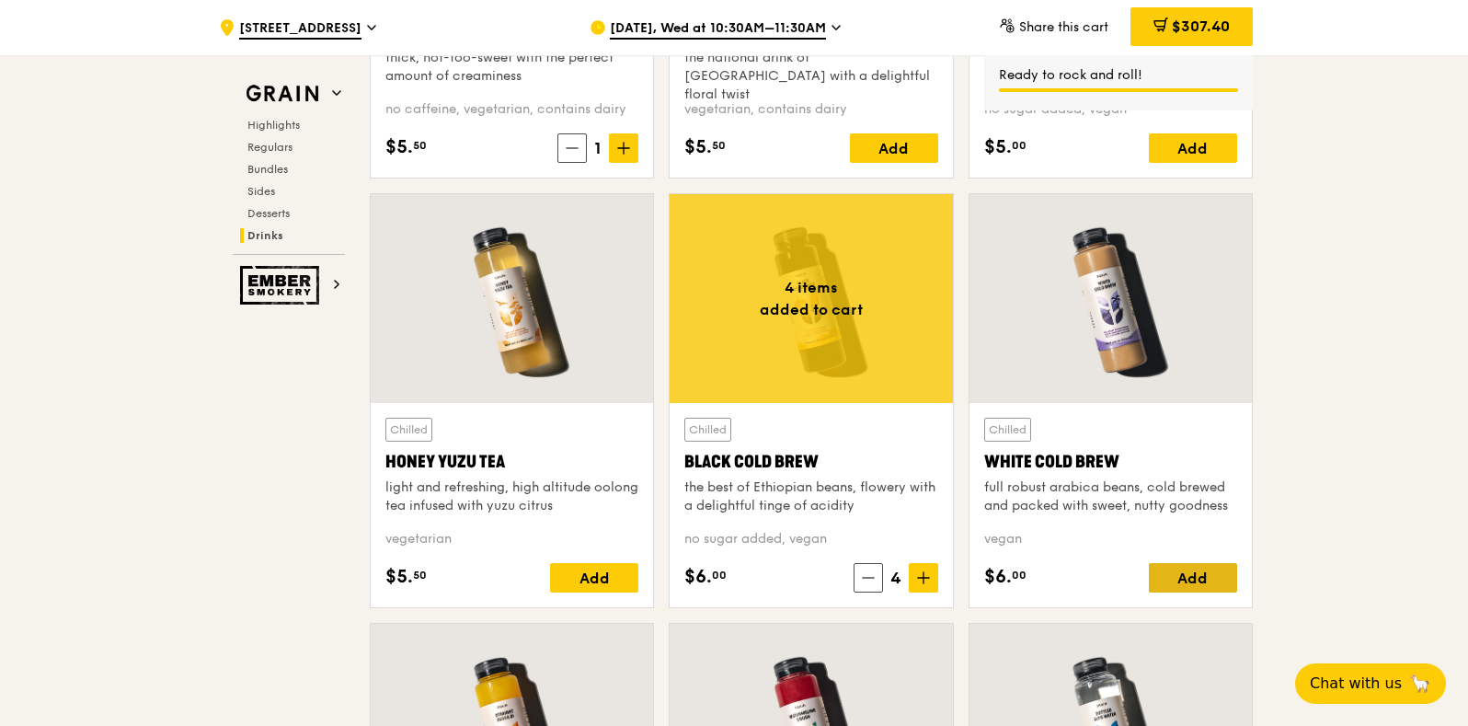
click at [1216, 576] on div "Add" at bounding box center [1193, 577] width 88 height 29
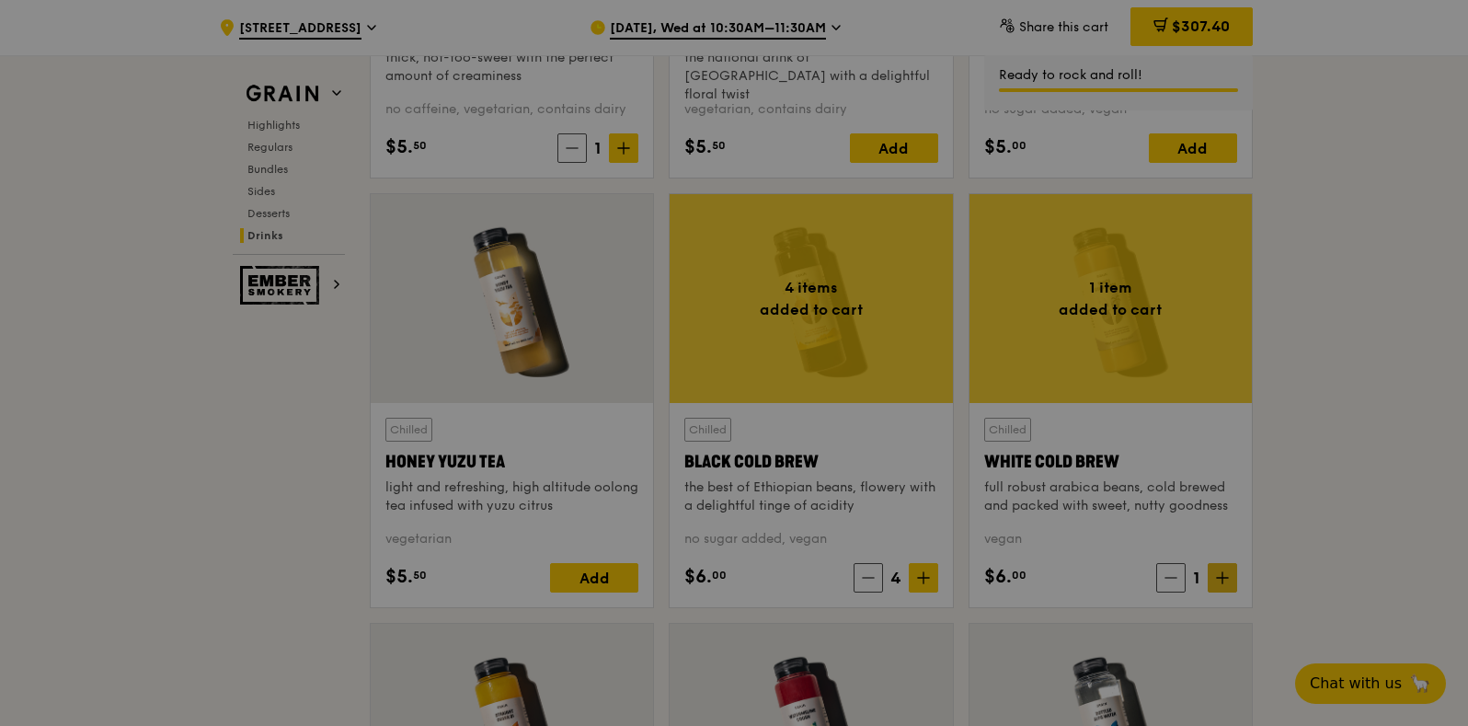
click at [1224, 577] on div at bounding box center [734, 363] width 1468 height 726
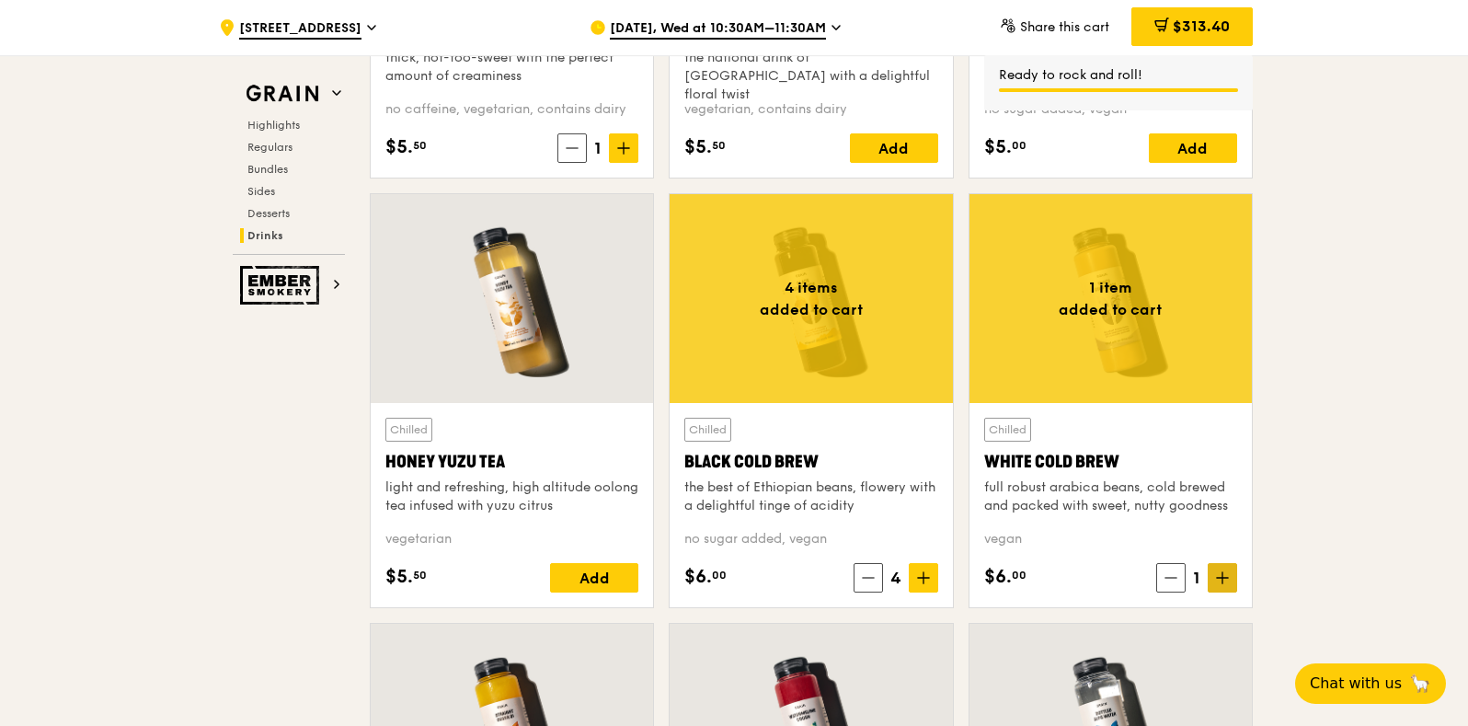
click at [1223, 577] on icon at bounding box center [1222, 577] width 13 height 13
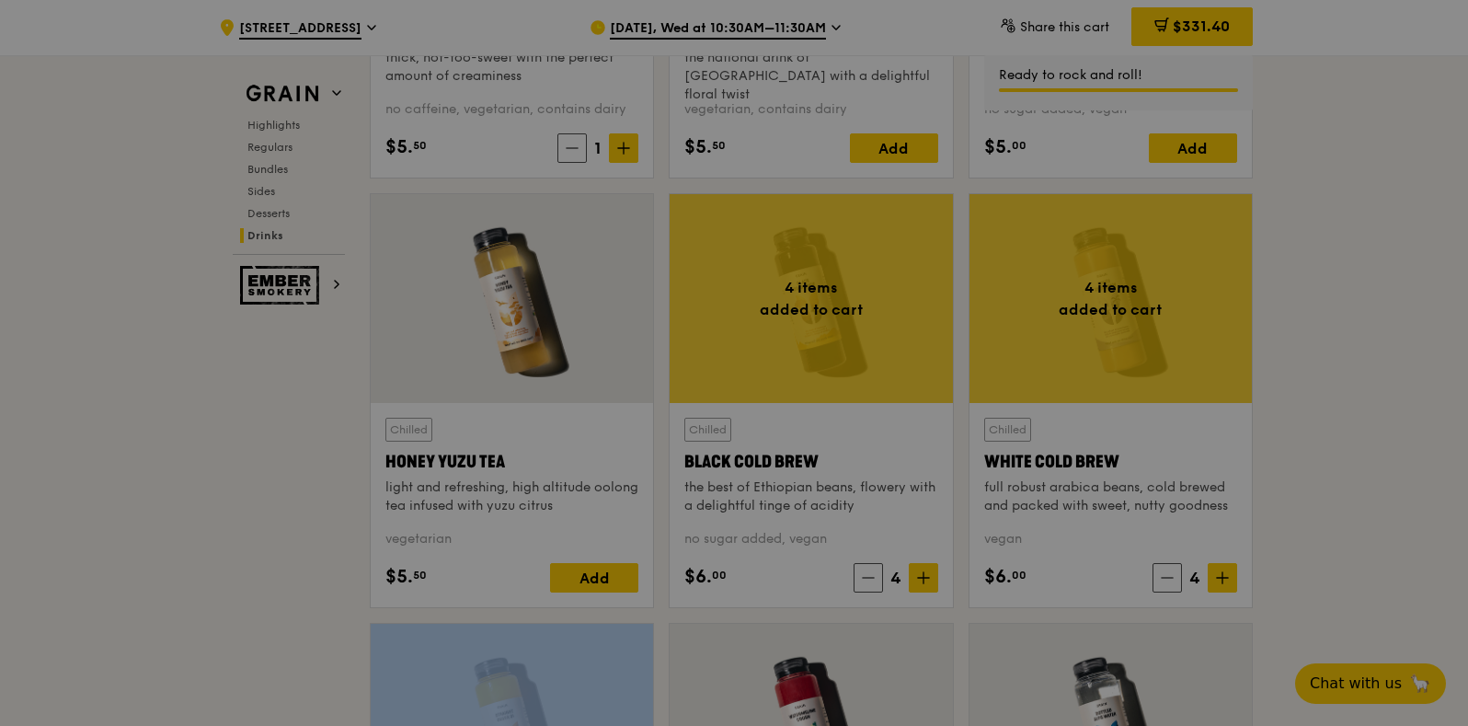
click at [1311, 550] on div at bounding box center [734, 363] width 1468 height 726
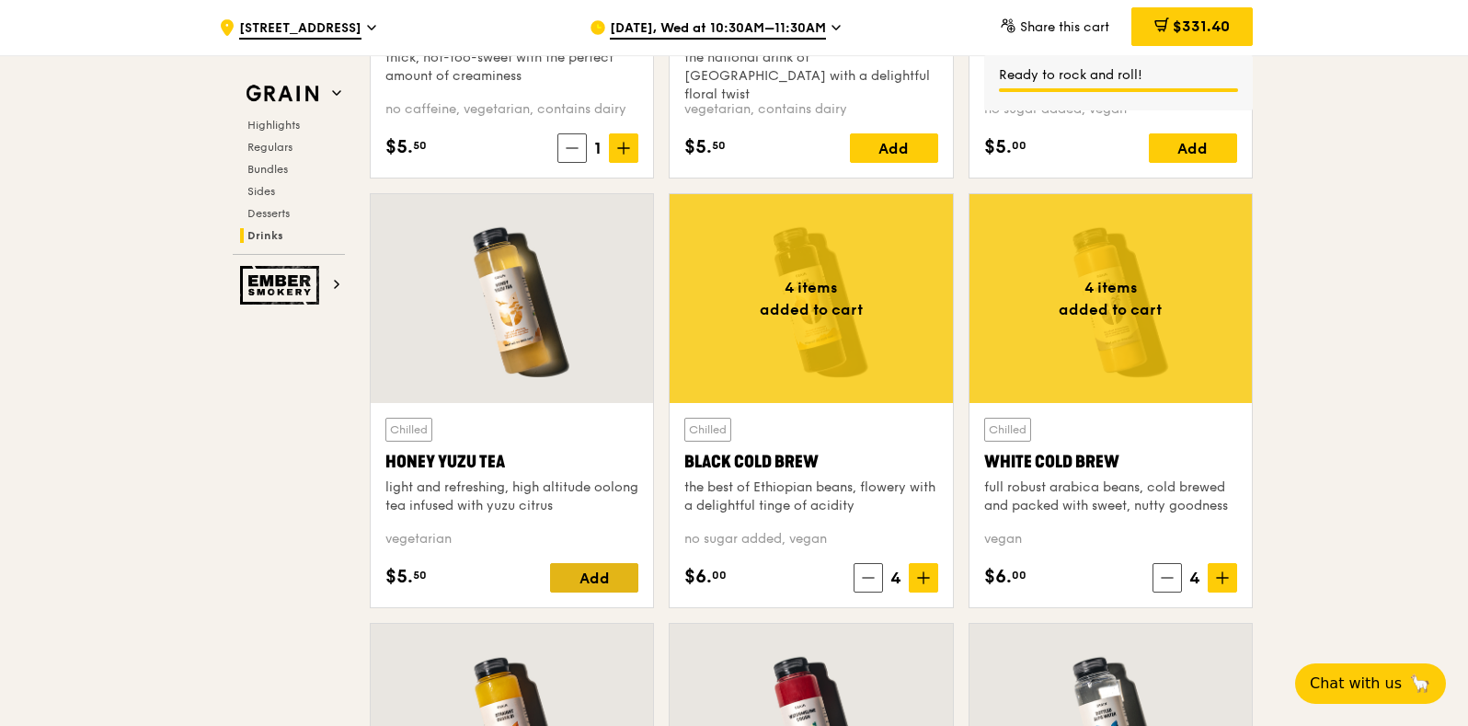
click at [612, 589] on div "Add" at bounding box center [594, 577] width 88 height 29
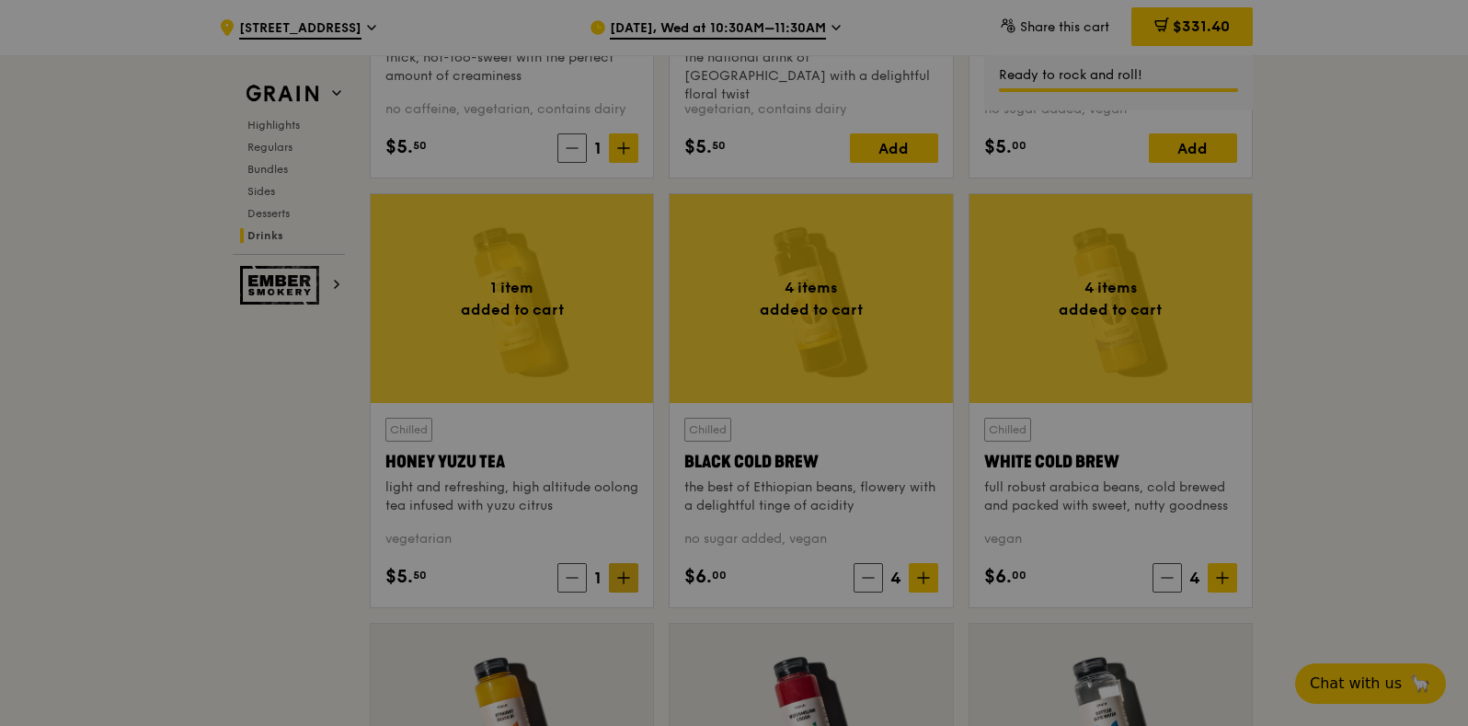
click at [621, 577] on div at bounding box center [734, 363] width 1468 height 726
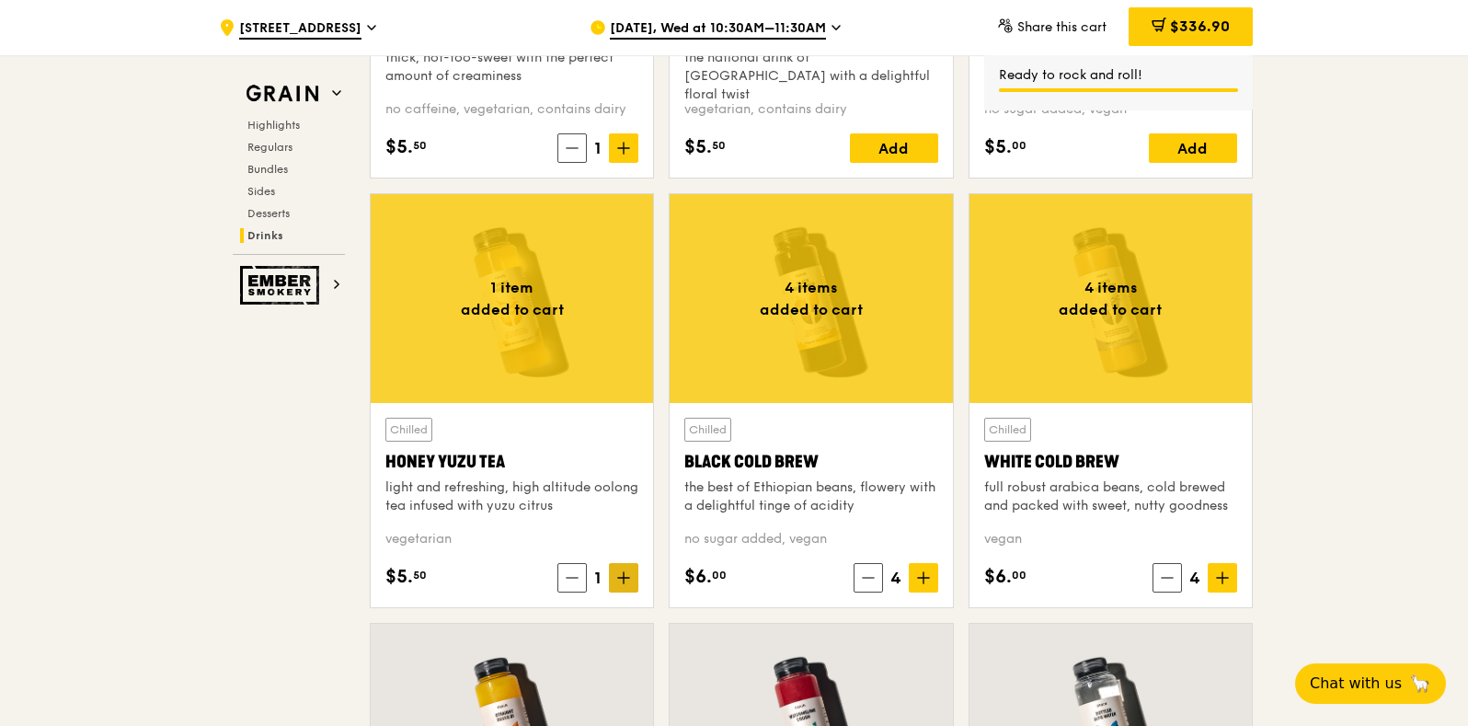
click at [620, 577] on icon at bounding box center [623, 577] width 13 height 13
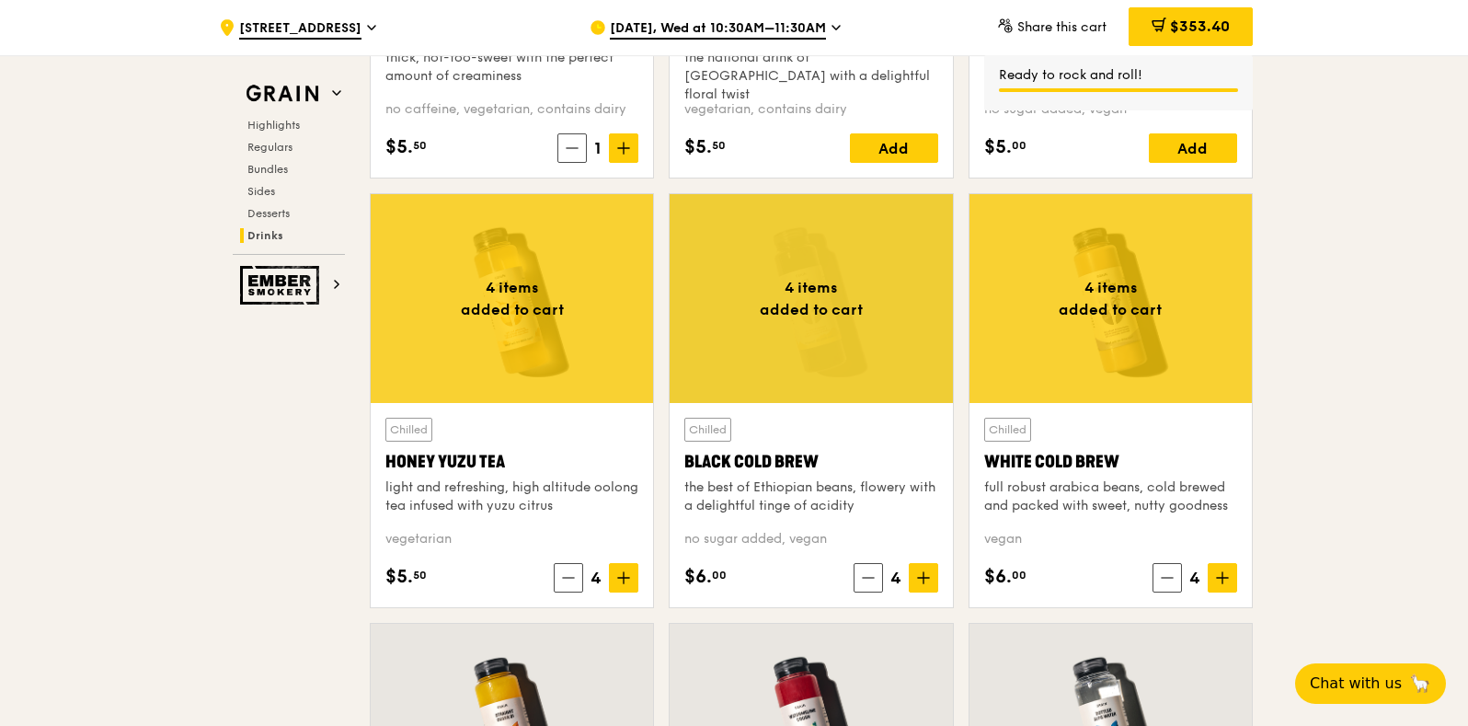
drag, startPoint x: 1349, startPoint y: 472, endPoint x: 1333, endPoint y: 485, distance: 20.3
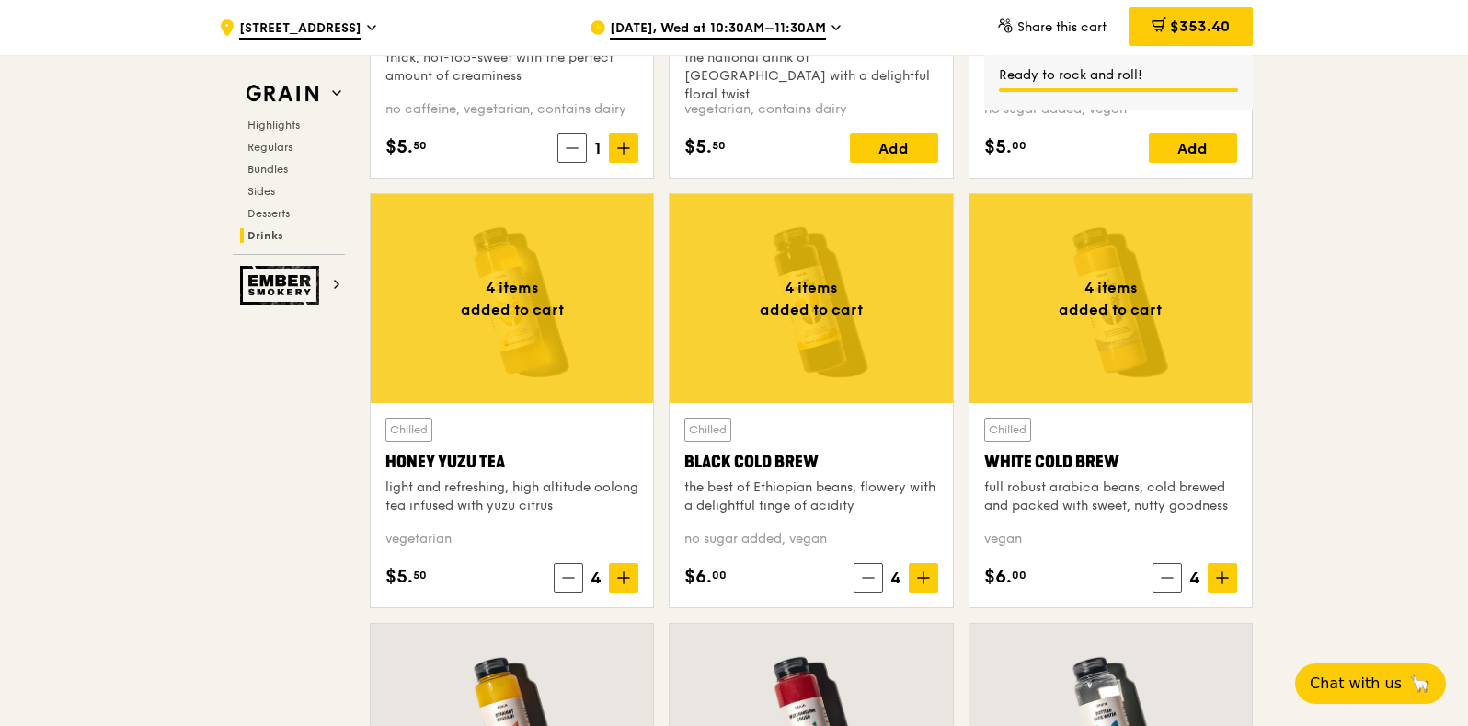
scroll to position [6492, 0]
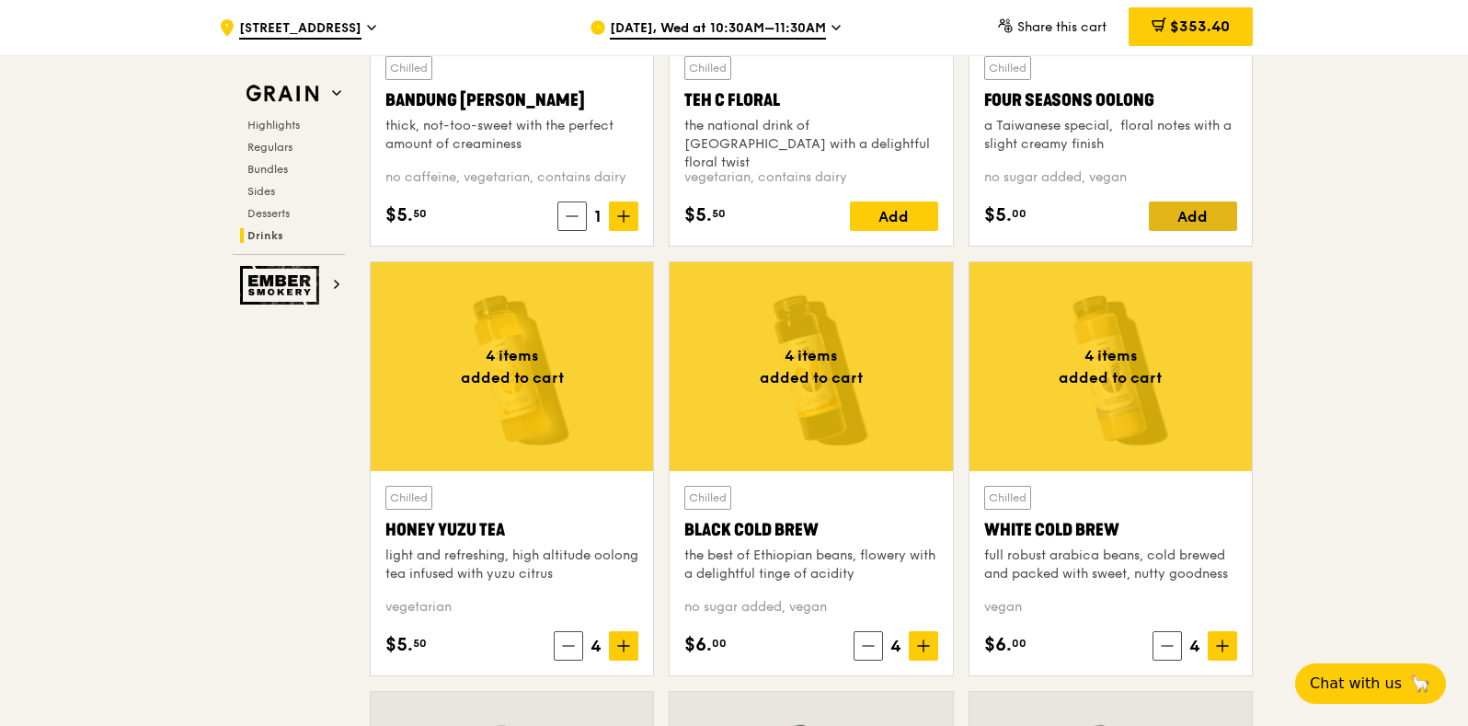
scroll to position [6520, 0]
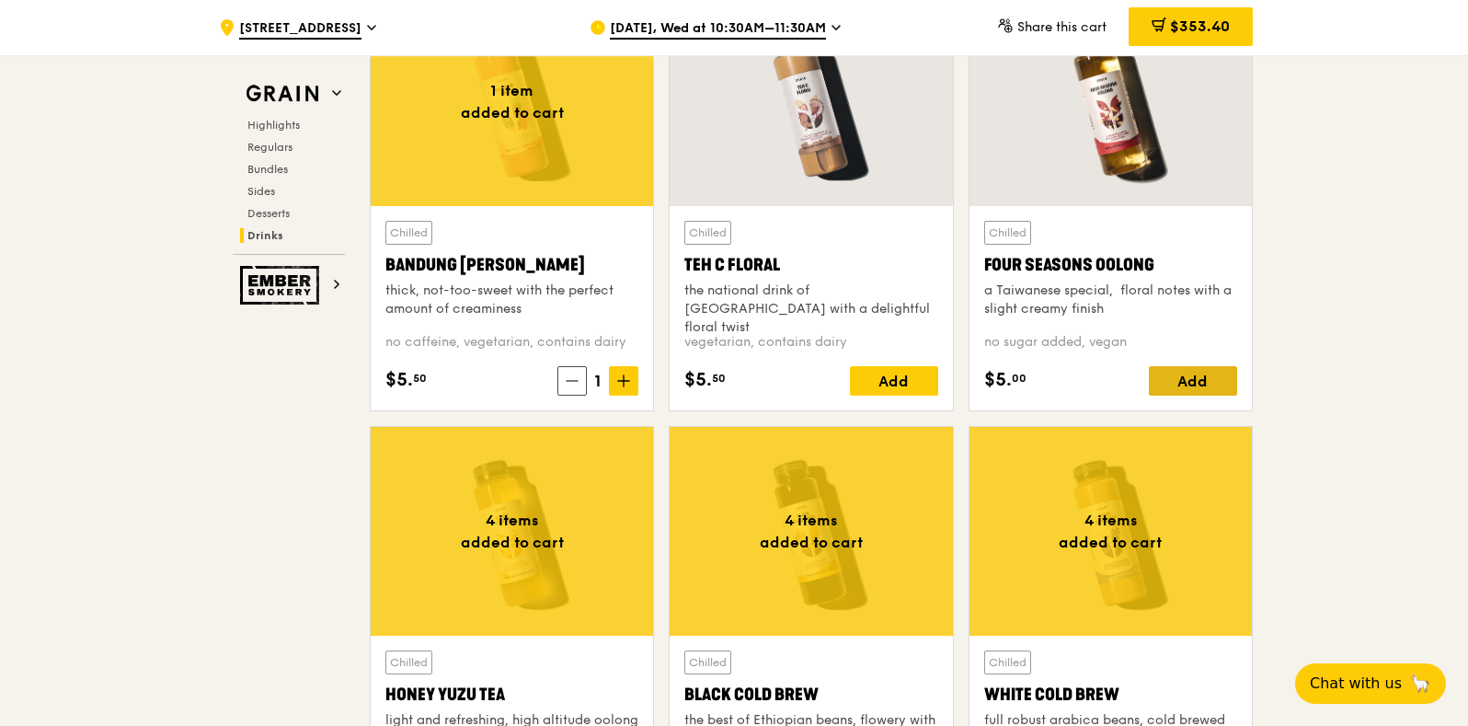
click at [1207, 373] on div "Add" at bounding box center [1193, 380] width 88 height 29
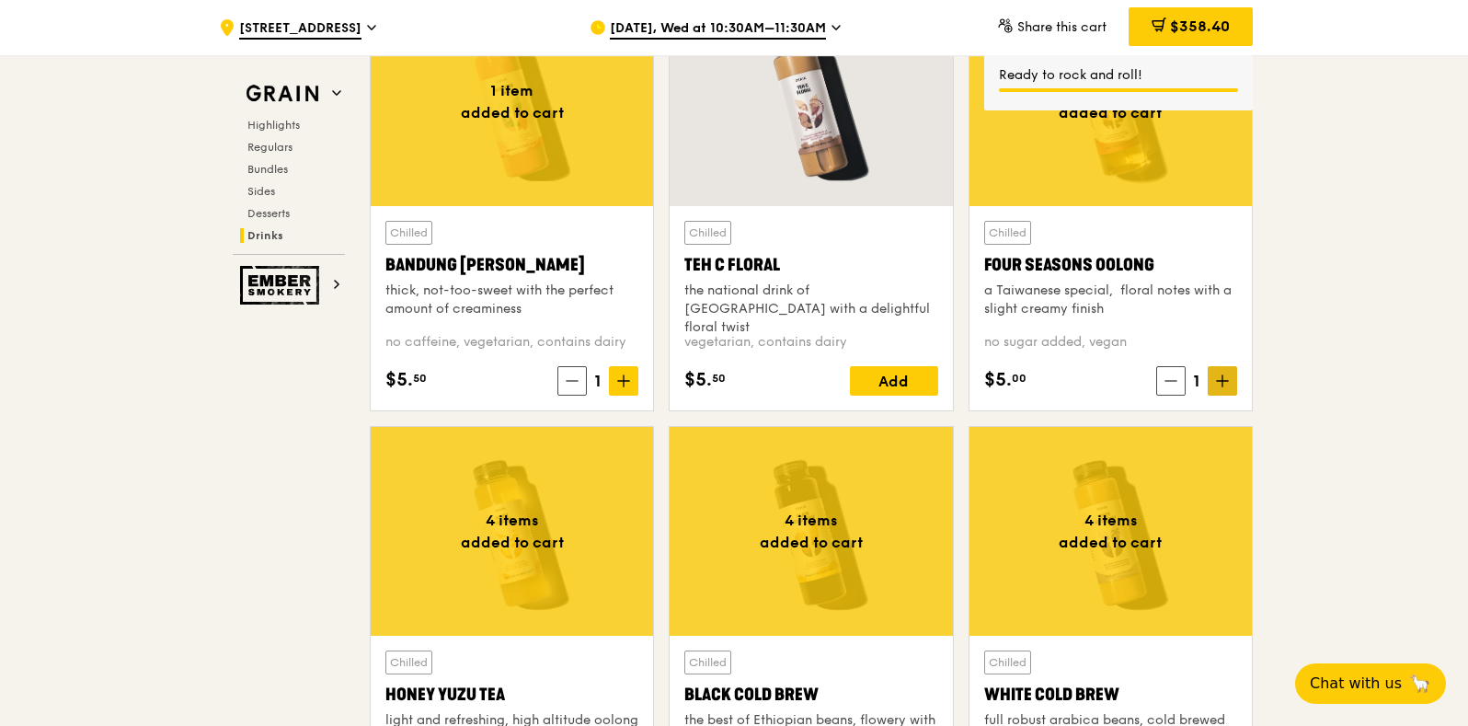
click at [1232, 383] on span at bounding box center [1222, 380] width 29 height 29
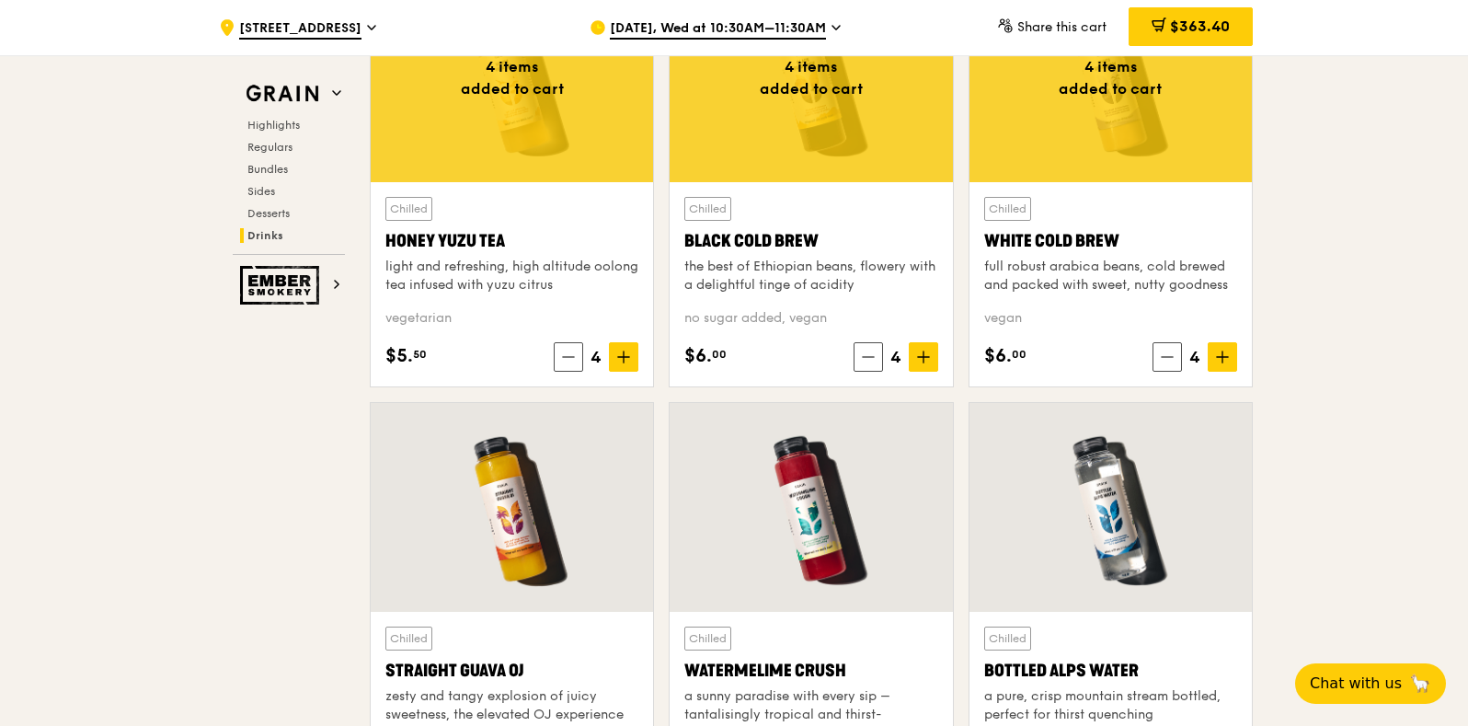
scroll to position [6648, 0]
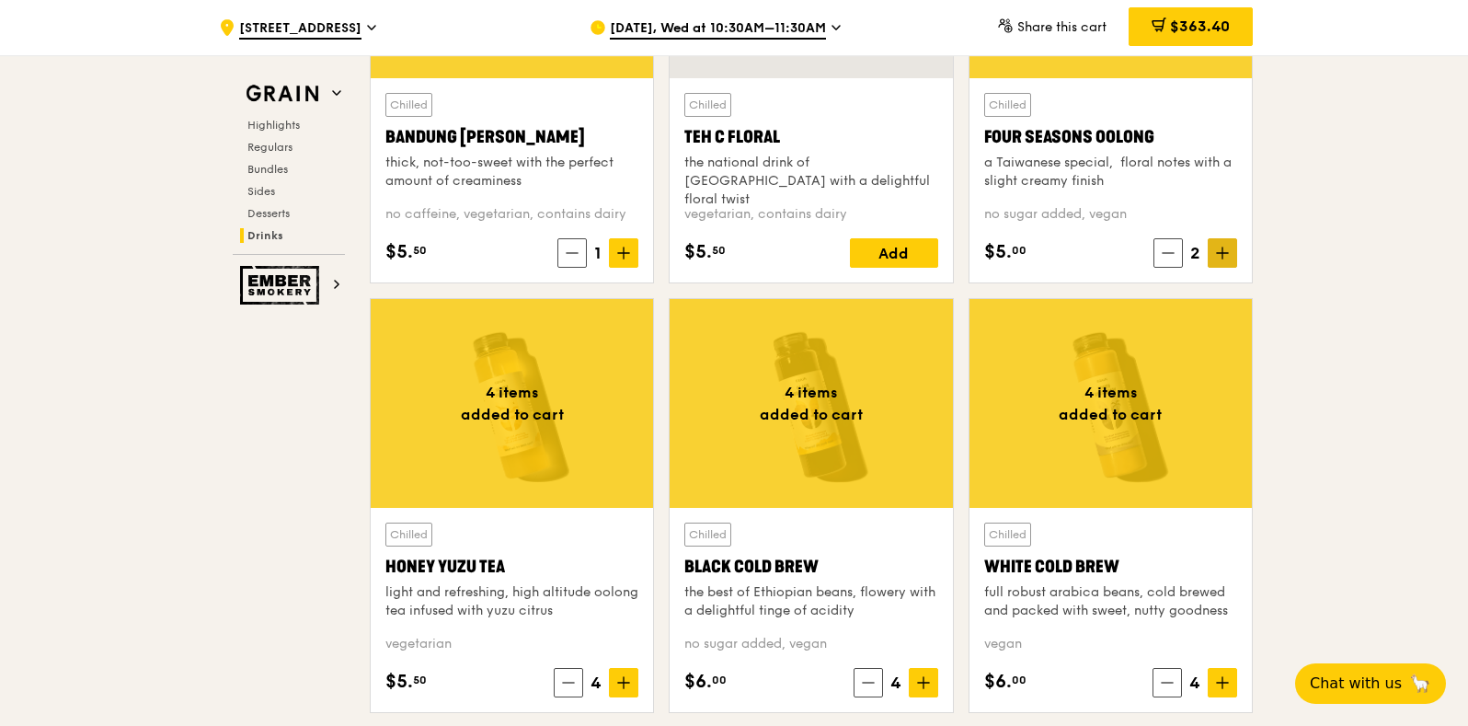
click at [1224, 256] on icon at bounding box center [1222, 253] width 13 height 13
click at [1225, 255] on icon at bounding box center [1222, 253] width 13 height 13
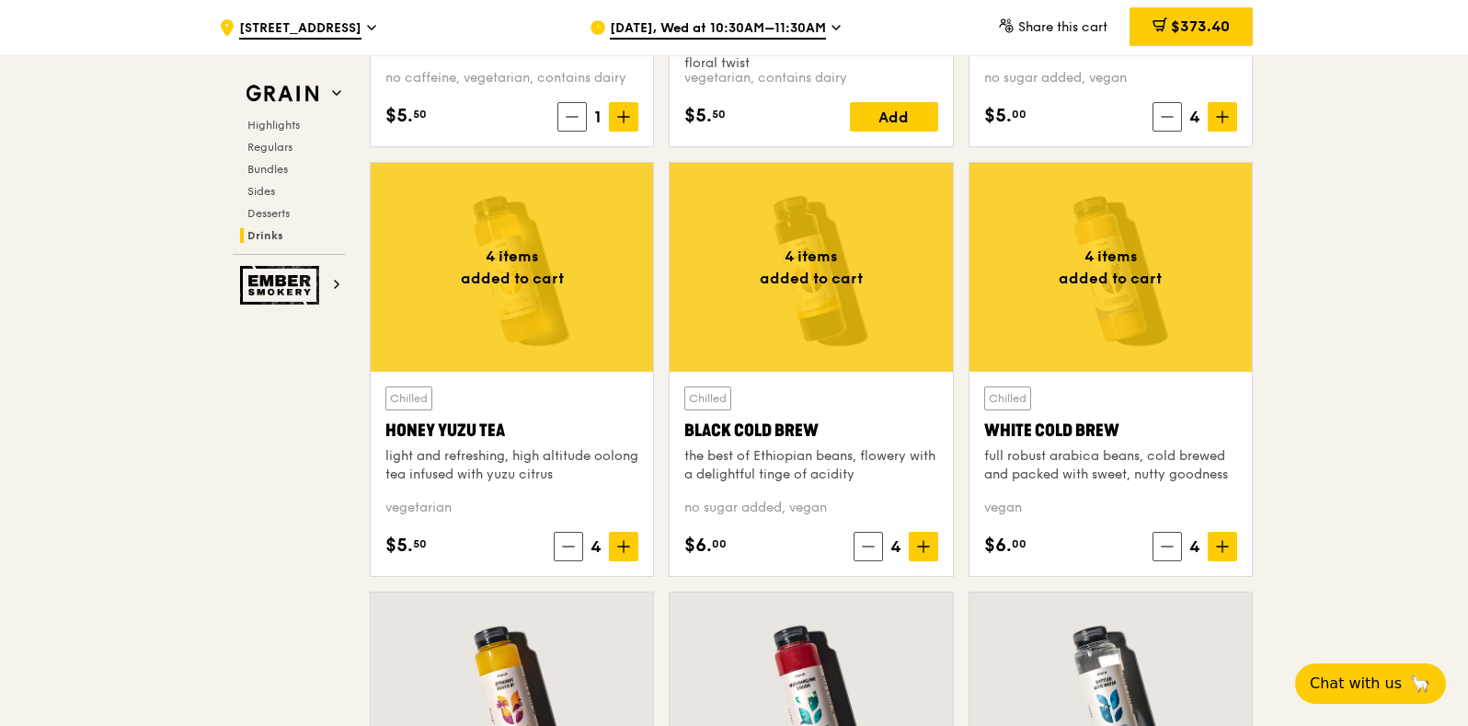
scroll to position [6722, 0]
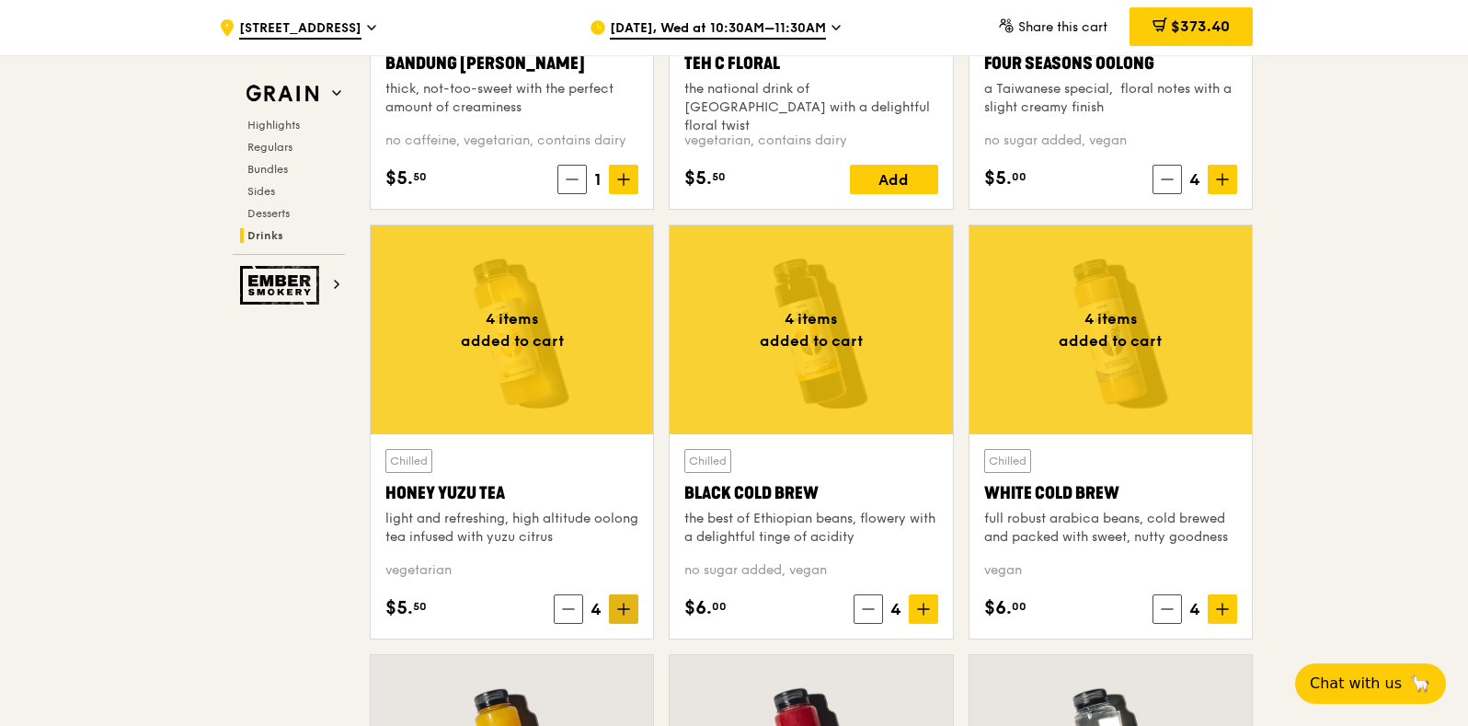
click at [629, 611] on icon at bounding box center [623, 609] width 13 height 13
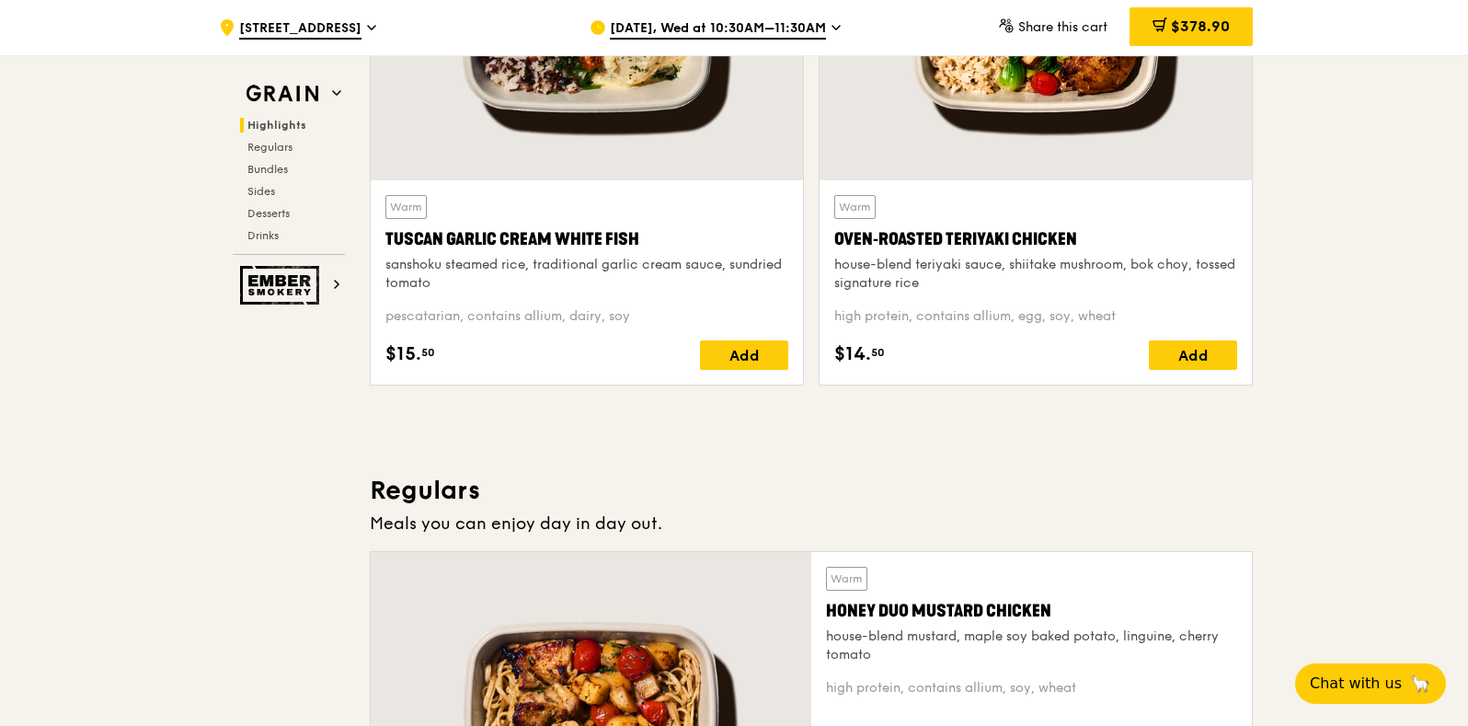
scroll to position [144, 0]
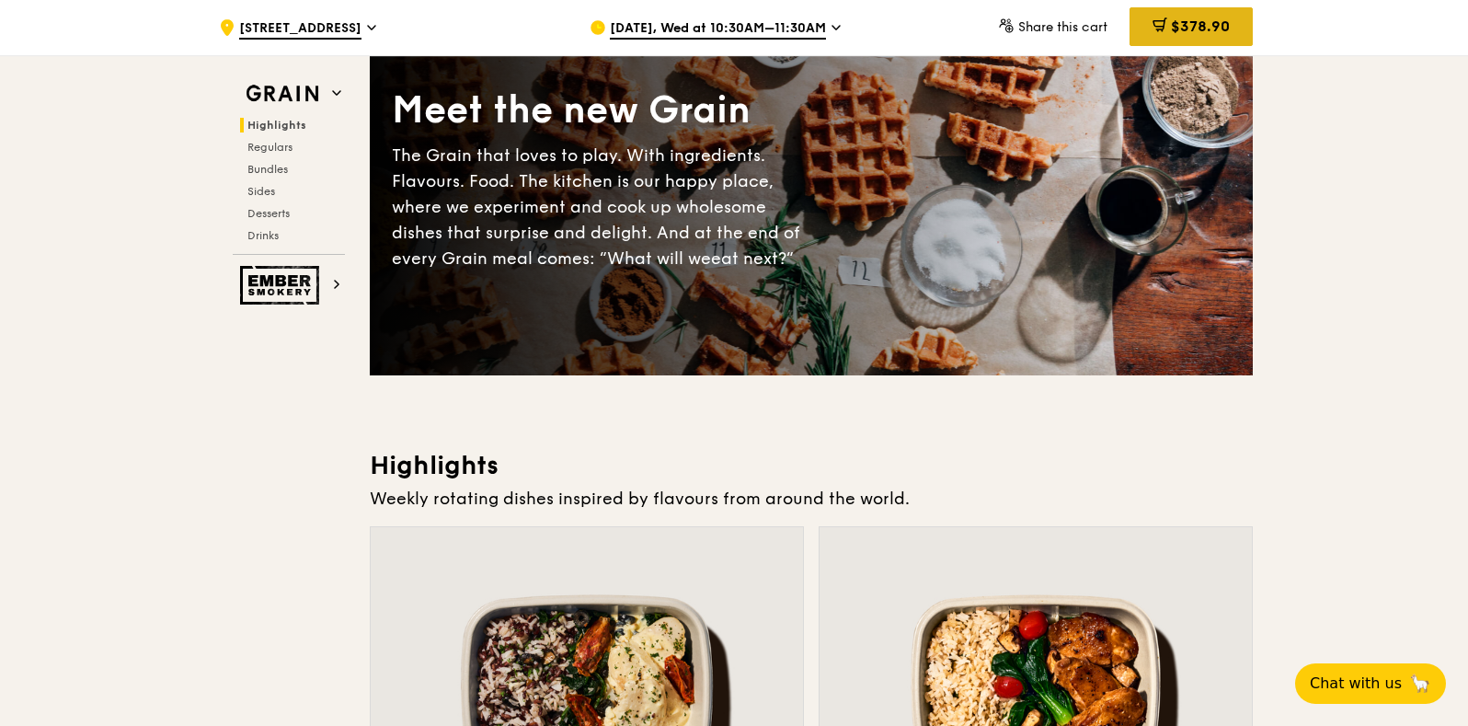
click at [1211, 24] on span "$378.90" at bounding box center [1200, 25] width 59 height 17
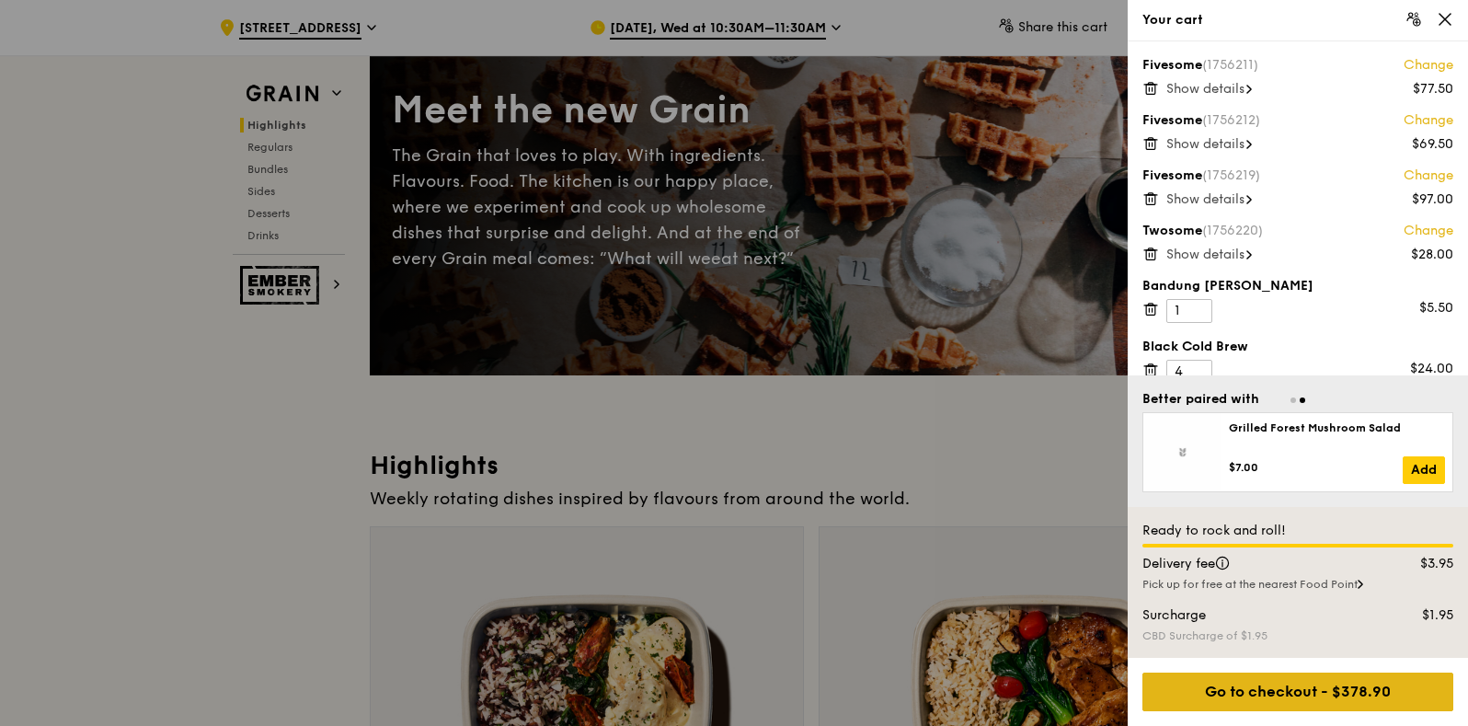
click at [1292, 700] on div "Go to checkout - $378.90" at bounding box center [1298, 692] width 311 height 39
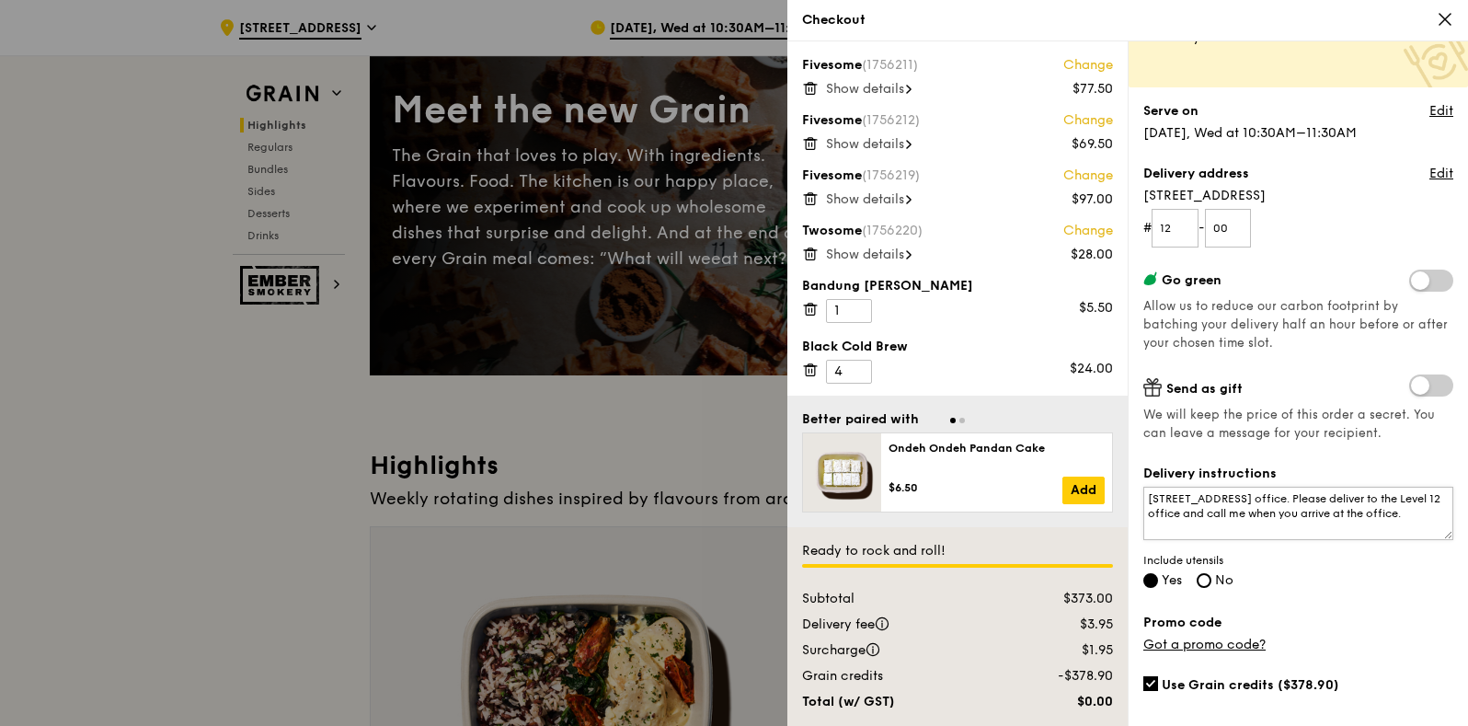
scroll to position [170, 0]
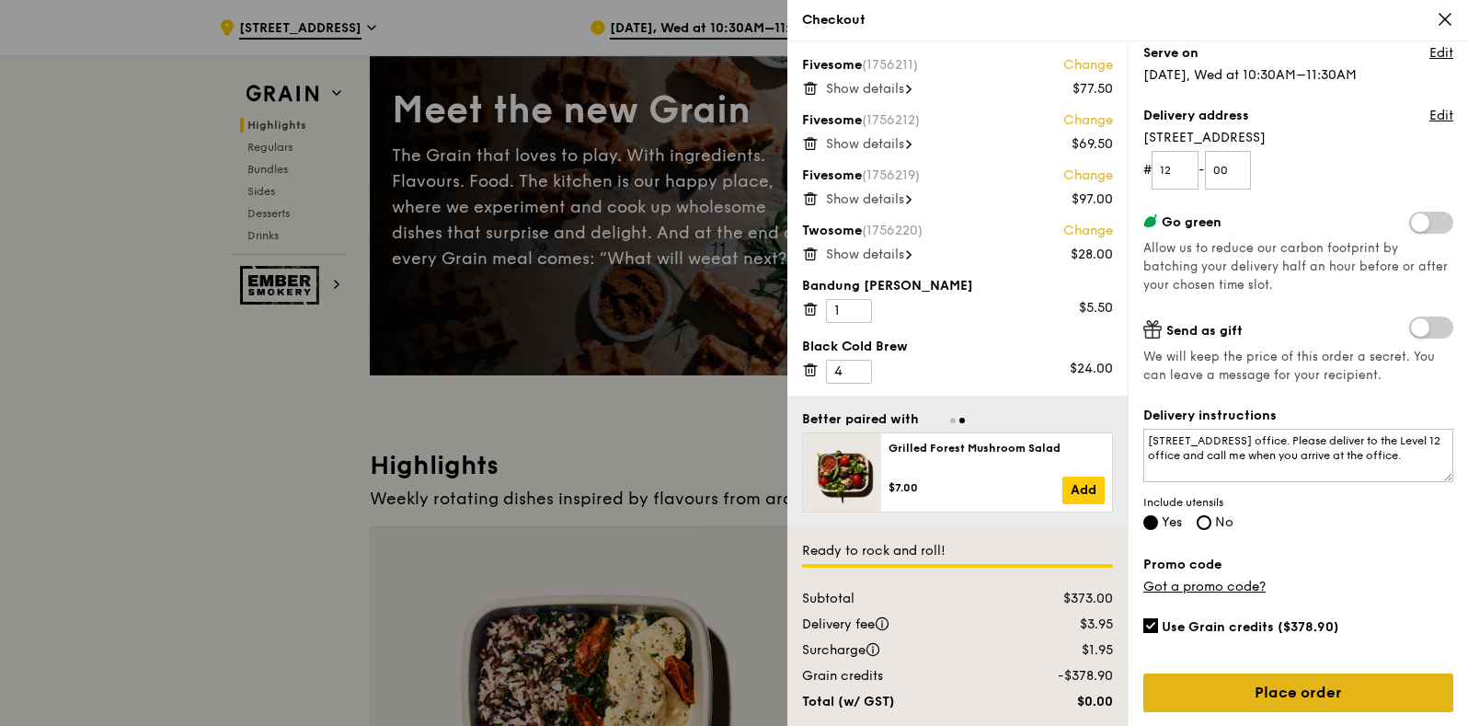
click at [1278, 692] on link "Place order" at bounding box center [1299, 692] width 310 height 39
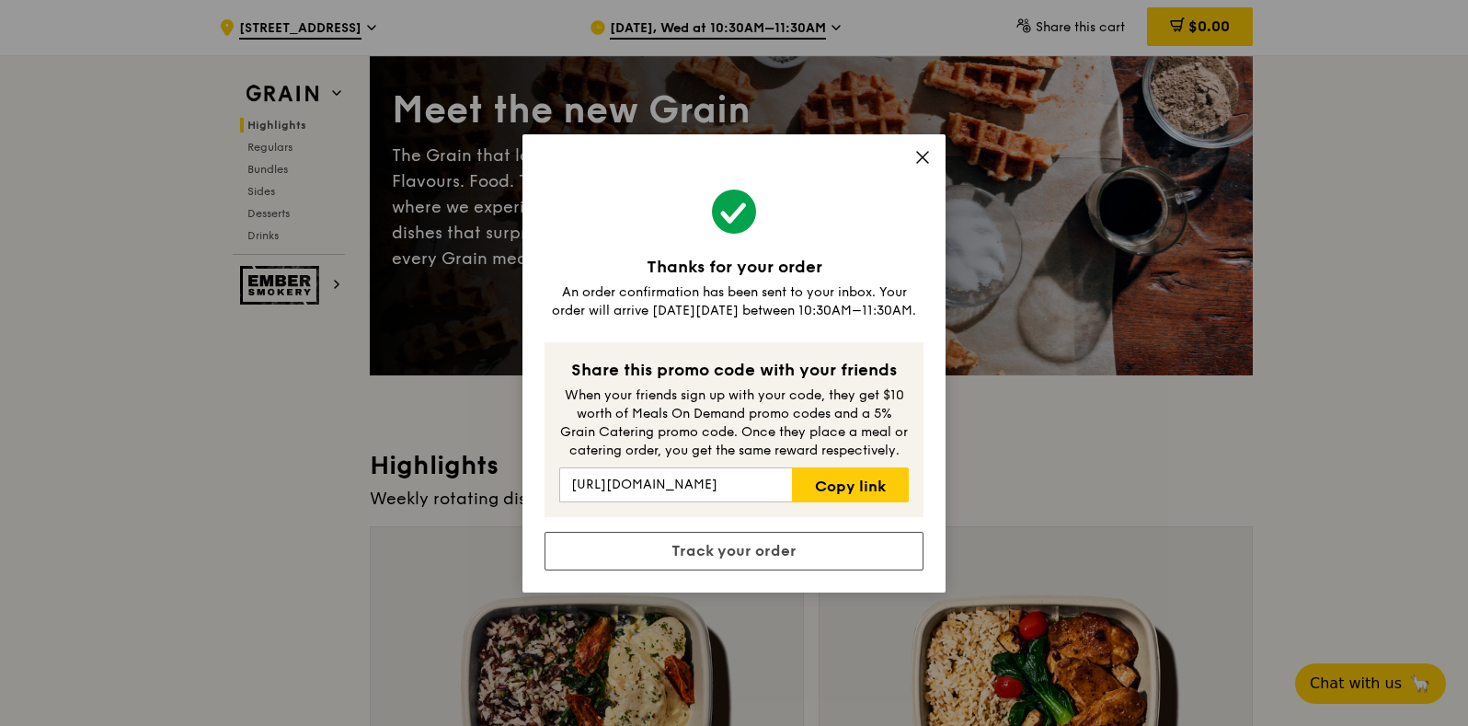
click at [917, 152] on icon at bounding box center [922, 157] width 11 height 11
